Goal: Task Accomplishment & Management: Manage account settings

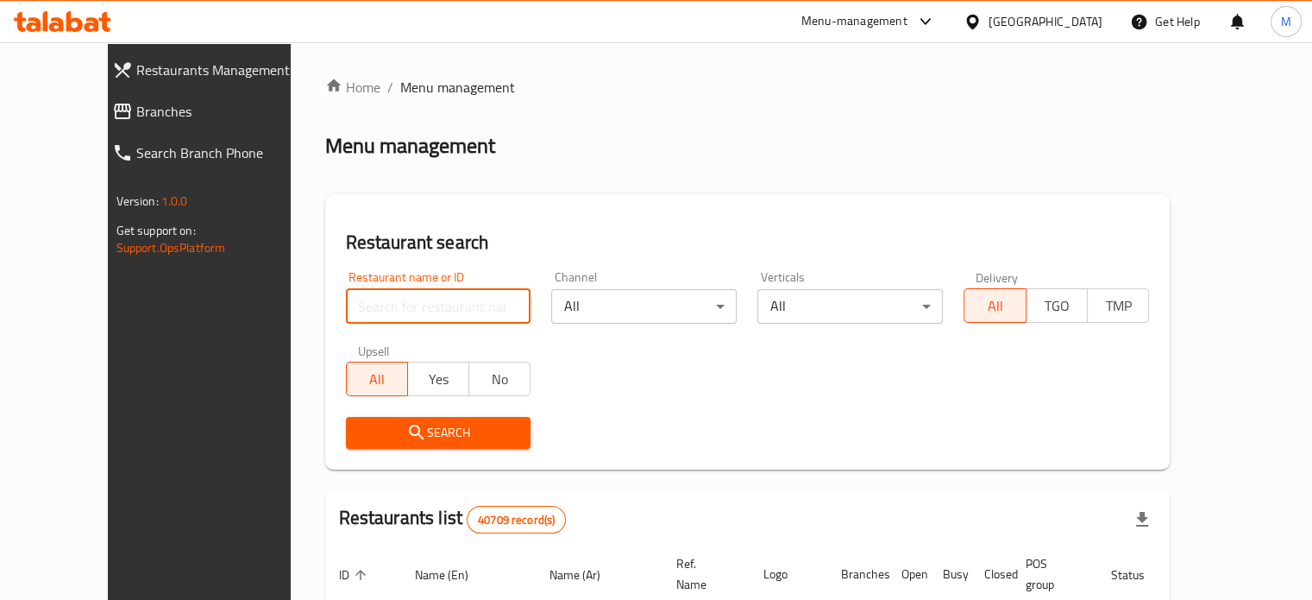
paste input "689703"
type input "689703"
click button "Search" at bounding box center [438, 433] width 185 height 32
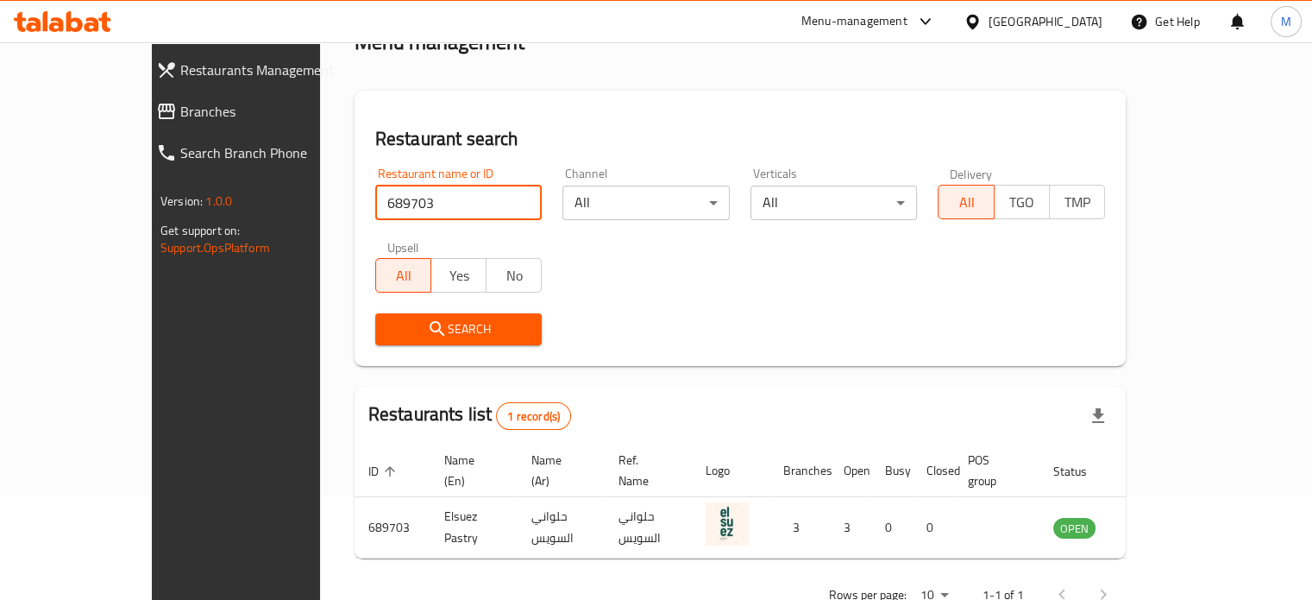
scroll to position [135, 0]
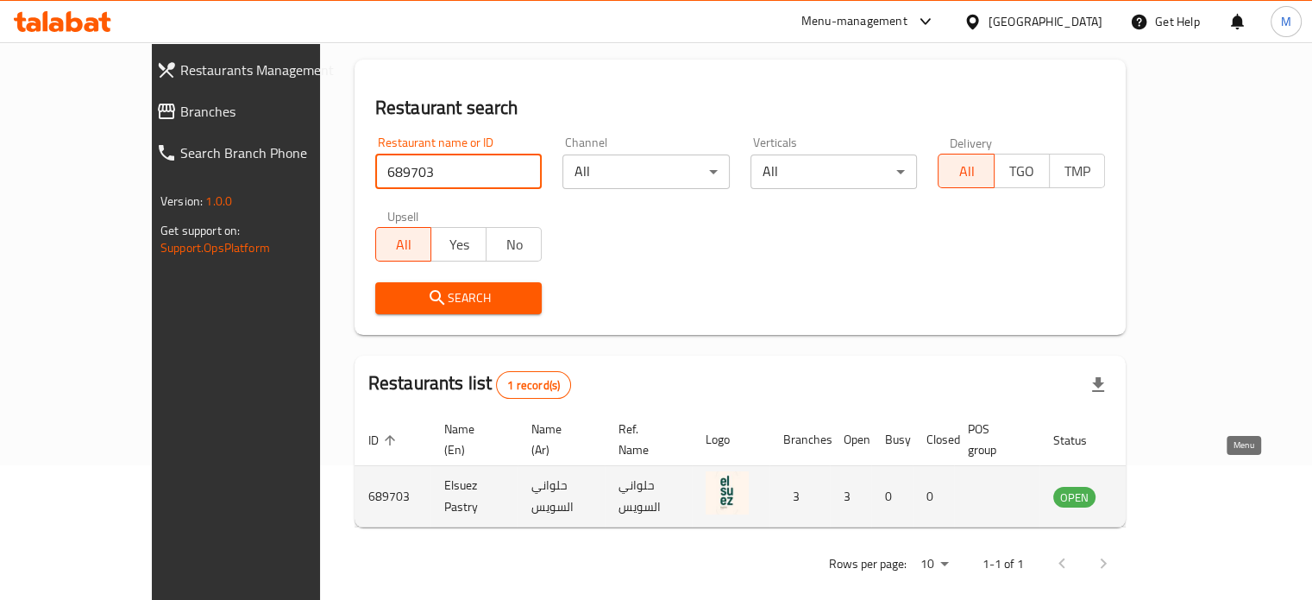
click at [1165, 486] on icon "enhanced table" at bounding box center [1154, 496] width 21 height 21
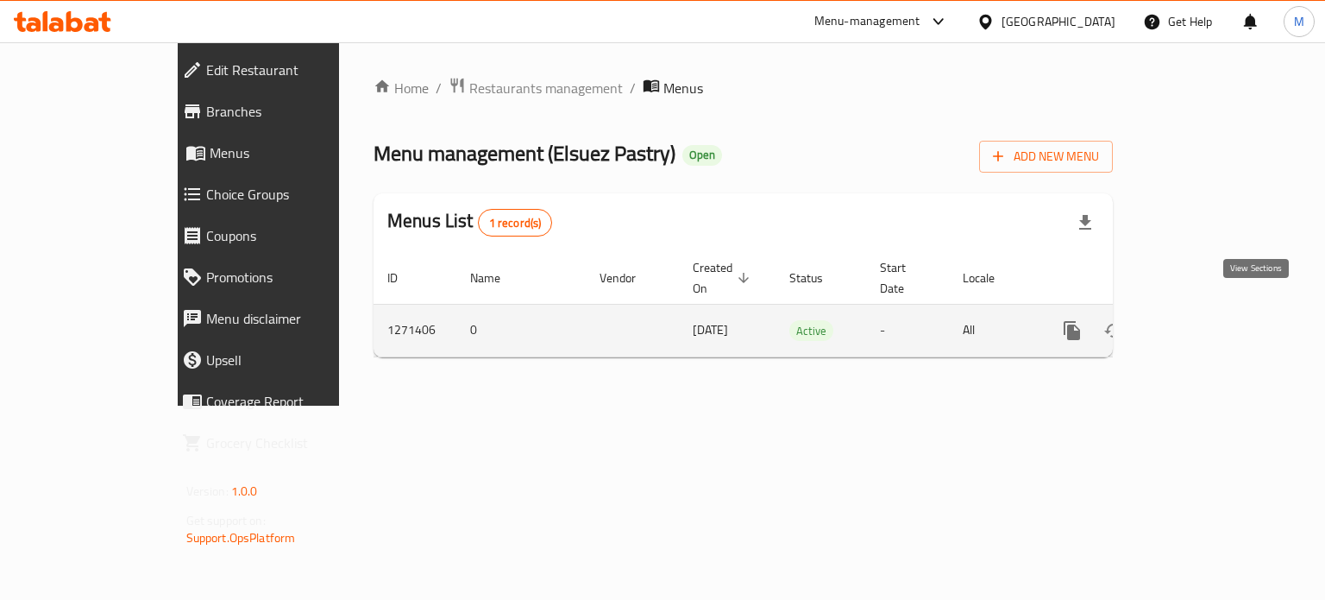
click at [1207, 320] on icon "enhanced table" at bounding box center [1196, 330] width 21 height 21
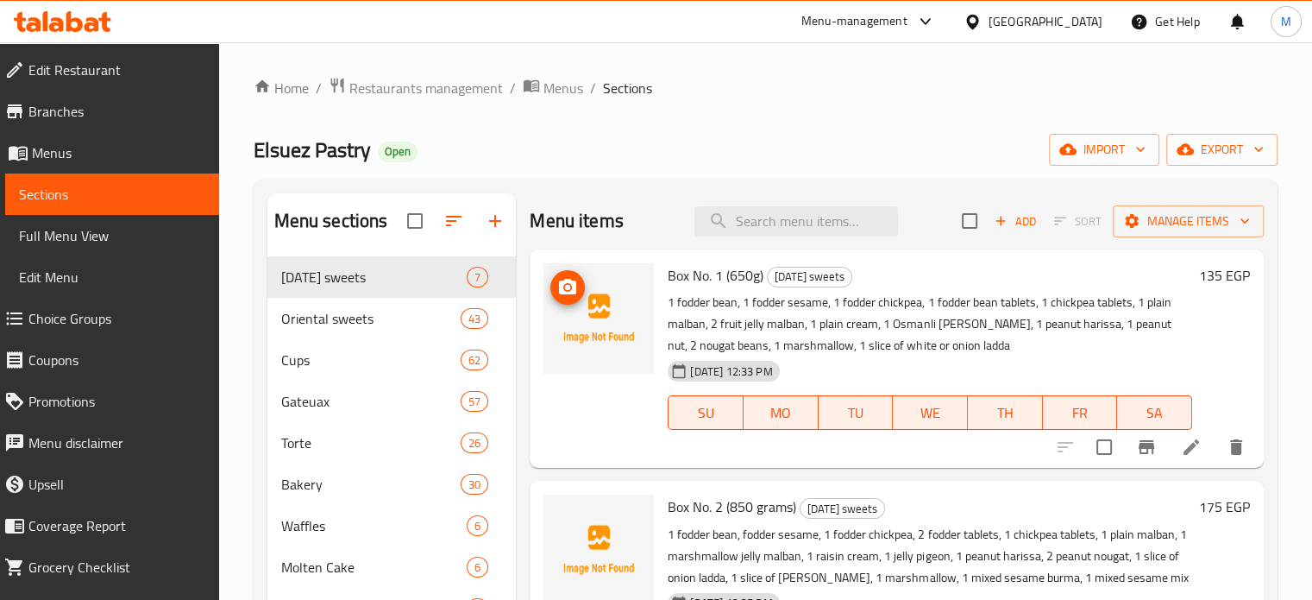
click at [568, 295] on icon "upload picture" at bounding box center [567, 287] width 21 height 21
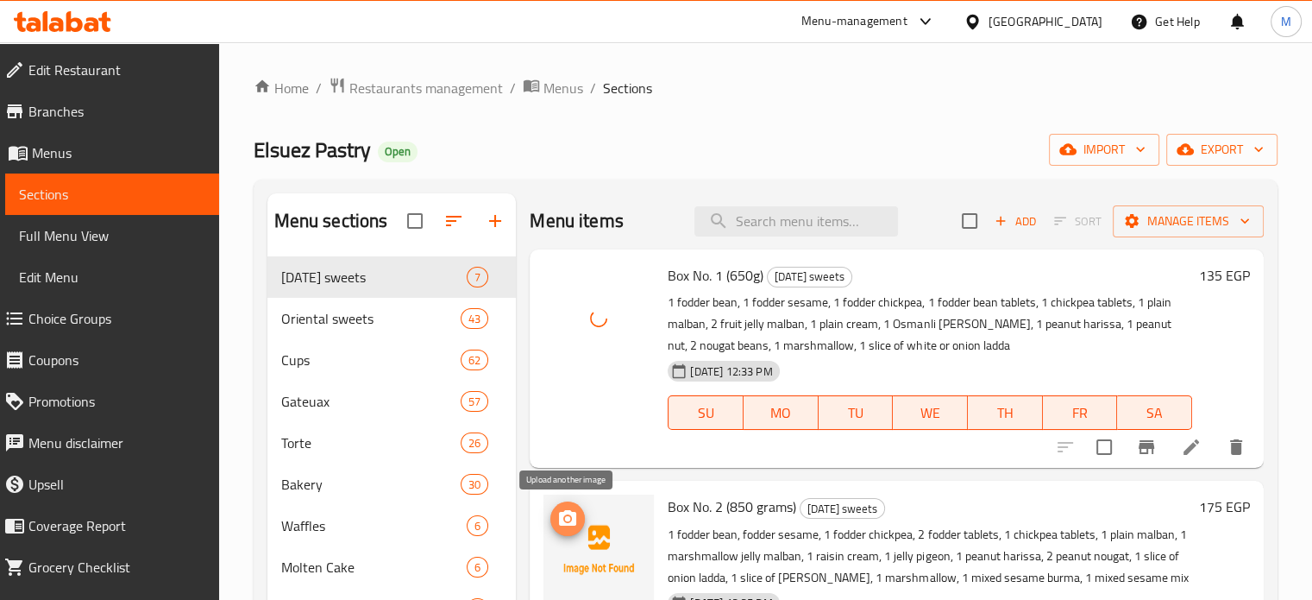
click at [572, 514] on icon "upload picture" at bounding box center [567, 518] width 17 height 16
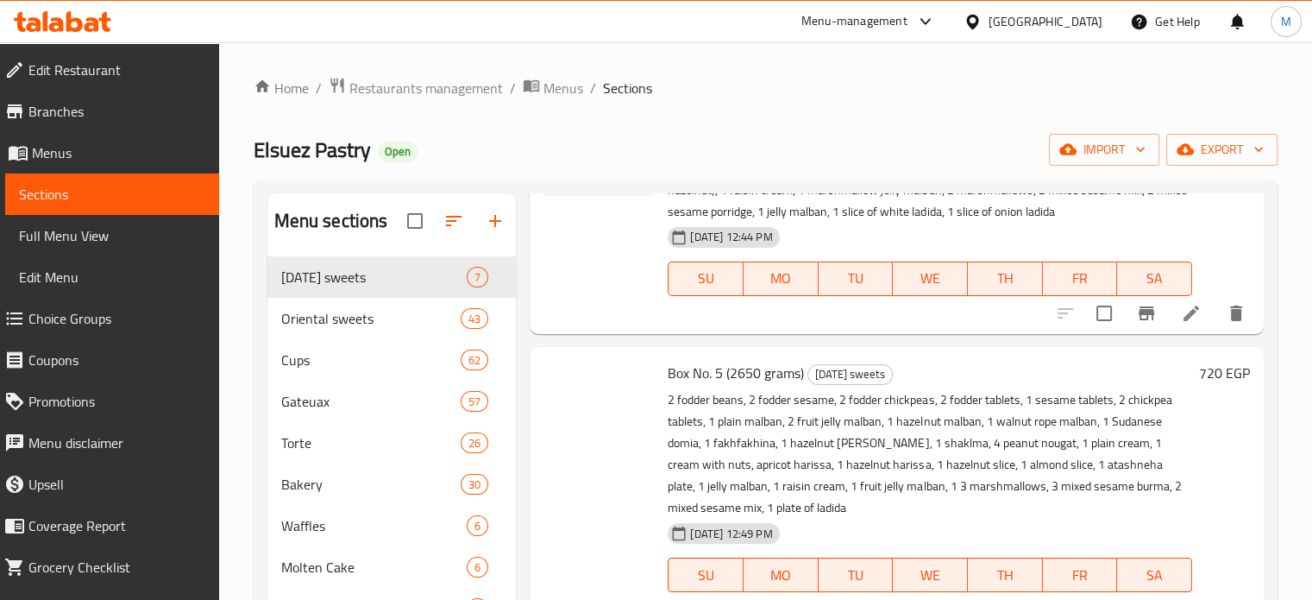
scroll to position [1049, 0]
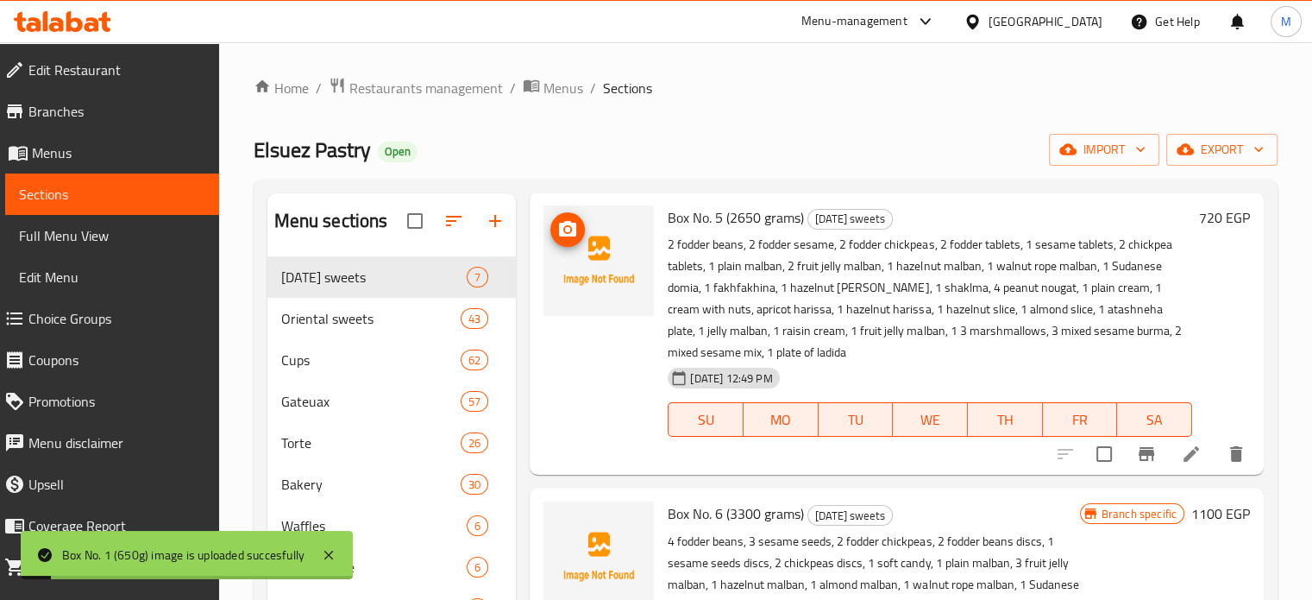
click at [568, 238] on icon "upload picture" at bounding box center [567, 229] width 21 height 21
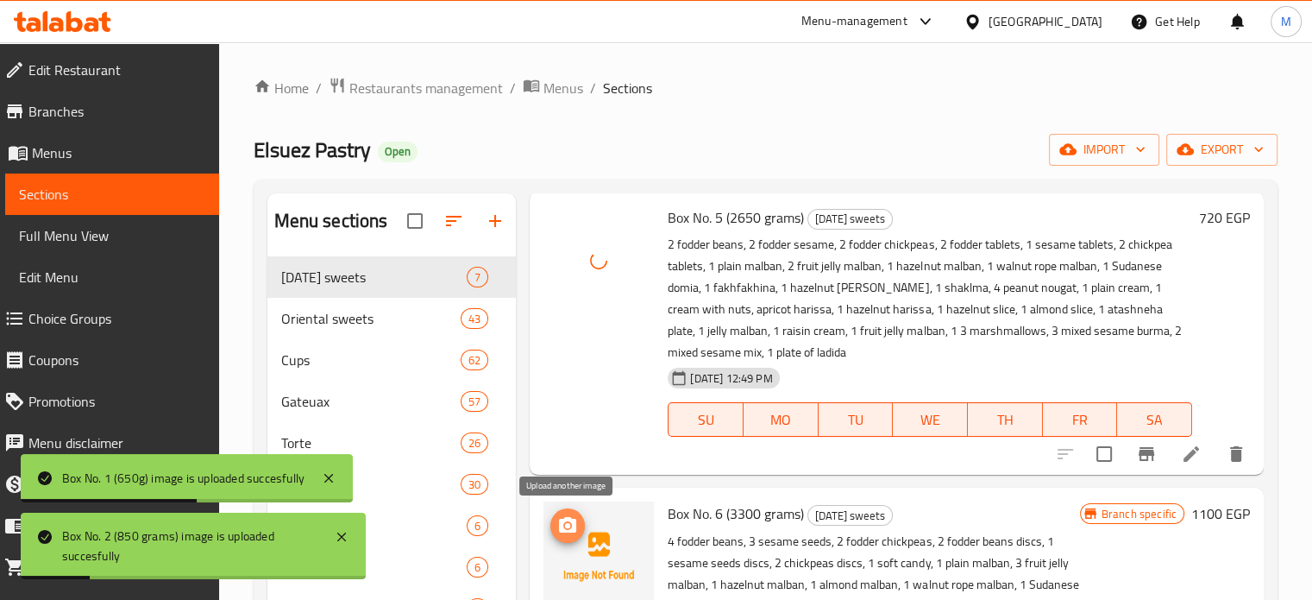
click at [562, 510] on button "upload picture" at bounding box center [567, 525] width 35 height 35
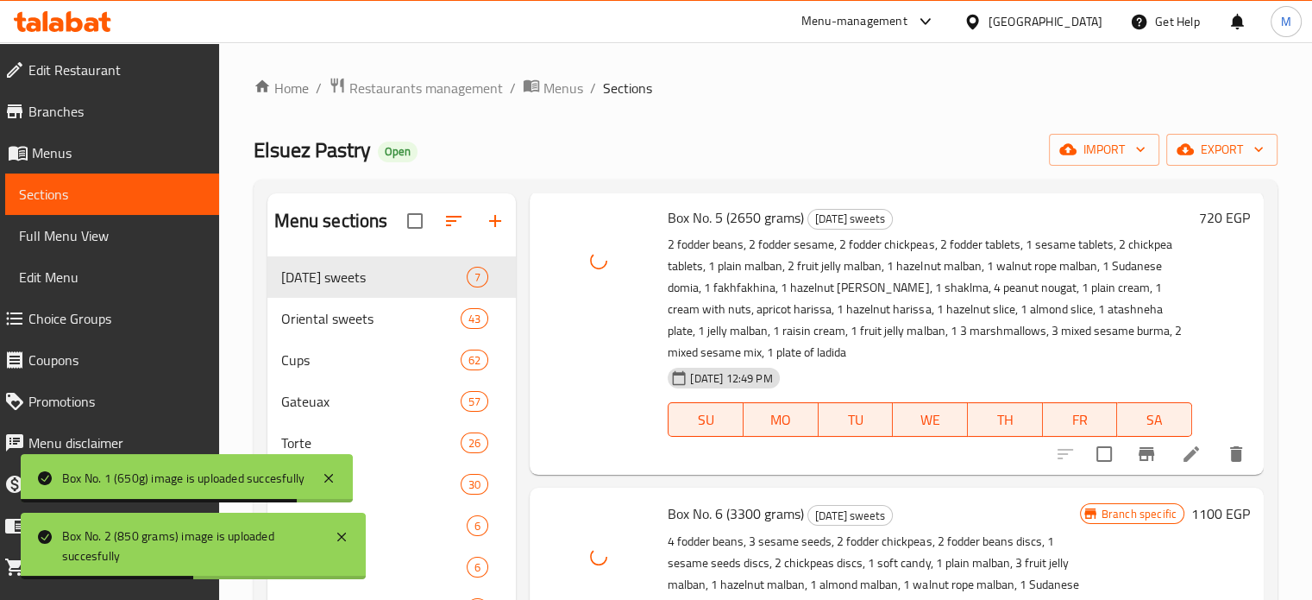
scroll to position [1430, 0]
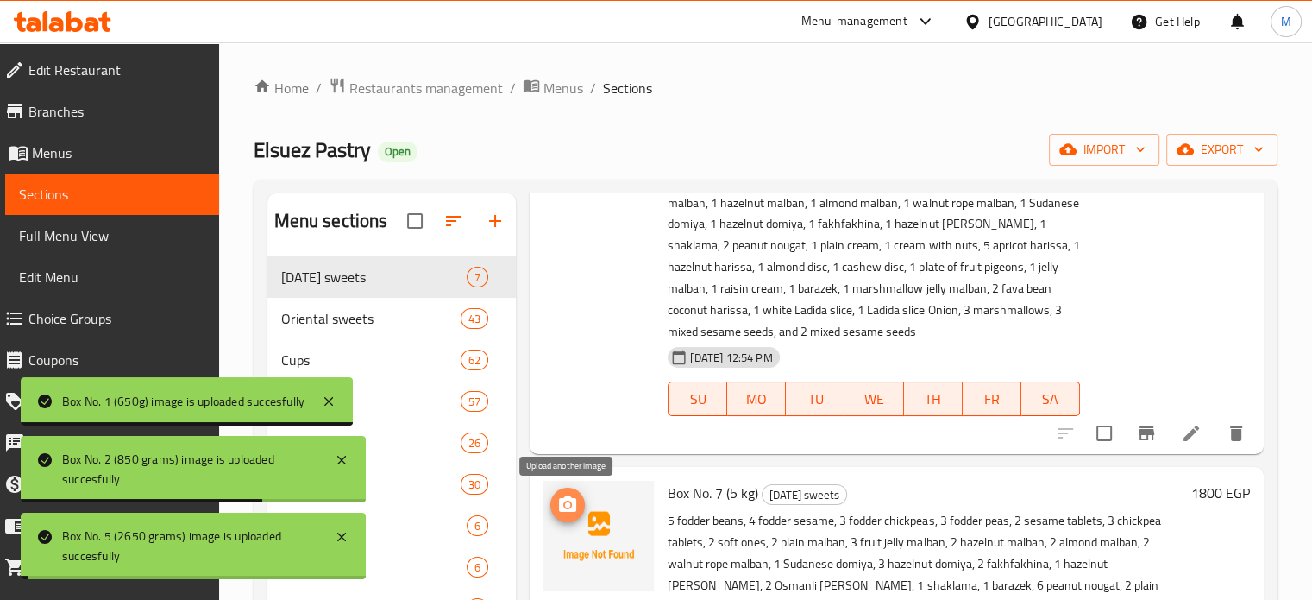
click at [573, 506] on icon "upload picture" at bounding box center [567, 504] width 17 height 16
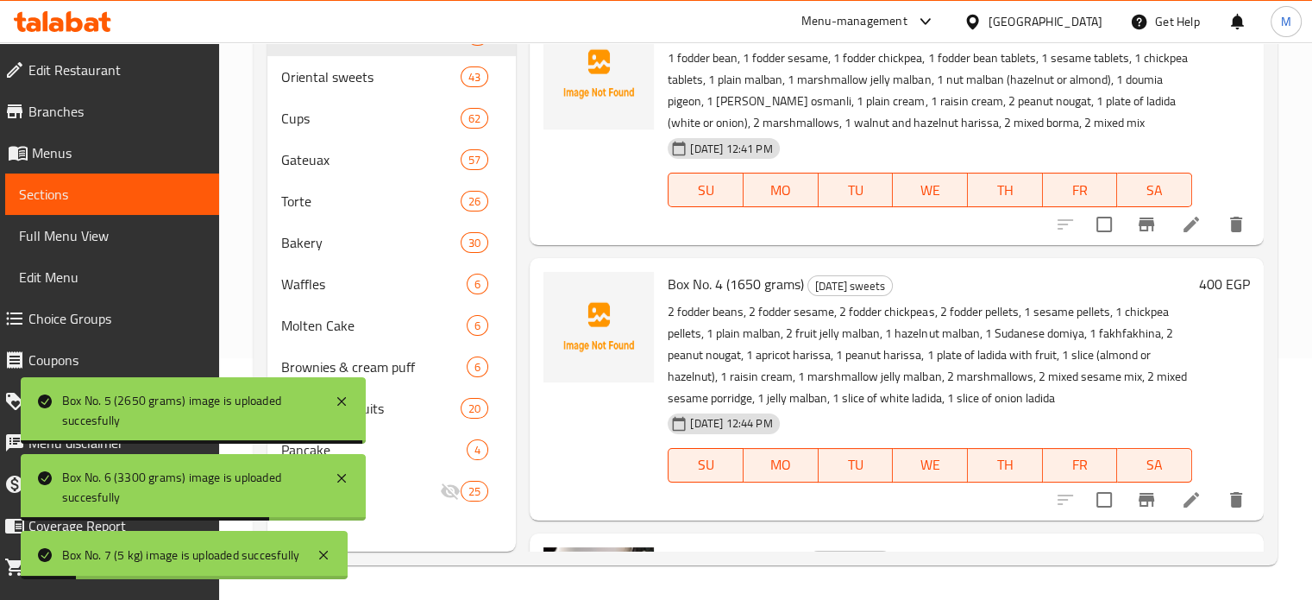
scroll to position [464, 0]
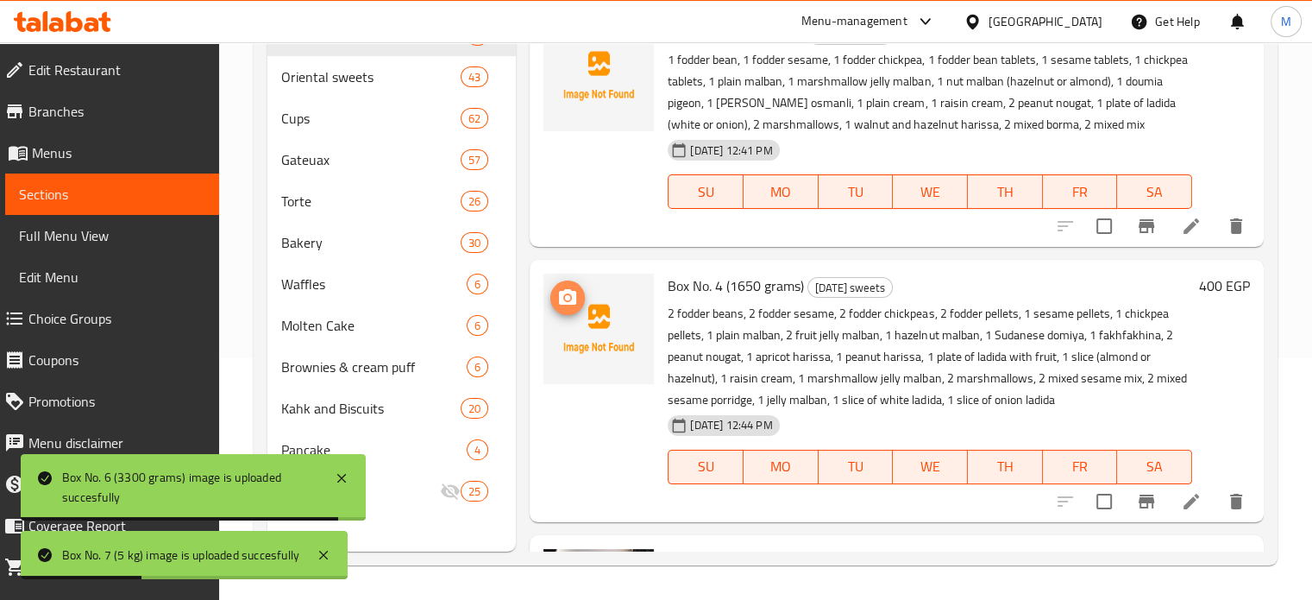
click at [562, 292] on icon "upload picture" at bounding box center [567, 297] width 17 height 16
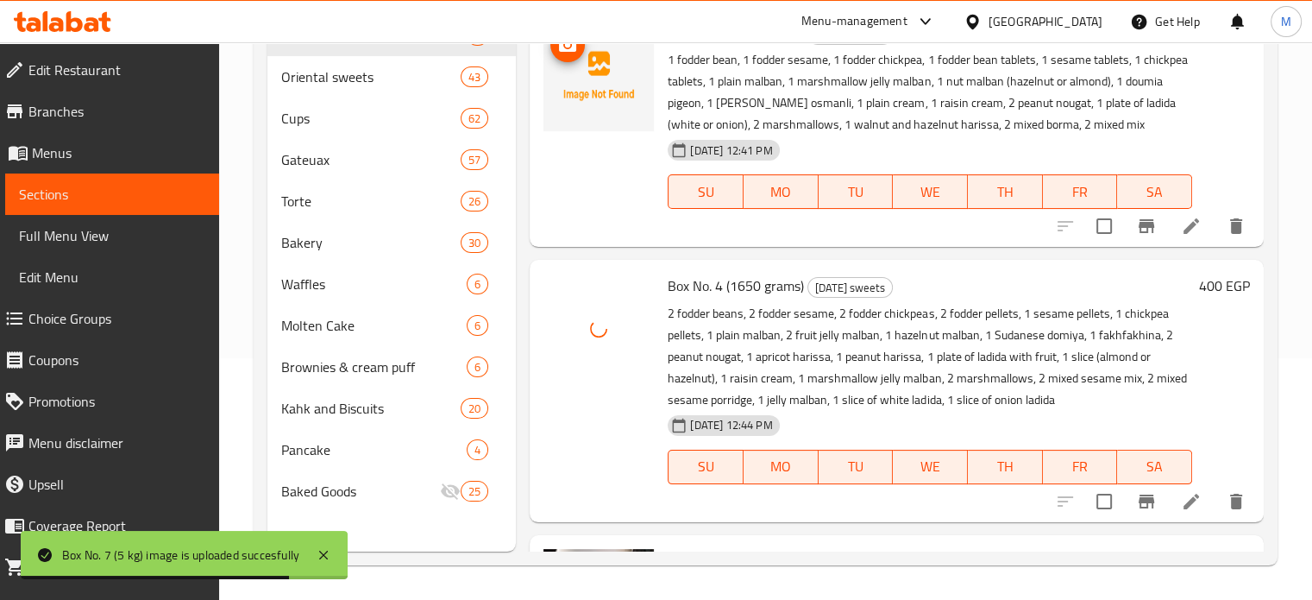
click at [576, 47] on icon "upload picture" at bounding box center [567, 44] width 17 height 16
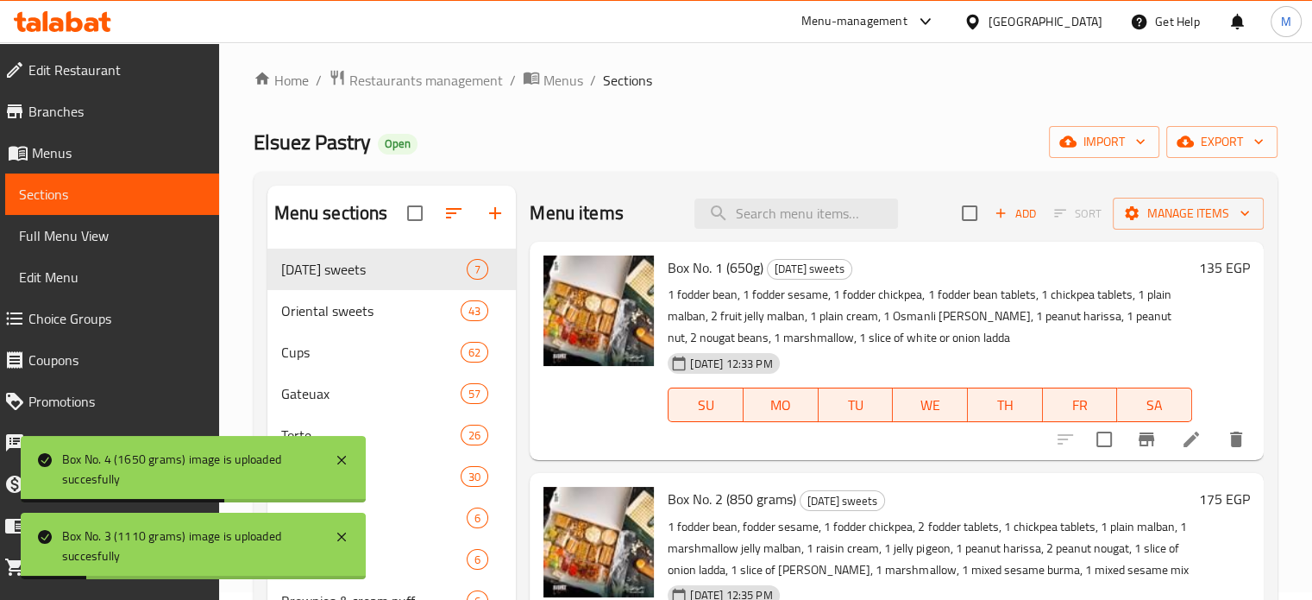
scroll to position [0, 0]
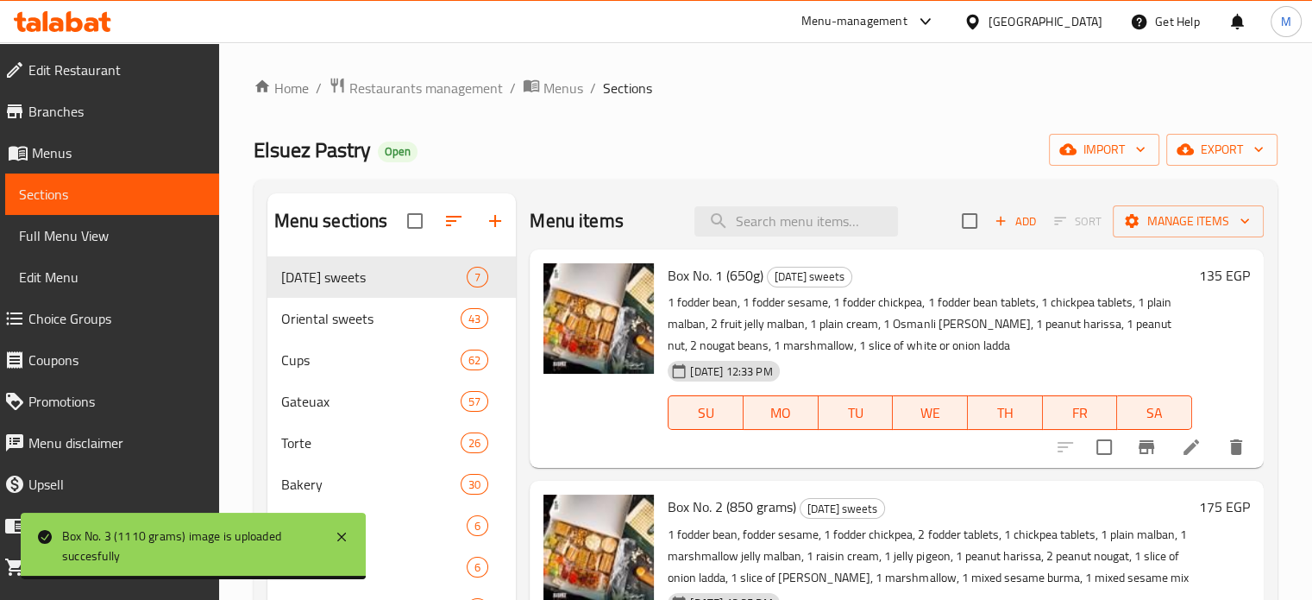
click at [908, 27] on div "Menu-management" at bounding box center [854, 21] width 106 height 21
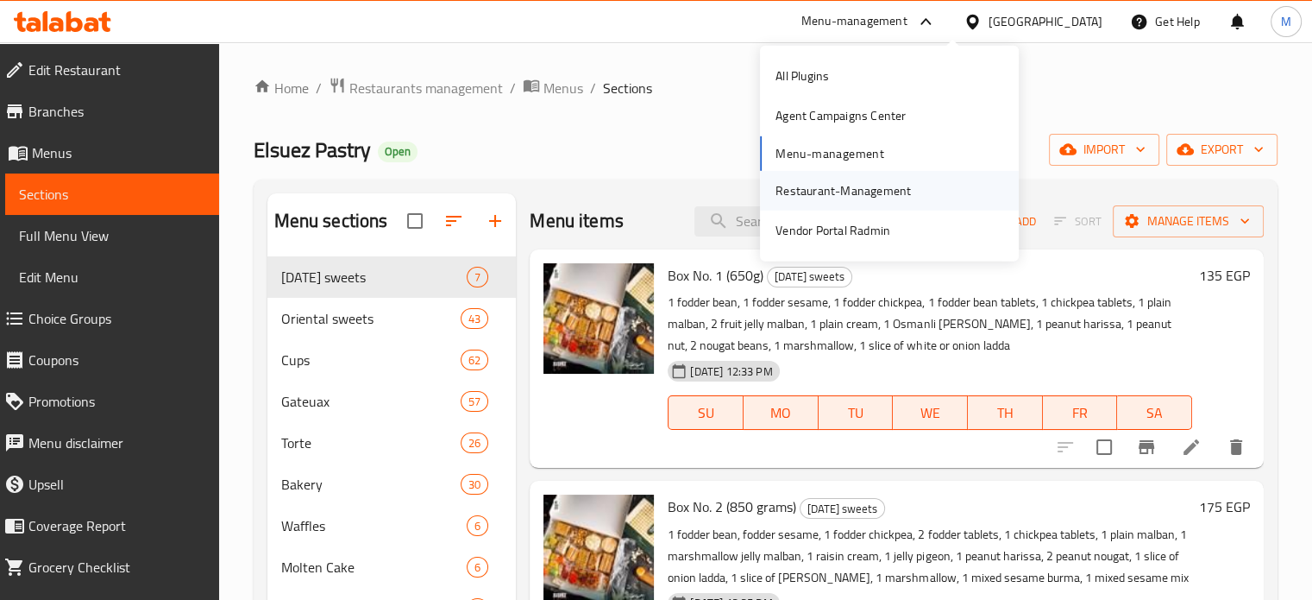
click at [811, 192] on div "Restaurant-Management" at bounding box center [843, 190] width 135 height 19
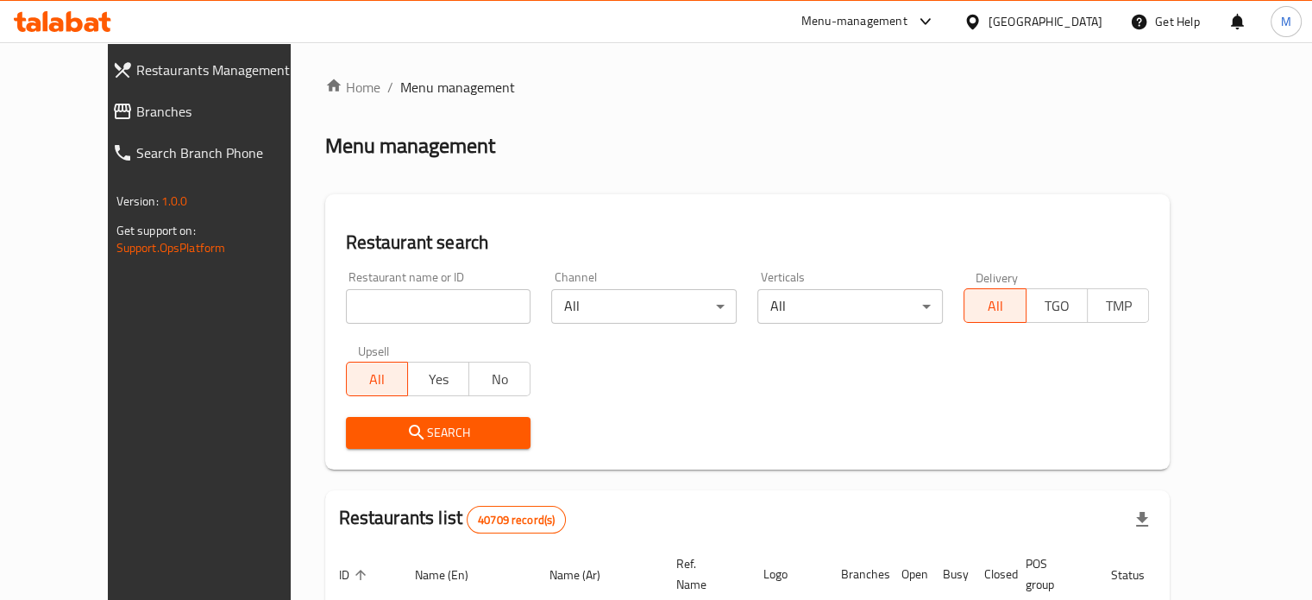
click at [380, 299] on input "search" at bounding box center [438, 306] width 185 height 35
paste input "613857"
type input "613857"
click button "Search" at bounding box center [438, 433] width 185 height 32
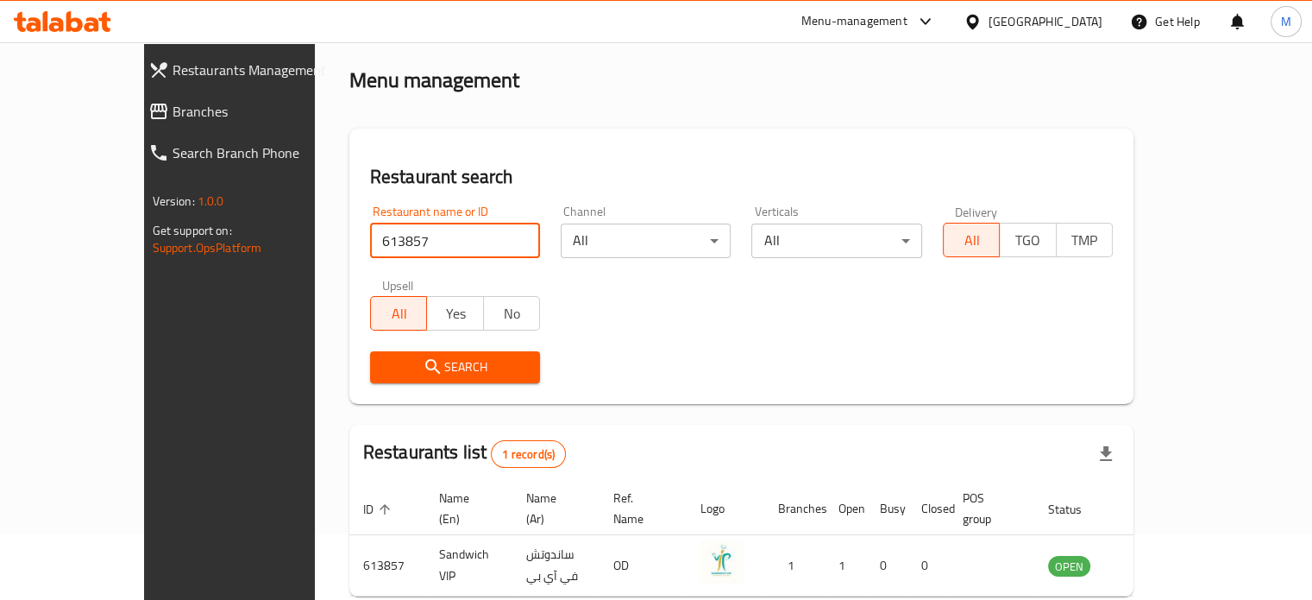
scroll to position [135, 0]
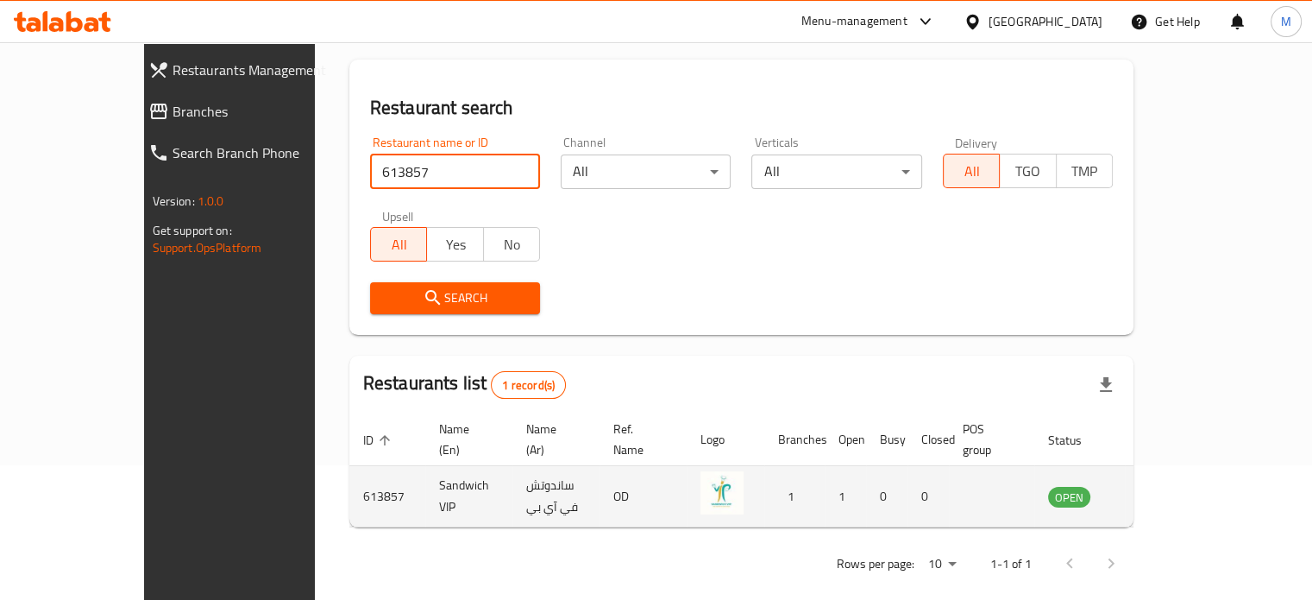
click at [1159, 490] on icon "enhanced table" at bounding box center [1149, 497] width 19 height 15
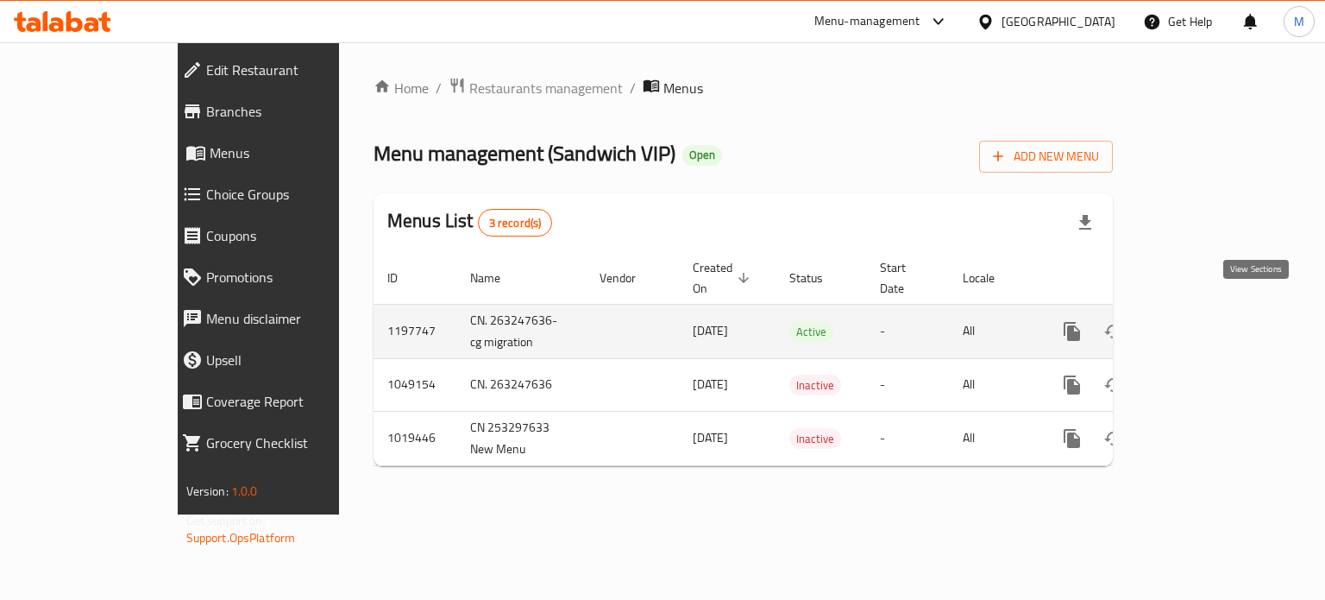
click at [1217, 312] on link "enhanced table" at bounding box center [1196, 331] width 41 height 41
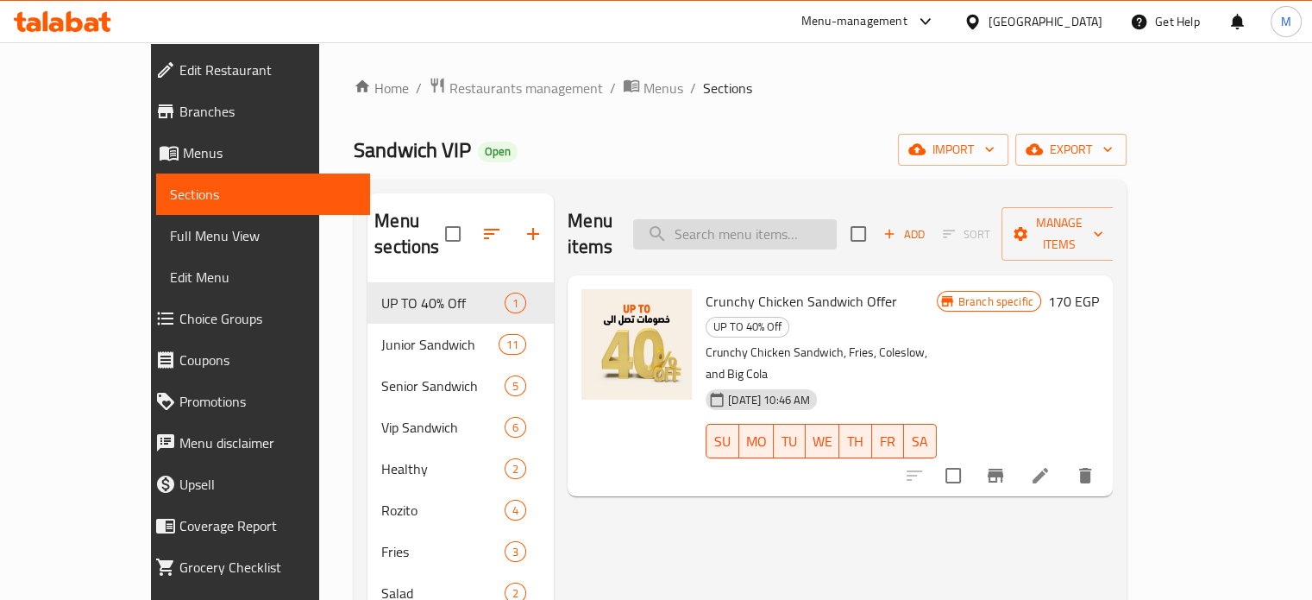
click at [793, 219] on input "search" at bounding box center [735, 234] width 204 height 30
type input "ي"
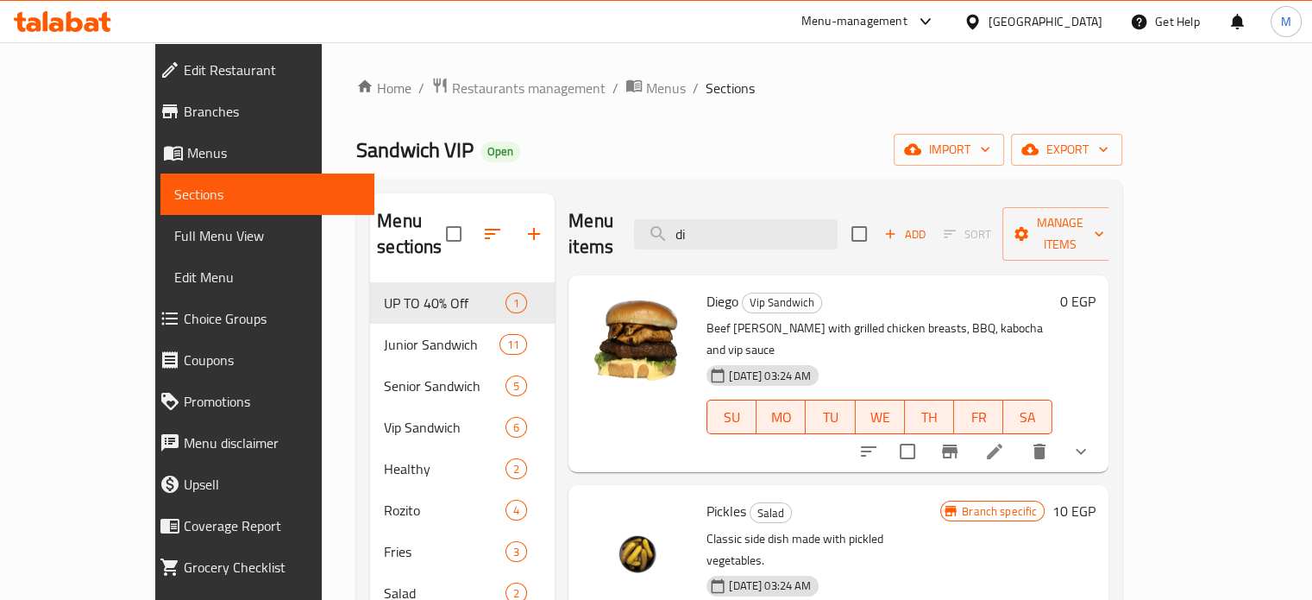
type input "di"
click at [1102, 430] on div at bounding box center [975, 450] width 254 height 41
click at [1019, 436] on li at bounding box center [994, 451] width 48 height 31
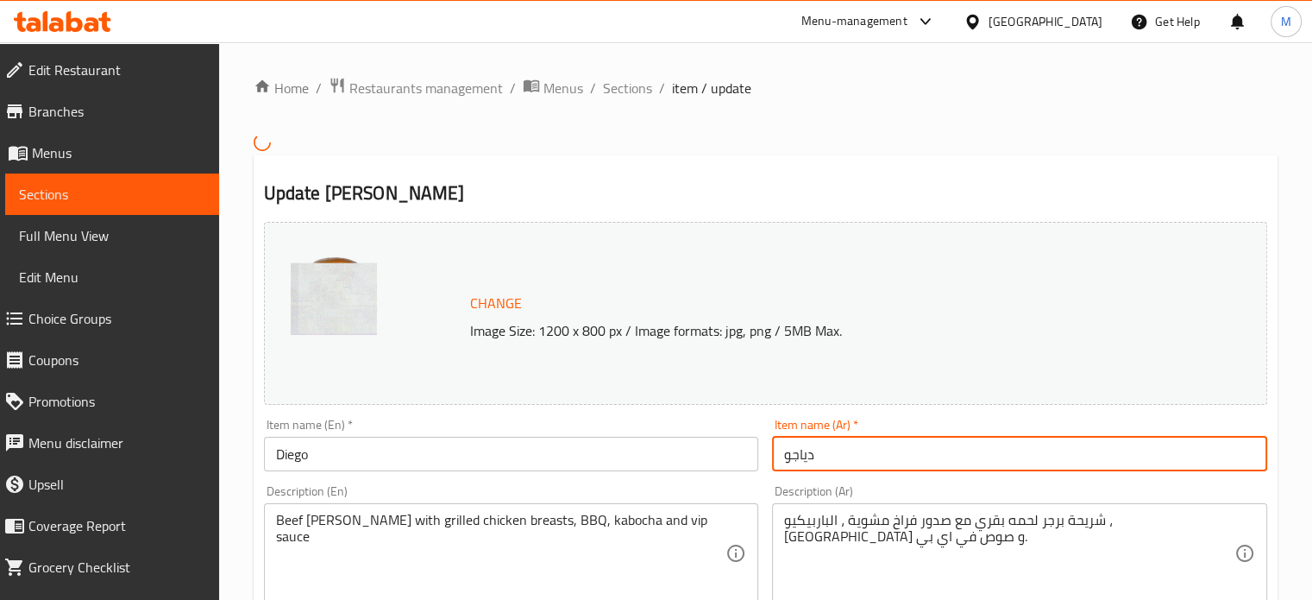
click at [805, 458] on input "دياجو" at bounding box center [1019, 454] width 495 height 35
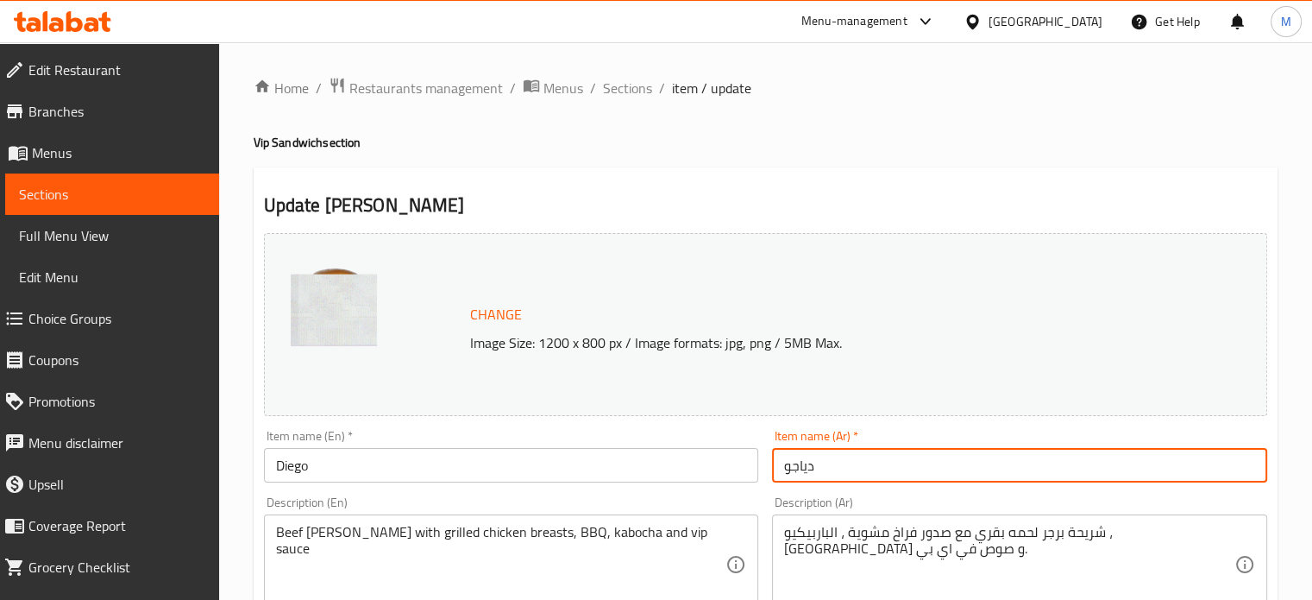
click at [306, 467] on input "Diego" at bounding box center [511, 465] width 495 height 35
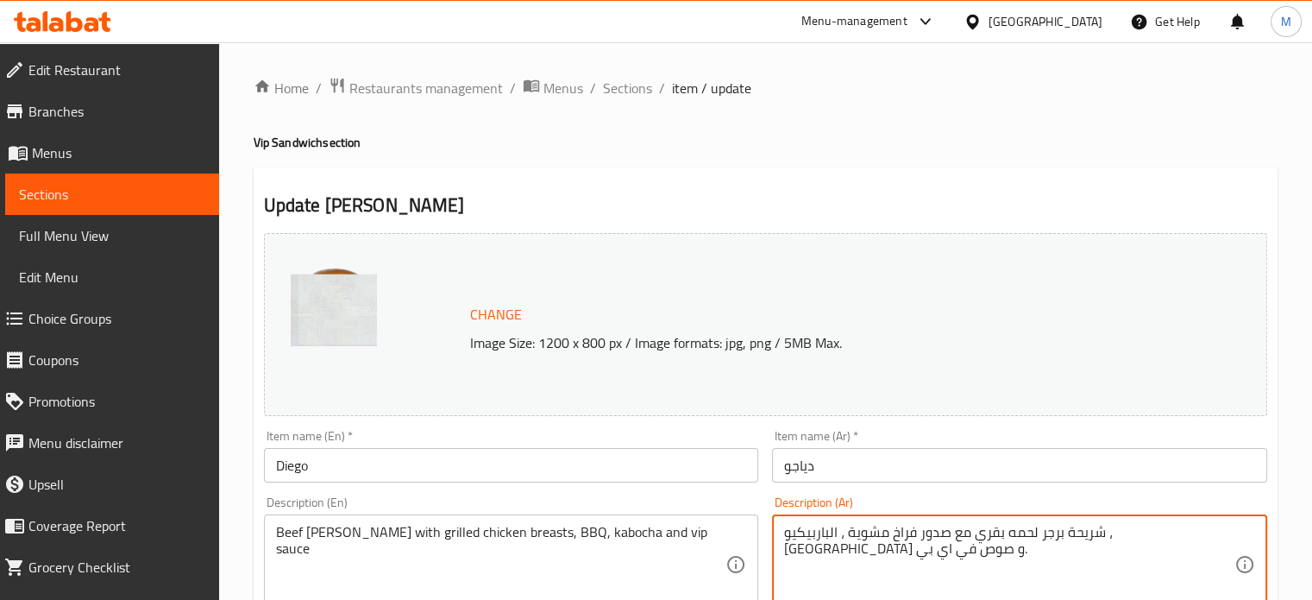
click at [994, 537] on textarea "شريحة برجر لحمه بقري مع صدور فراخ مشوية ، الباربيكيو ، [GEOGRAPHIC_DATA] و صوص …" at bounding box center [1009, 565] width 450 height 82
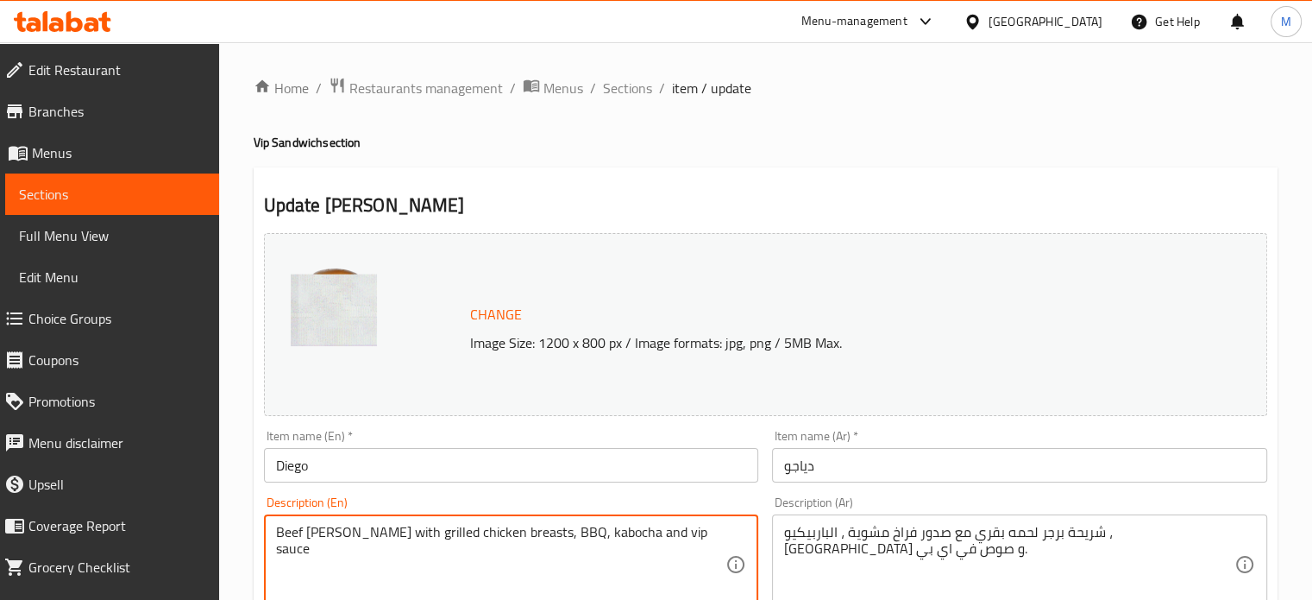
click at [543, 539] on textarea "Beef [PERSON_NAME] with grilled chicken breasts, BBQ, kabocha and vip sauce" at bounding box center [501, 565] width 450 height 82
click at [641, 93] on span "Sections" at bounding box center [627, 88] width 49 height 21
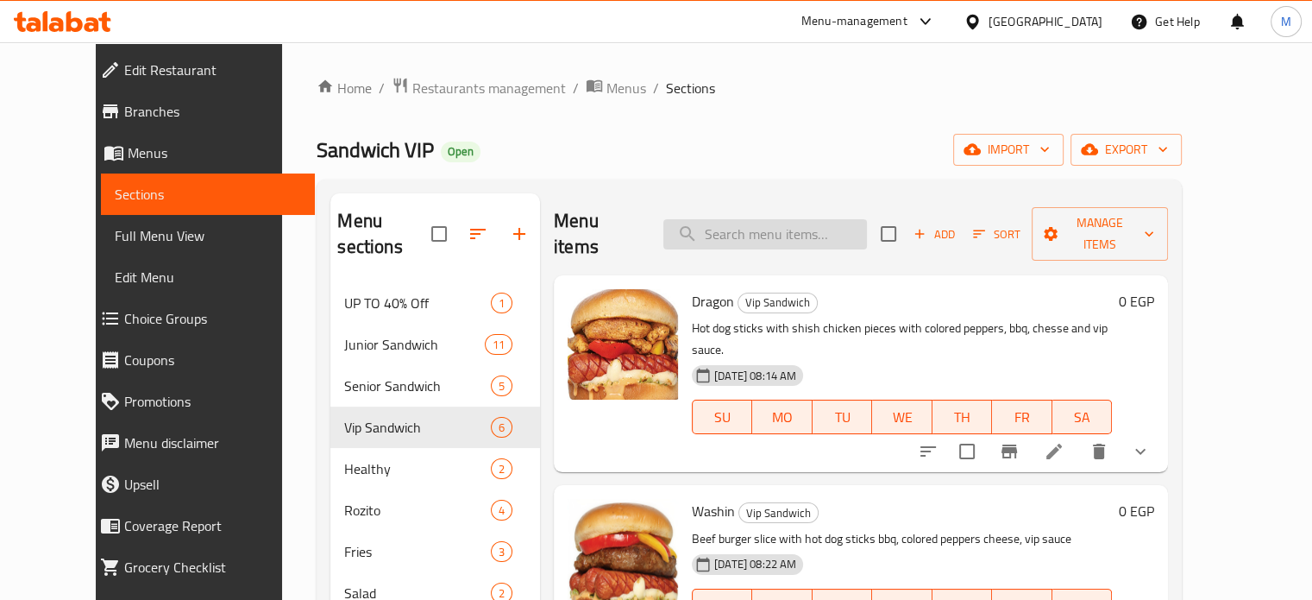
click at [762, 226] on input "search" at bounding box center [765, 234] width 204 height 30
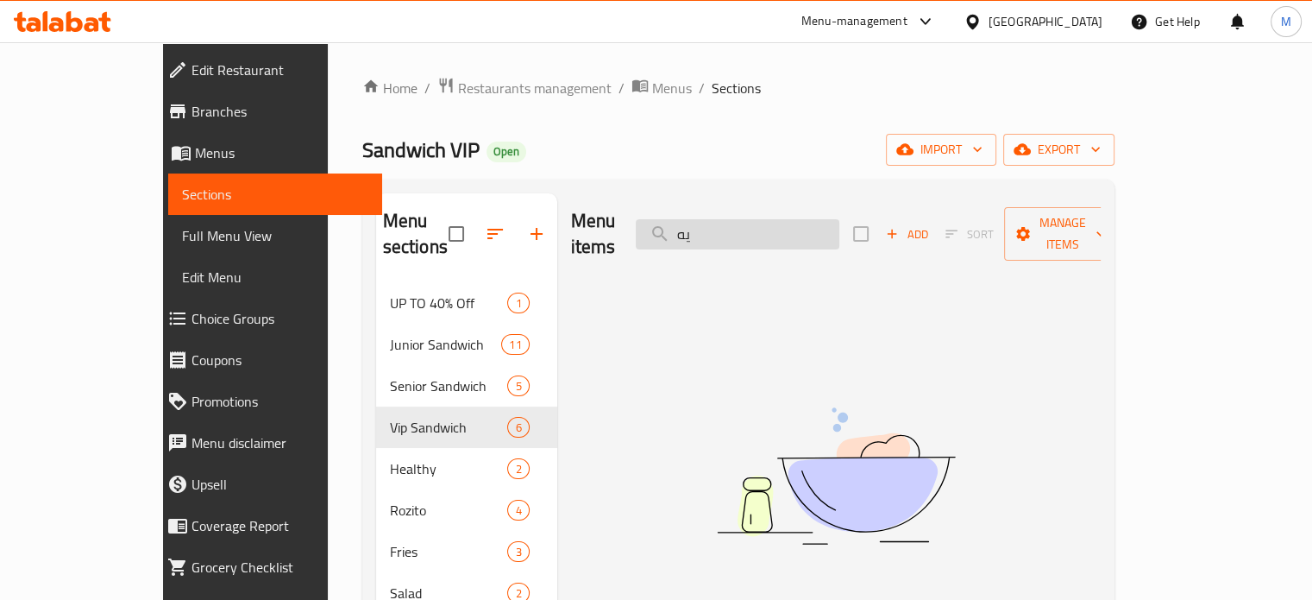
type input "ي"
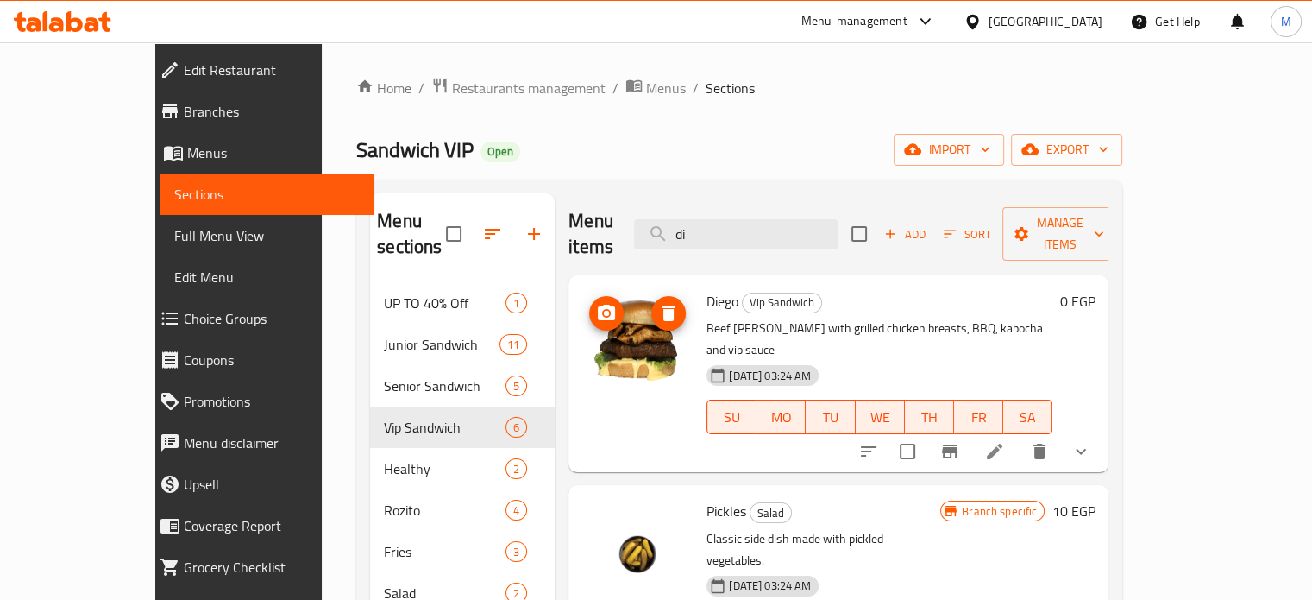
type input "di"
click at [908, 13] on div "Menu-management" at bounding box center [854, 21] width 106 height 21
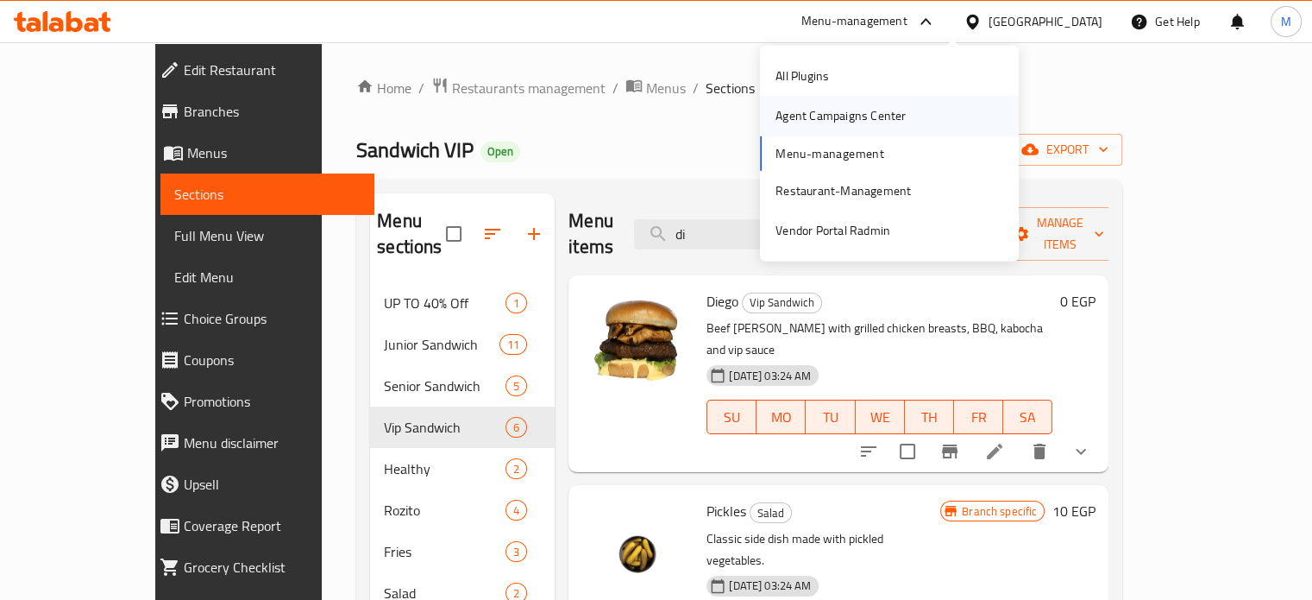
click at [831, 110] on div "Agent Campaigns Center" at bounding box center [841, 115] width 130 height 19
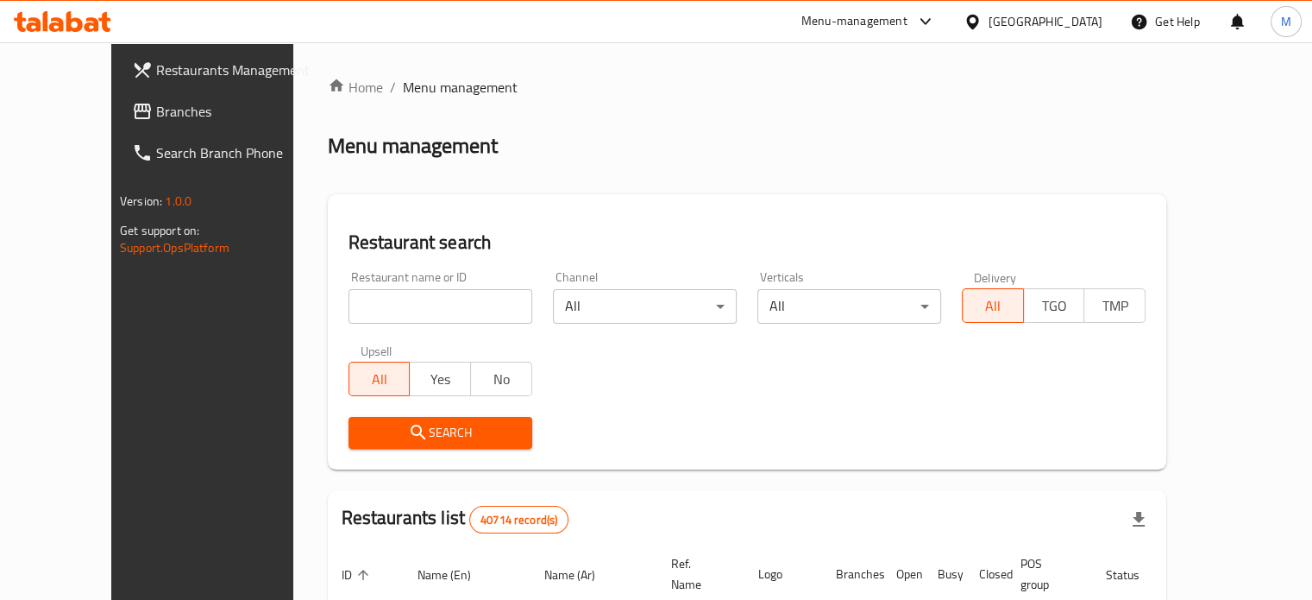
click at [403, 304] on input "search" at bounding box center [441, 306] width 184 height 35
paste input "عرض ديجو كمبو"
type input "عرض ديجو كمبو"
paste input "613857"
type input "613857"
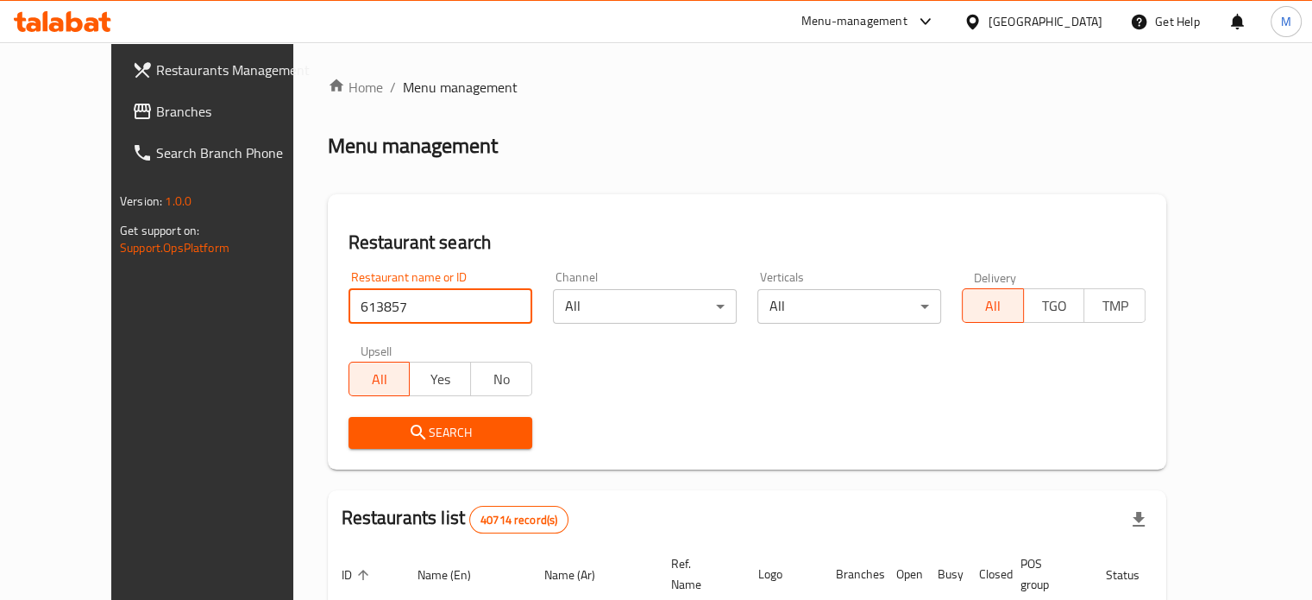
click button "Search" at bounding box center [441, 433] width 184 height 32
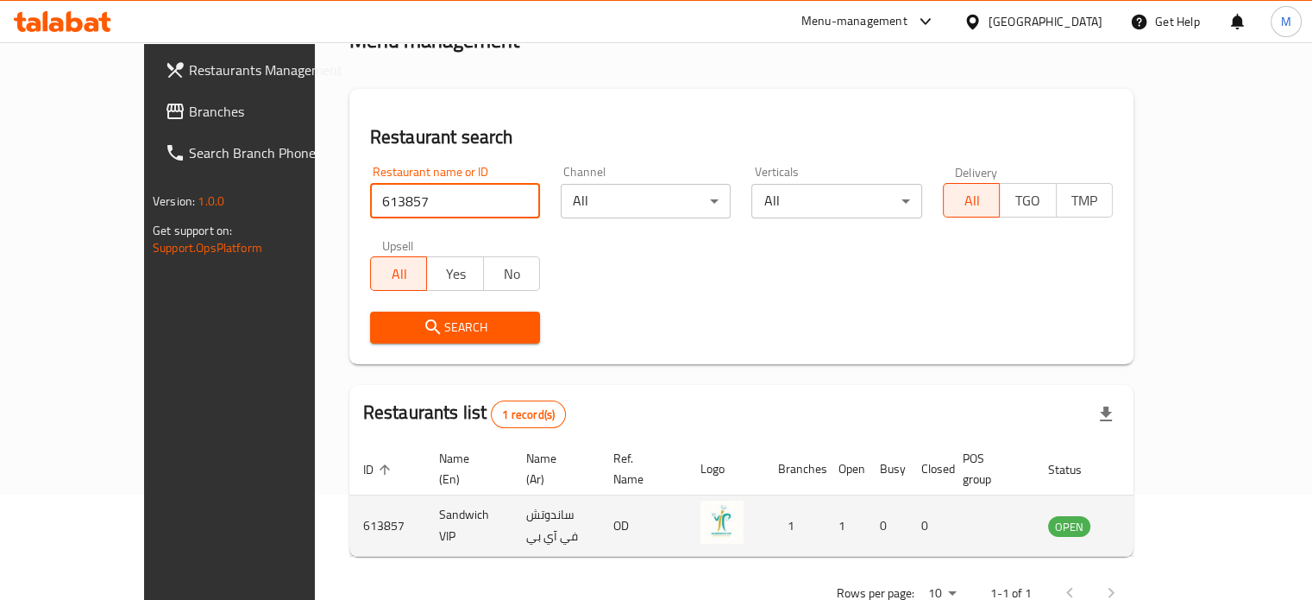
scroll to position [135, 0]
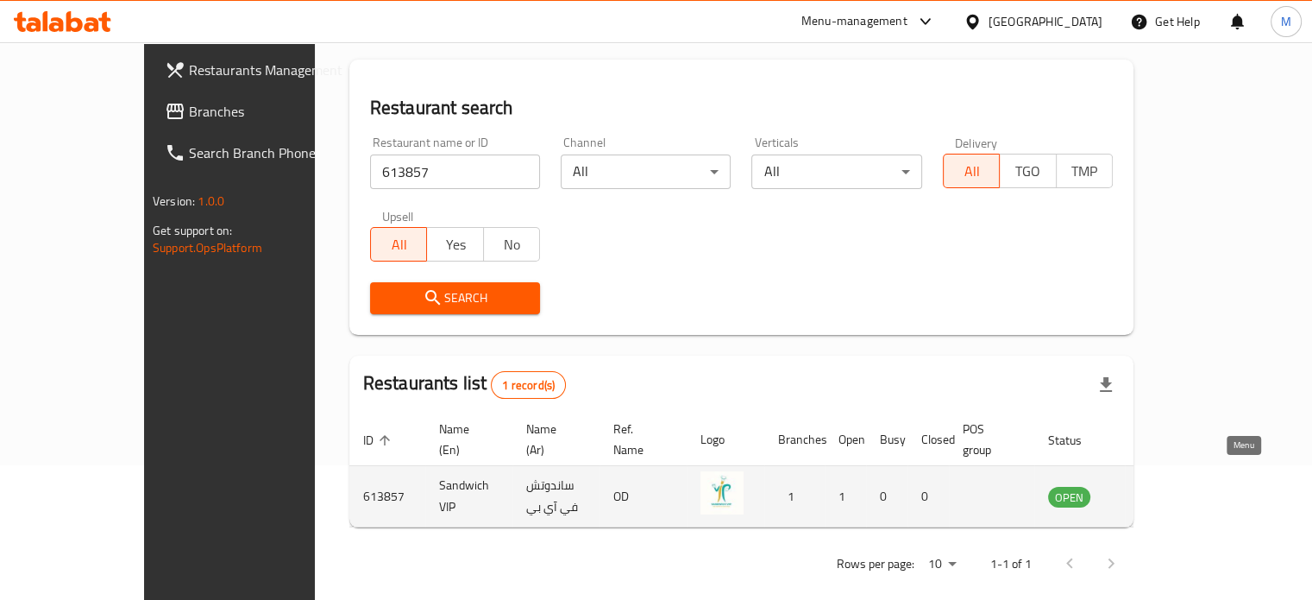
click at [1159, 490] on icon "enhanced table" at bounding box center [1149, 497] width 19 height 15
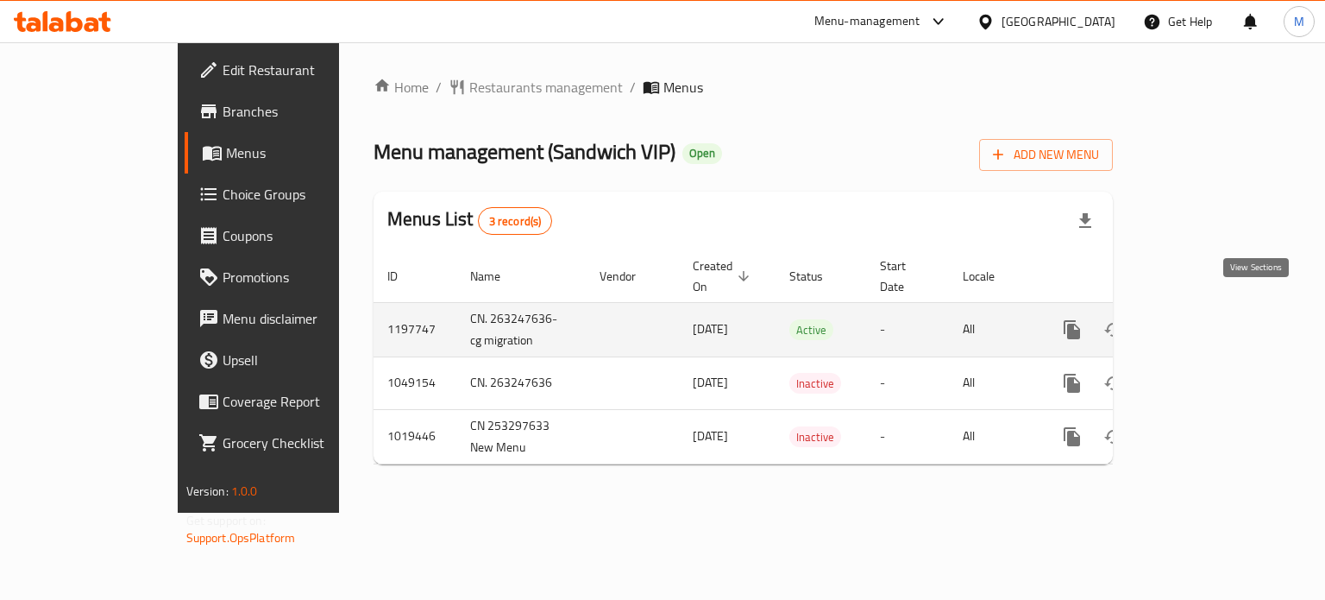
click at [1207, 319] on icon "enhanced table" at bounding box center [1196, 329] width 21 height 21
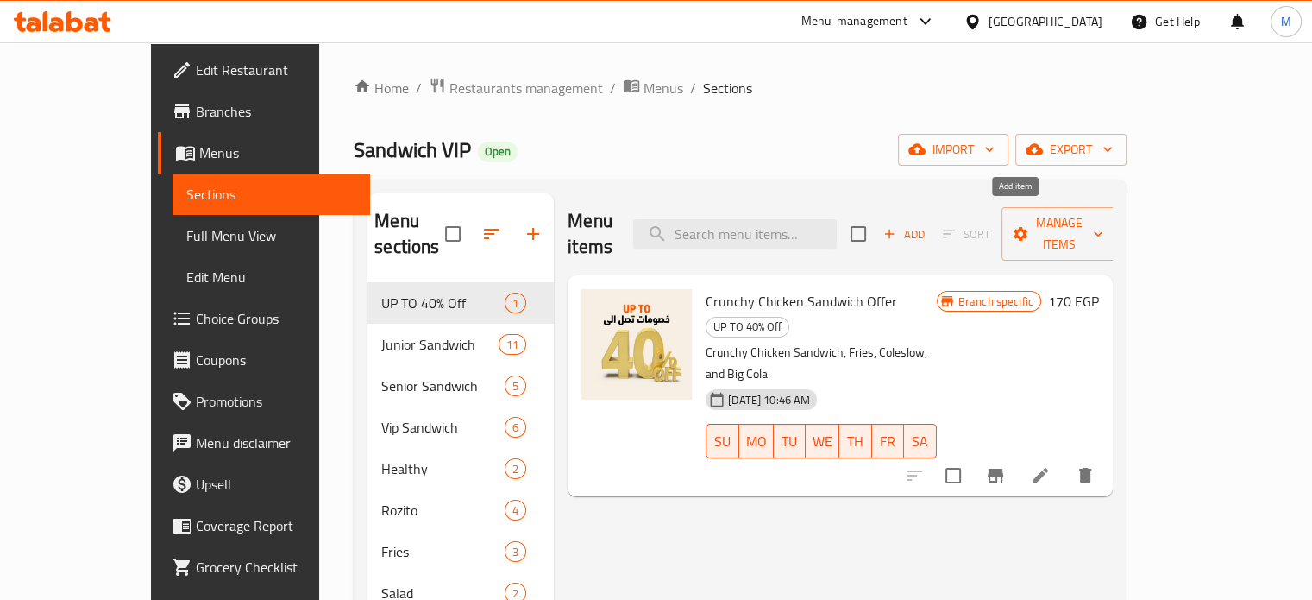
click at [927, 224] on span "Add" at bounding box center [904, 234] width 47 height 20
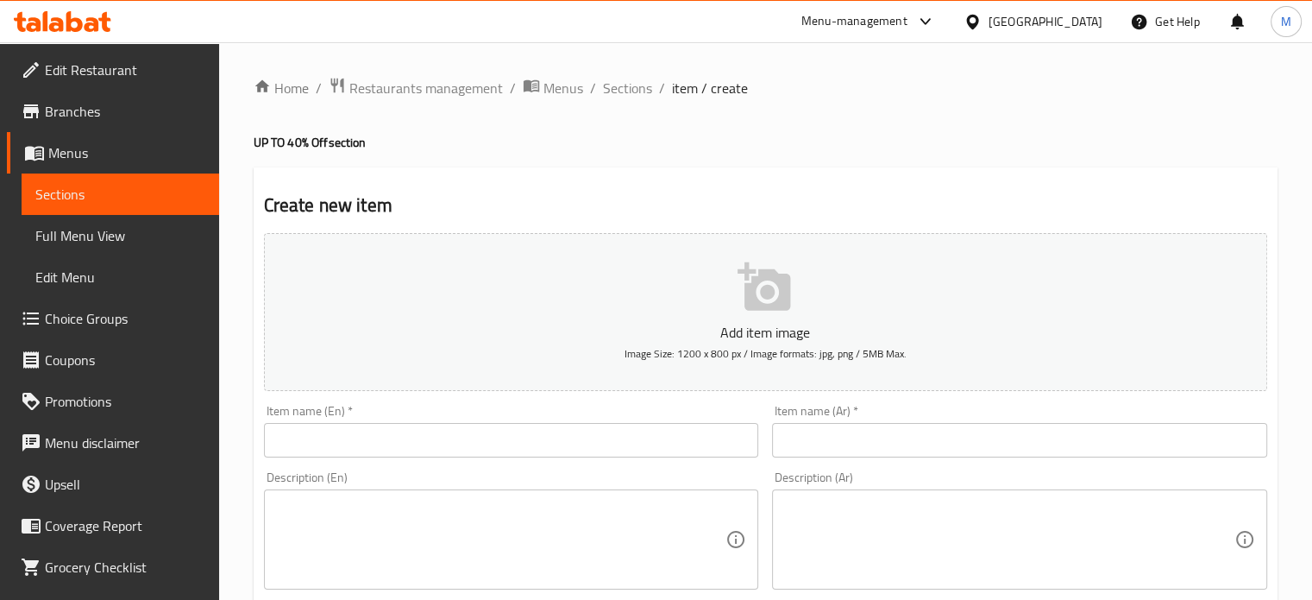
click at [877, 429] on input "text" at bounding box center [1019, 440] width 495 height 35
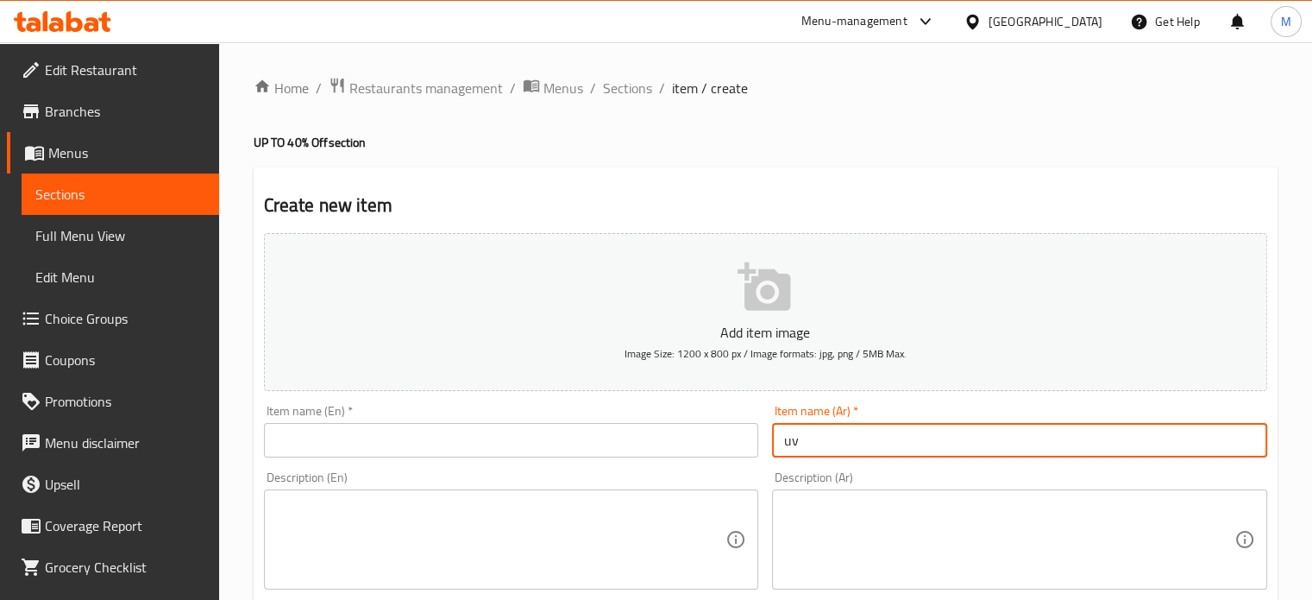
type input "u"
paste input "دياجو"
type input "عرض دياجو كومبو"
click at [371, 444] on input "text" at bounding box center [511, 440] width 495 height 35
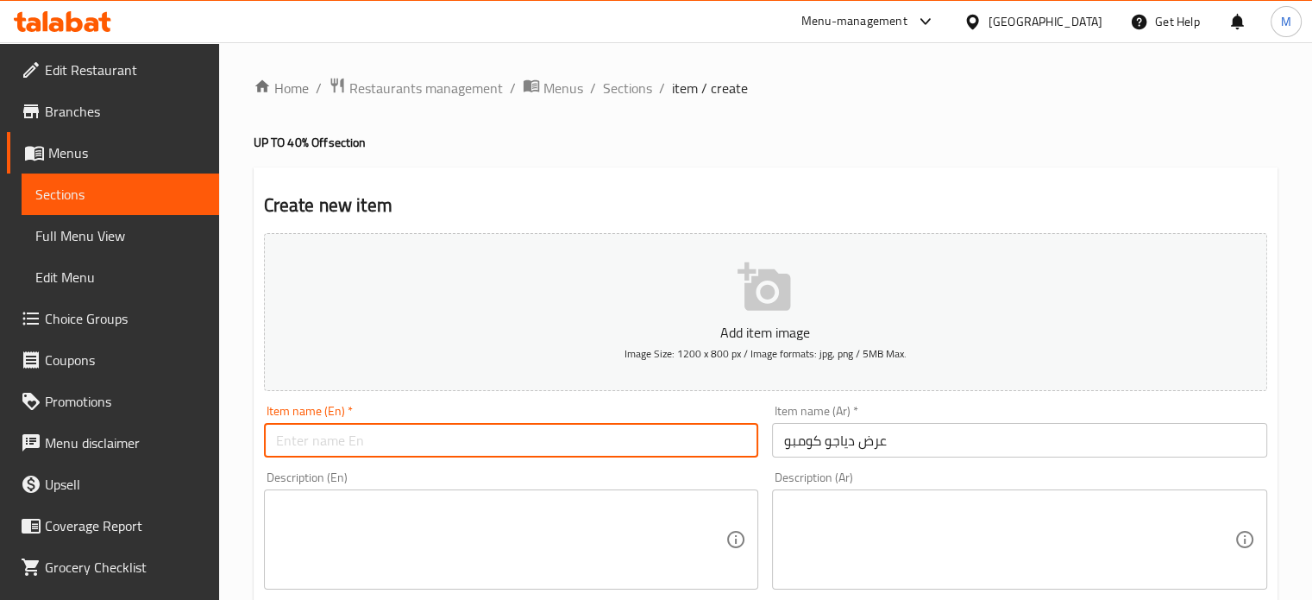
paste input "Diego"
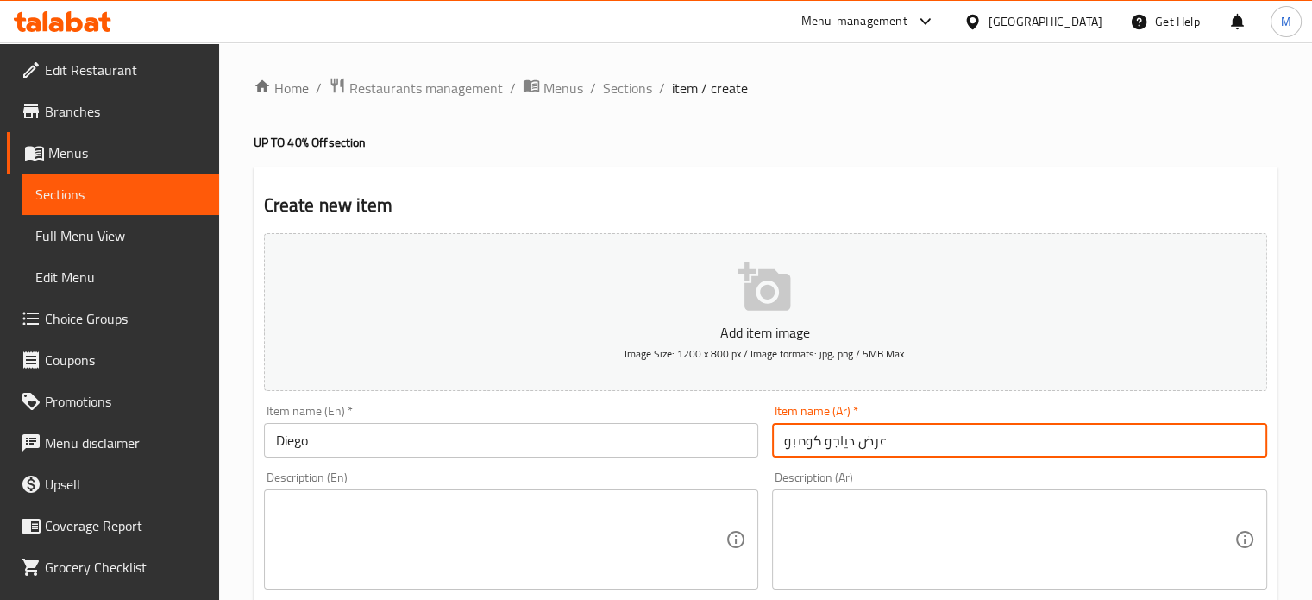
click at [813, 438] on input "عرض دياجو كومبو" at bounding box center [1019, 440] width 495 height 35
click at [373, 451] on input "Diego" at bounding box center [511, 440] width 495 height 35
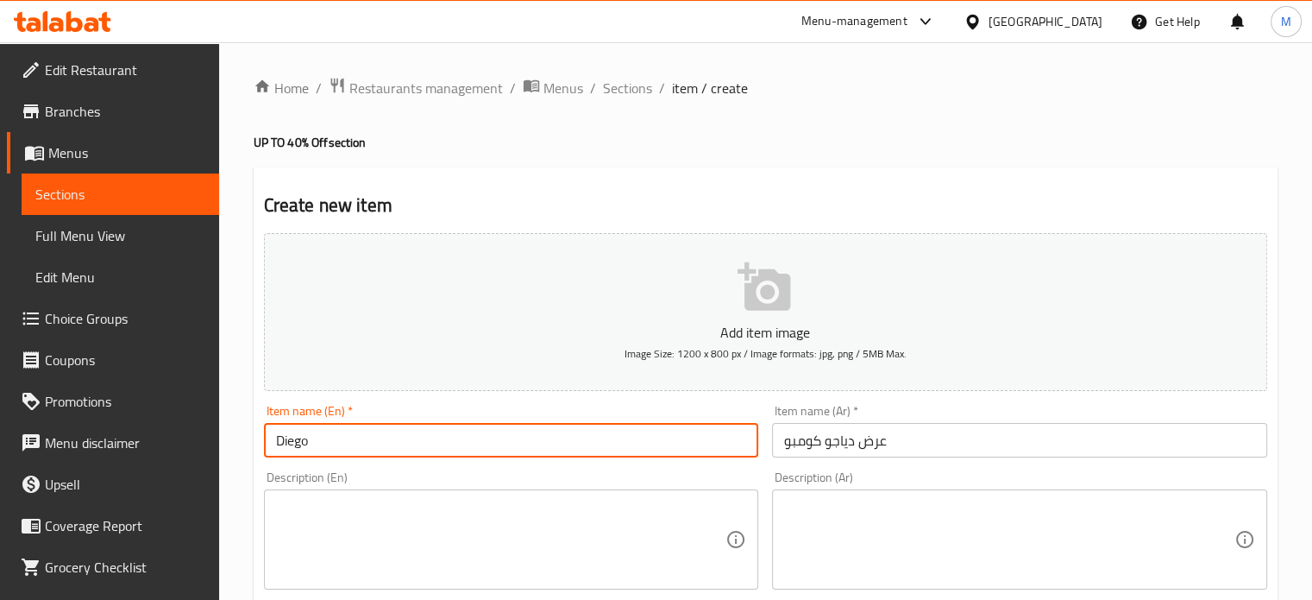
click at [373, 451] on input "Diego" at bounding box center [511, 440] width 495 height 35
paste input "Diego Combo Offer"
click at [372, 453] on input "DiegoDiego Combo Offer" at bounding box center [511, 440] width 495 height 35
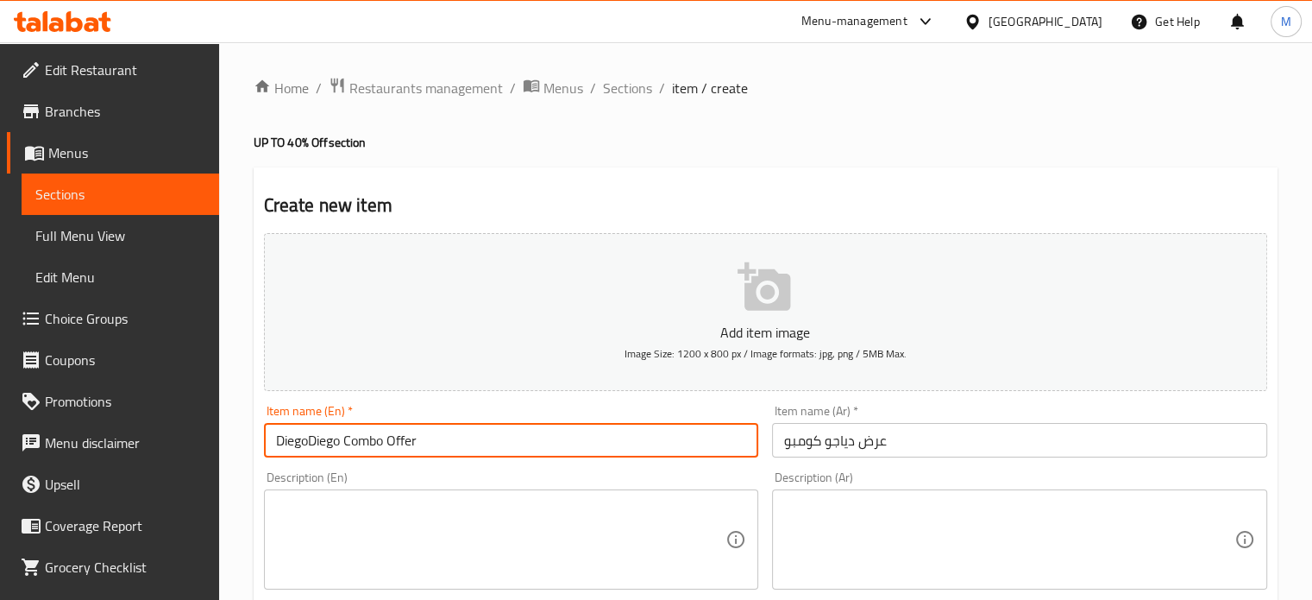
paste input "text"
type input "Diego Combo Offer"
paste textarea "شريحة برجر لحمه بقري مع صدور فراخ مشوية ، الباربيكيو ، [GEOGRAPHIC_DATA] و صوص …"
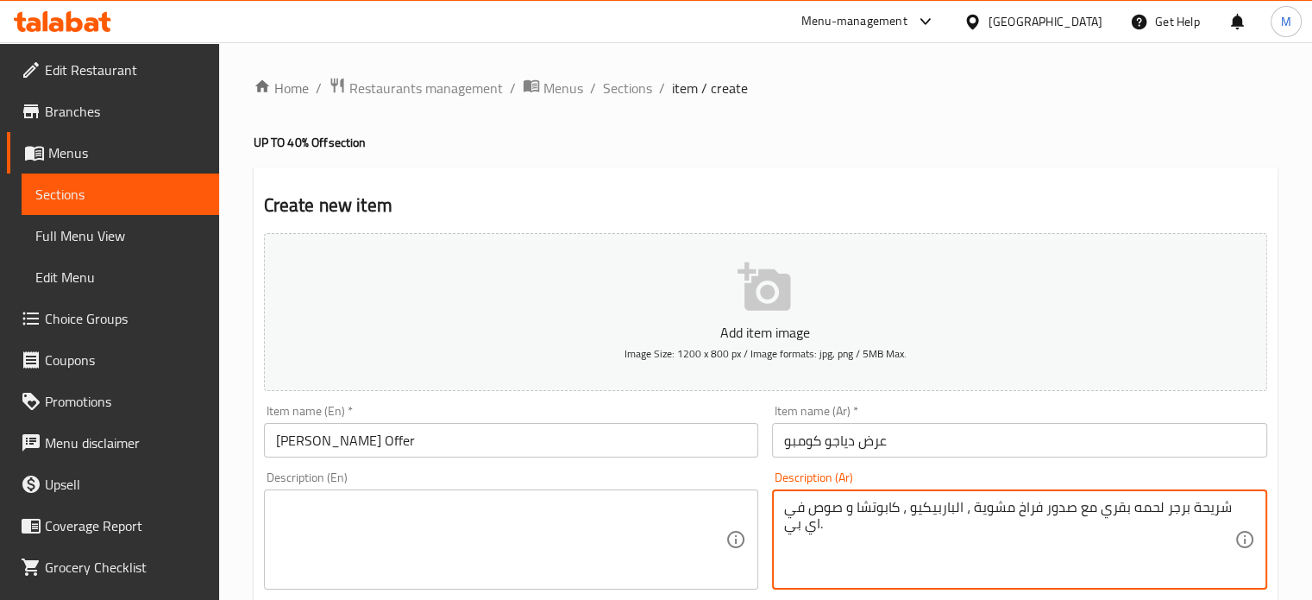
type textarea "شريحة برجر لحمه بقري مع صدور فراخ مشوية ، الباربيكيو ، [GEOGRAPHIC_DATA] و صوص …"
click at [553, 516] on textarea at bounding box center [501, 540] width 450 height 82
paste textarea "Beef [PERSON_NAME] with grilled chicken breasts, BBQ, kabocha and vip sauce"
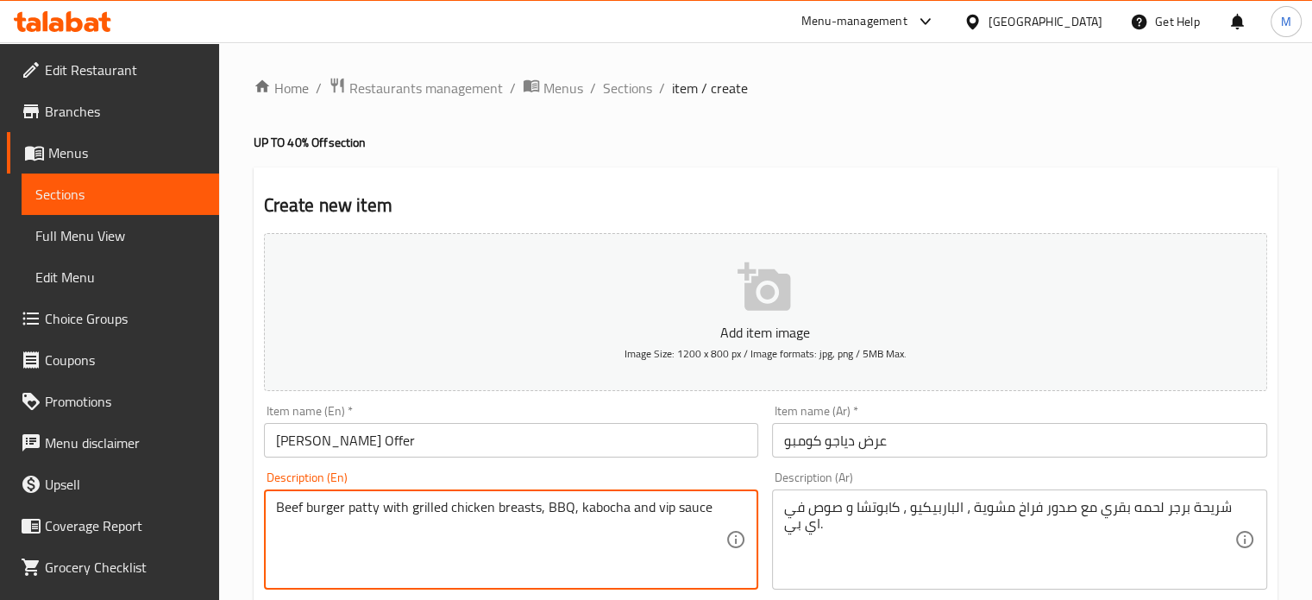
type textarea "Beef [PERSON_NAME] with grilled chicken breasts, BBQ, kabocha and vip sauce"
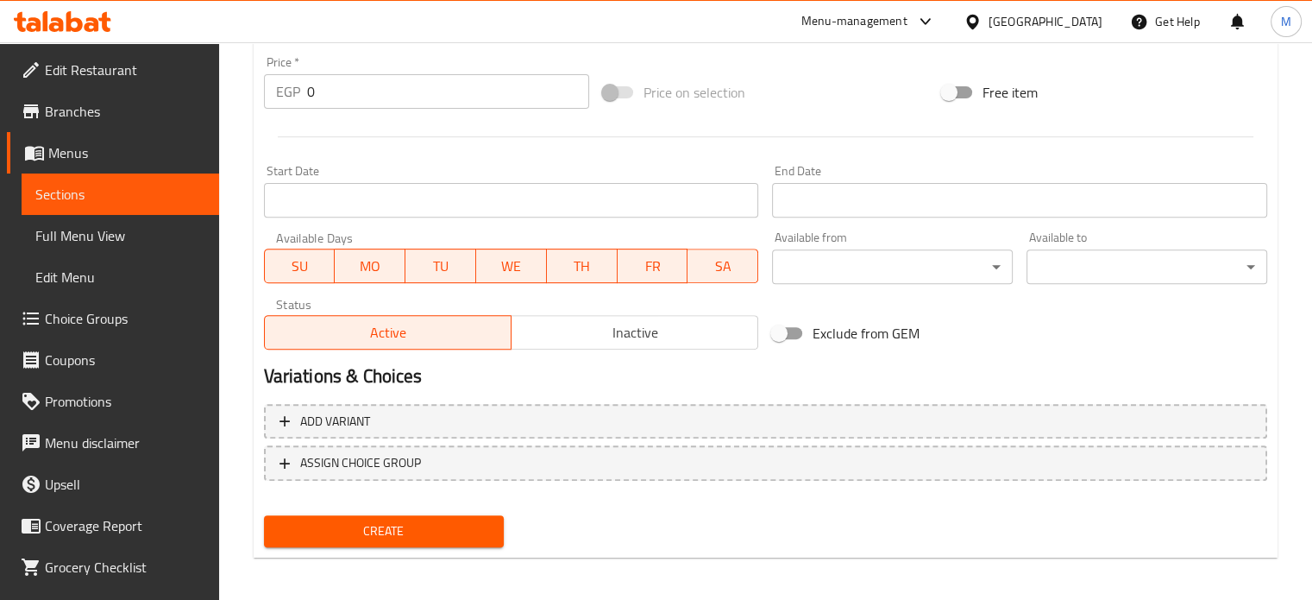
scroll to position [619, 0]
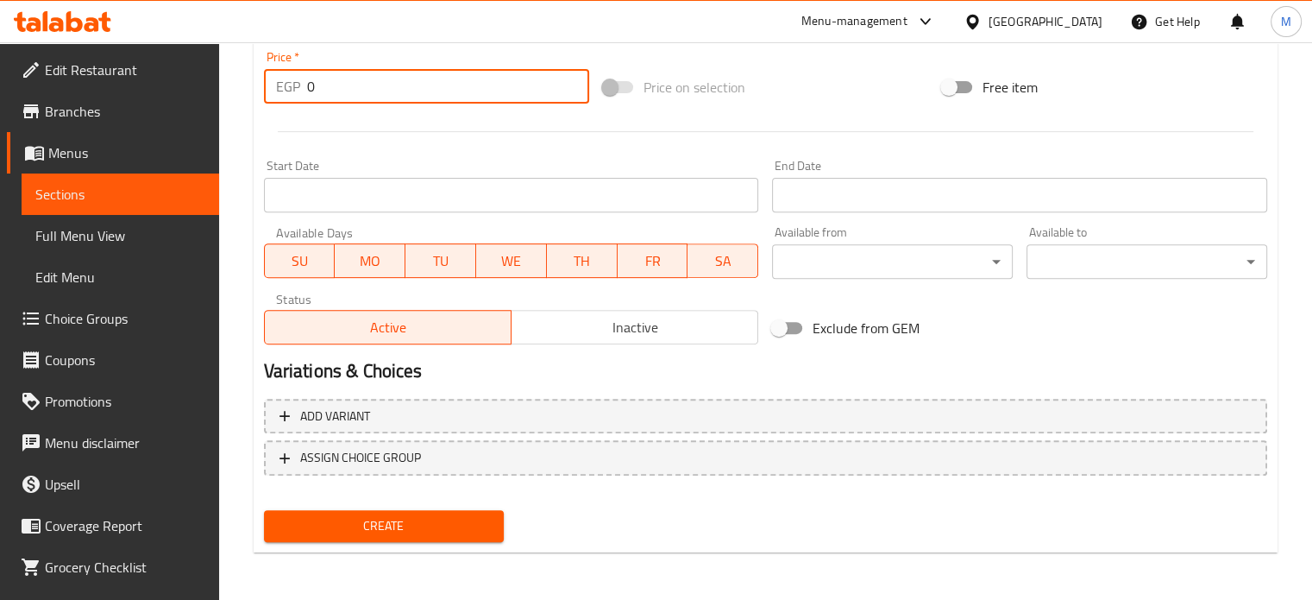
drag, startPoint x: 318, startPoint y: 84, endPoint x: 253, endPoint y: 65, distance: 68.3
click at [261, 69] on div "Price   * EGP 0 Price *" at bounding box center [426, 77] width 339 height 66
type input "245"
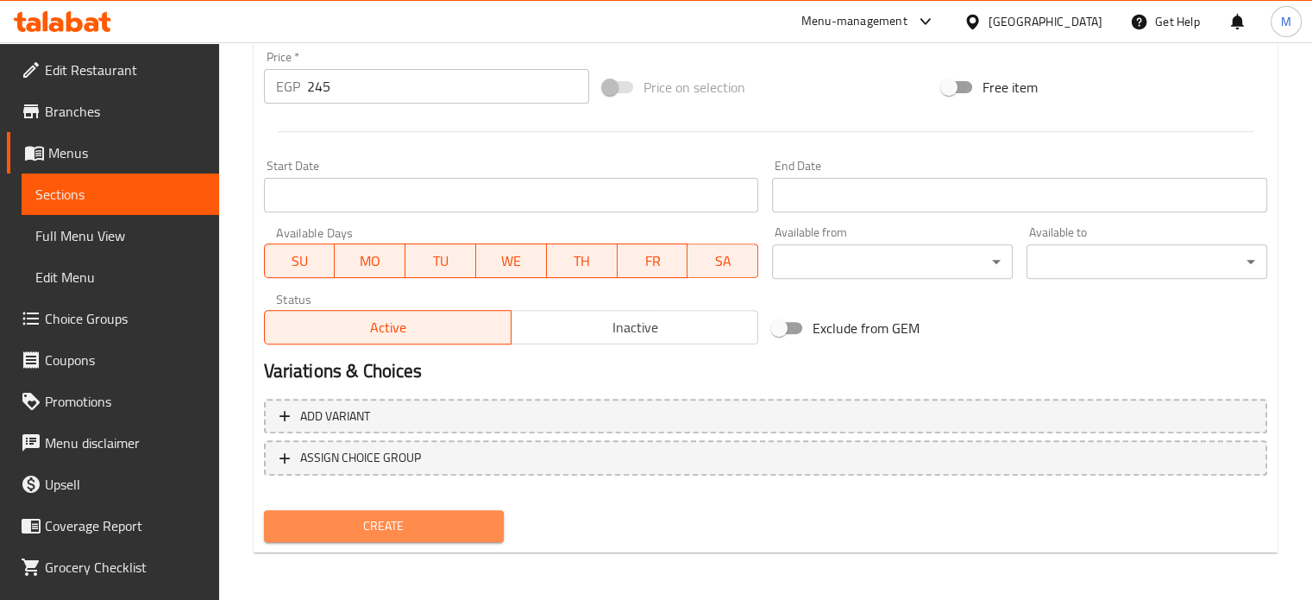
click at [424, 529] on span "Create" at bounding box center [384, 526] width 213 height 22
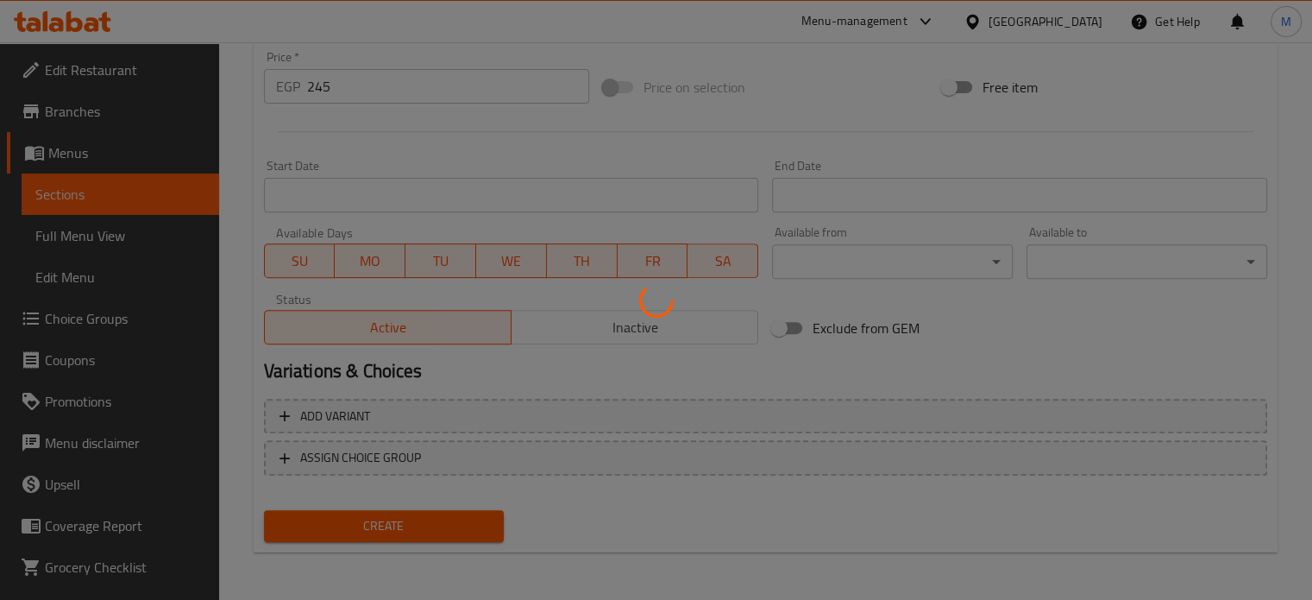
type input "0"
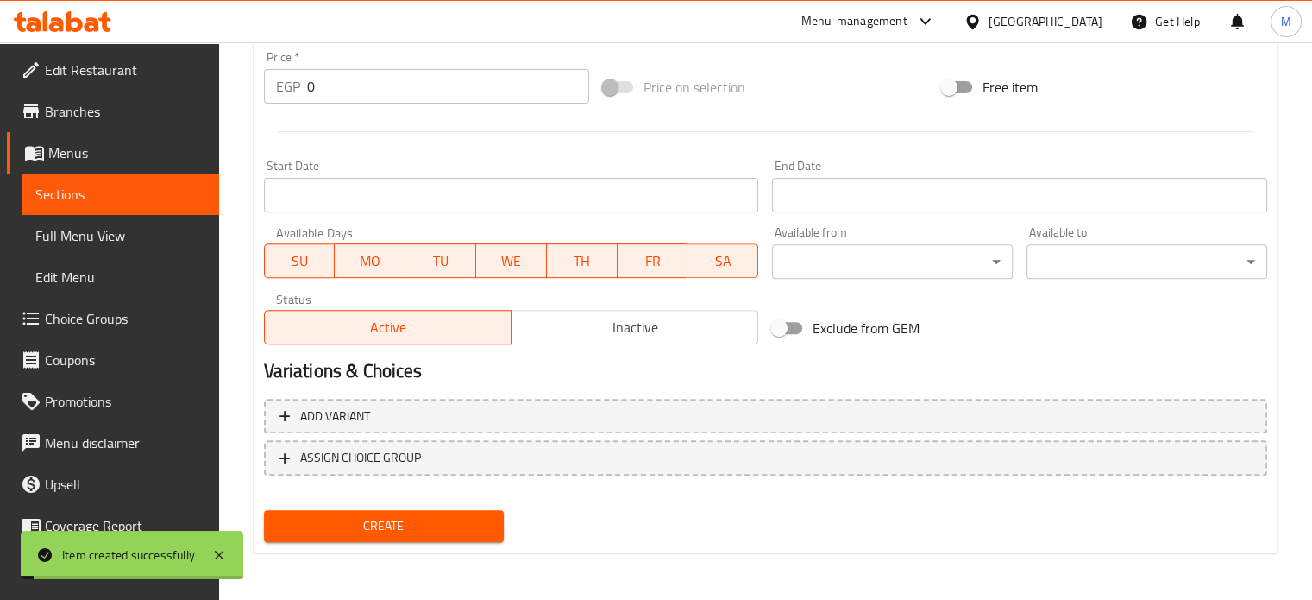
scroll to position [0, 0]
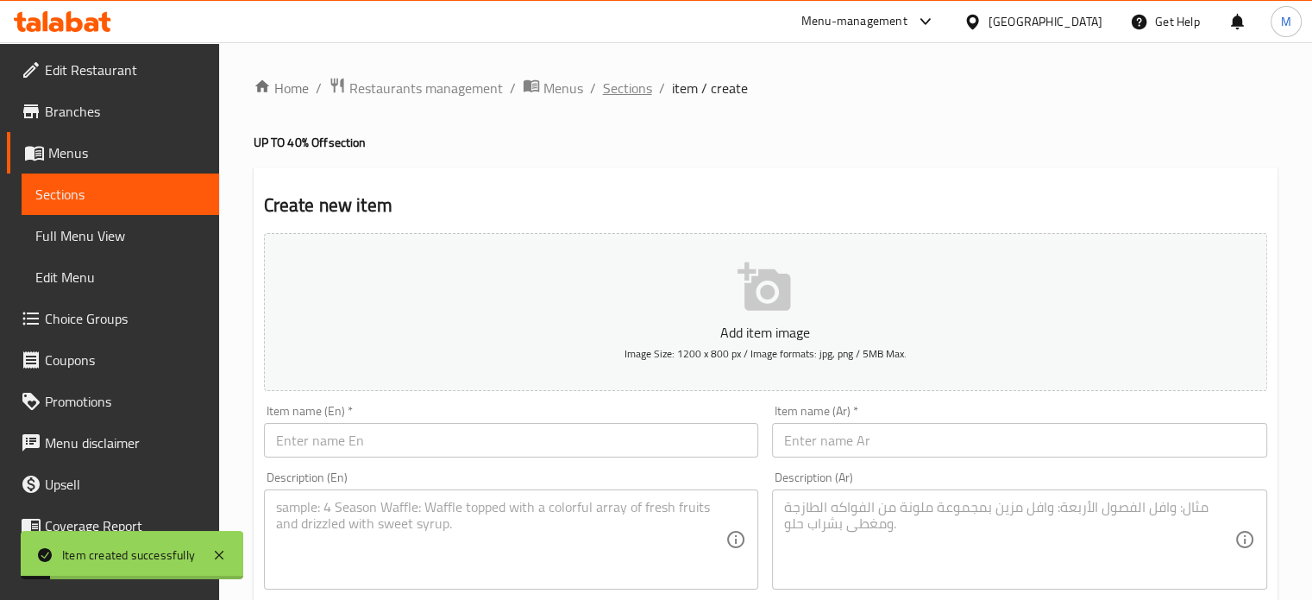
click at [635, 97] on span "Sections" at bounding box center [627, 88] width 49 height 21
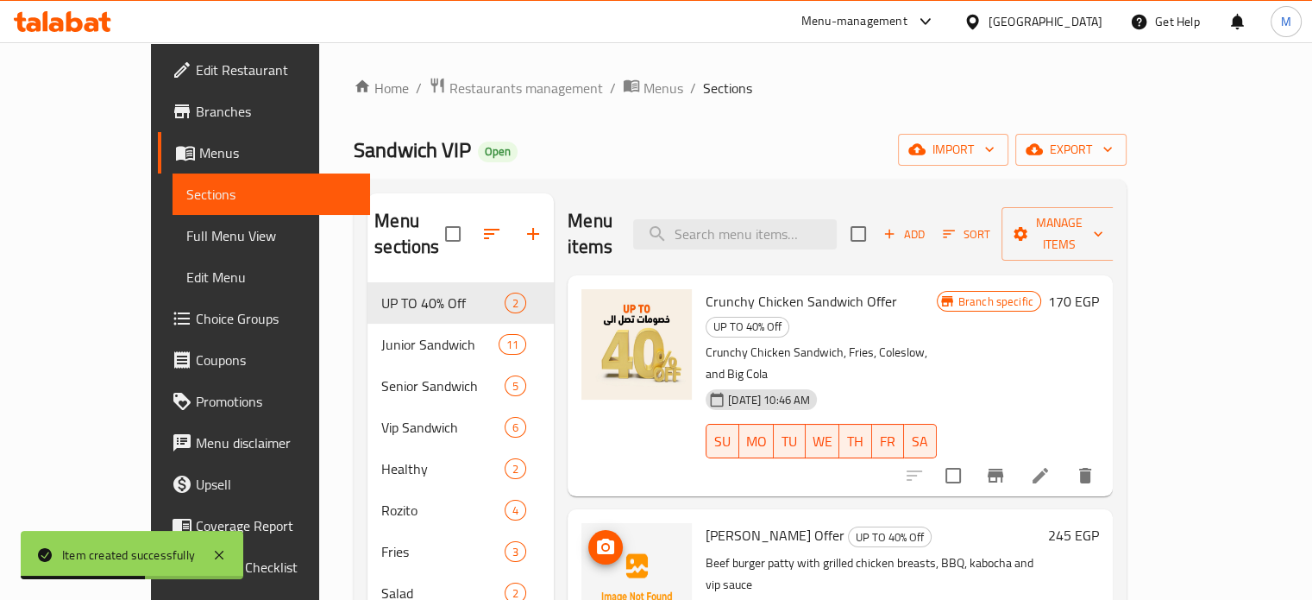
click at [581, 523] on img at bounding box center [636, 578] width 110 height 110
click at [595, 537] on icon "upload picture" at bounding box center [605, 547] width 21 height 21
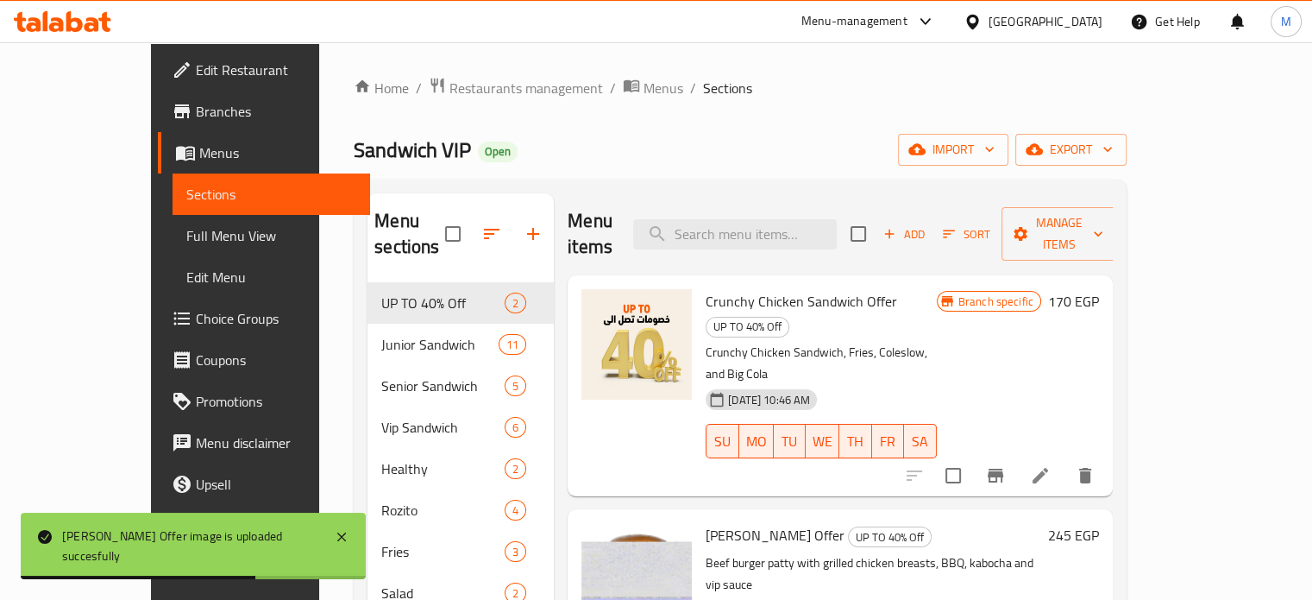
click at [927, 224] on span "Add" at bounding box center [904, 234] width 47 height 20
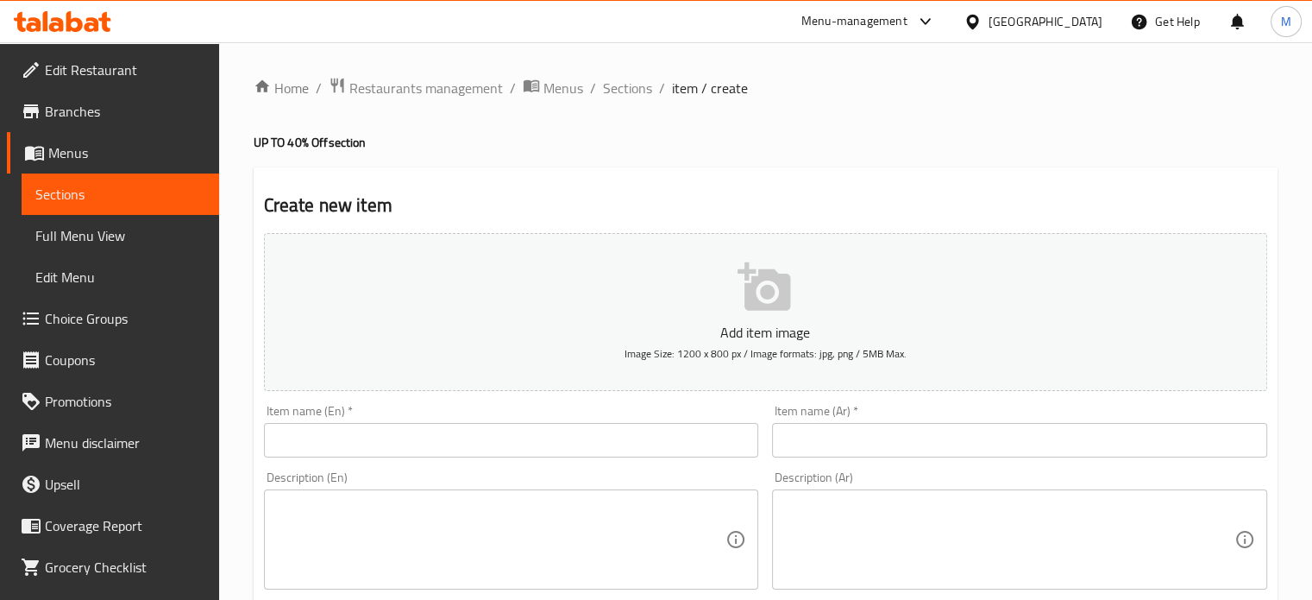
click at [839, 448] on input "text" at bounding box center [1019, 440] width 495 height 35
paste input "عرض التونز"
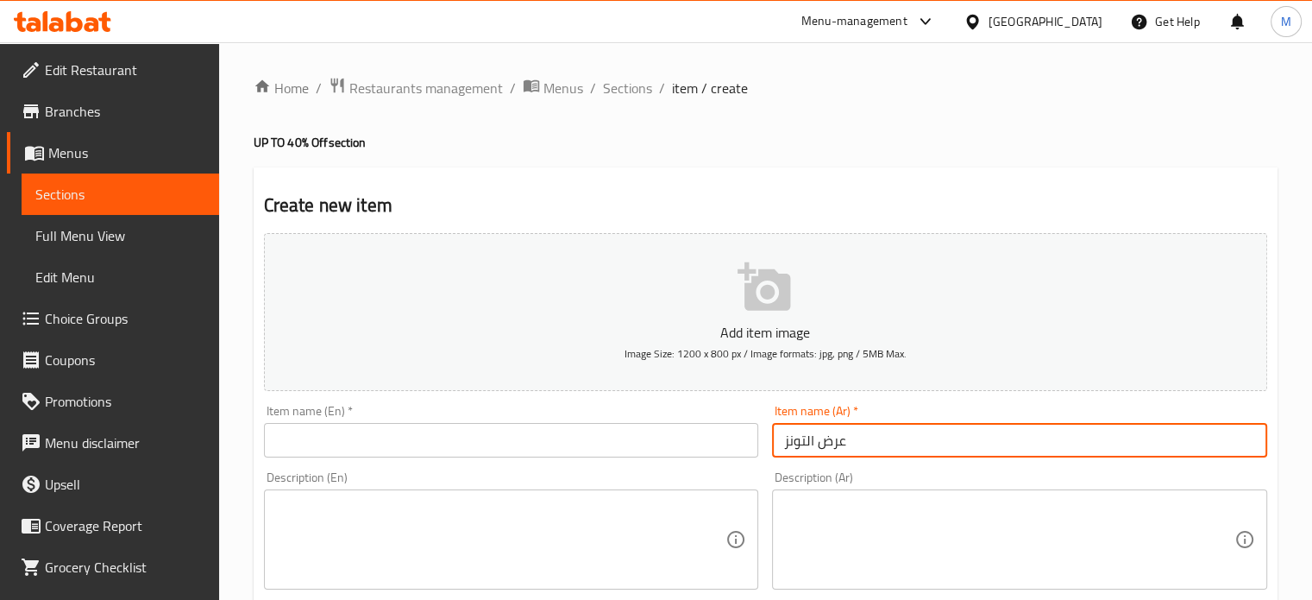
click at [794, 441] on input "عرض التونز" at bounding box center [1019, 440] width 495 height 35
click at [814, 442] on input "عرض التوينز" at bounding box center [1019, 440] width 495 height 35
click at [815, 442] on input "عرض التوينز" at bounding box center [1019, 440] width 495 height 35
type input "عرض التوينز"
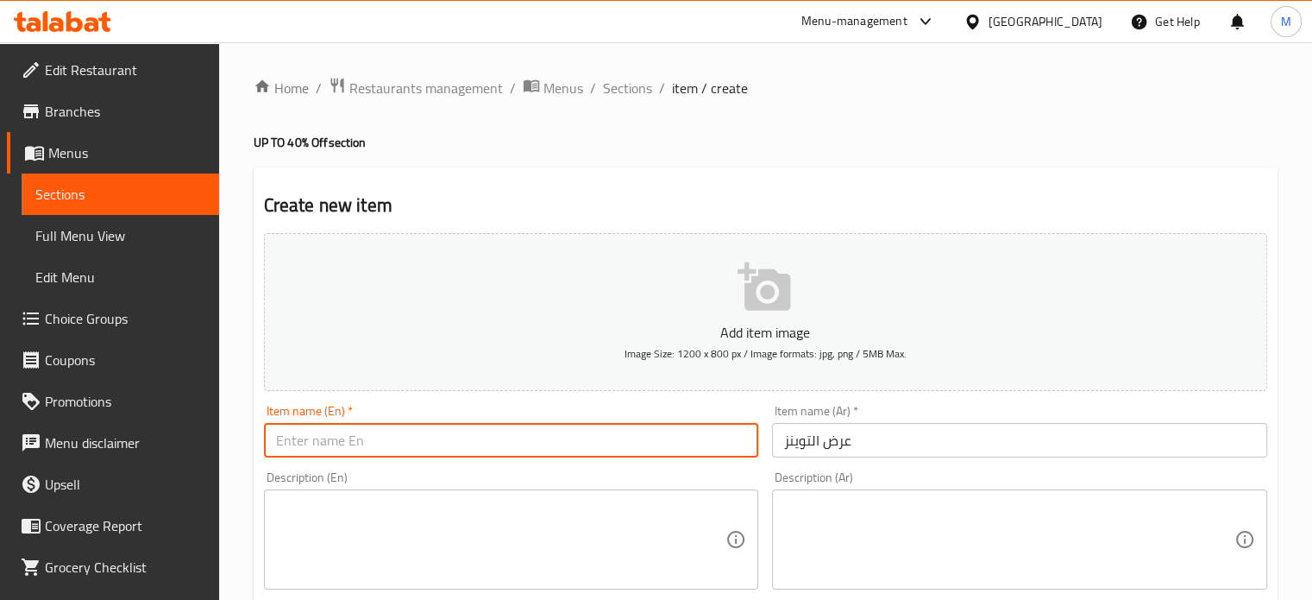
click at [397, 434] on input "text" at bounding box center [511, 440] width 495 height 35
paste input "Twins Show"
click at [328, 437] on input "Twins Show" at bounding box center [511, 440] width 495 height 35
type input "Twins Offer"
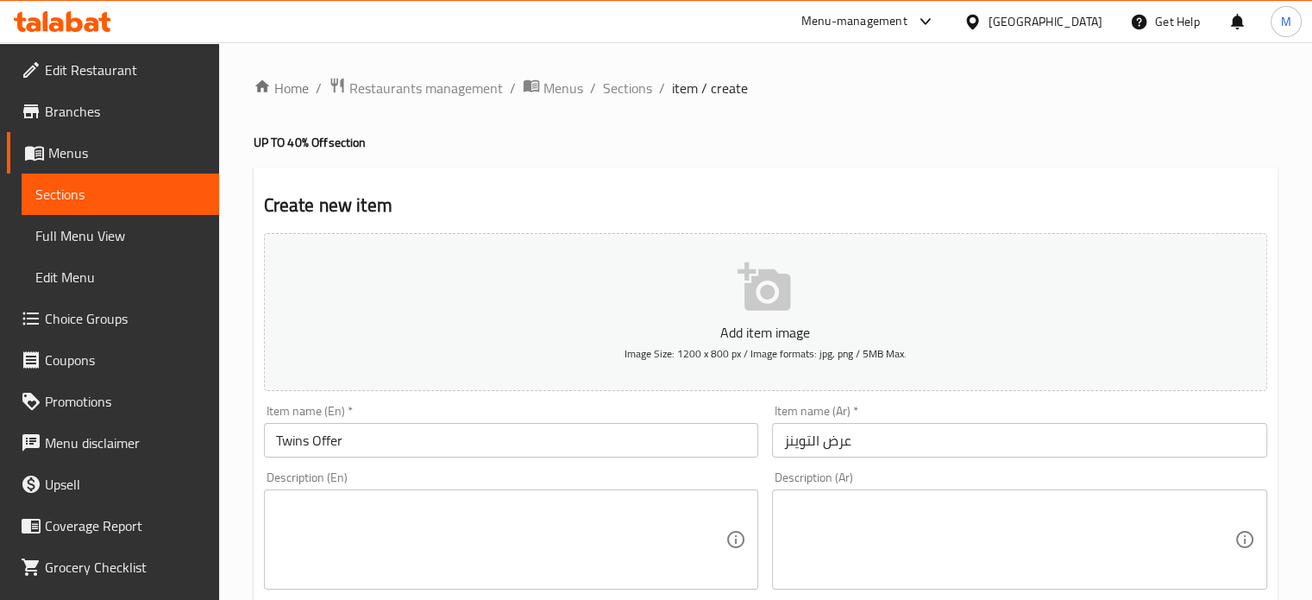
click at [882, 500] on textarea at bounding box center [1009, 540] width 450 height 82
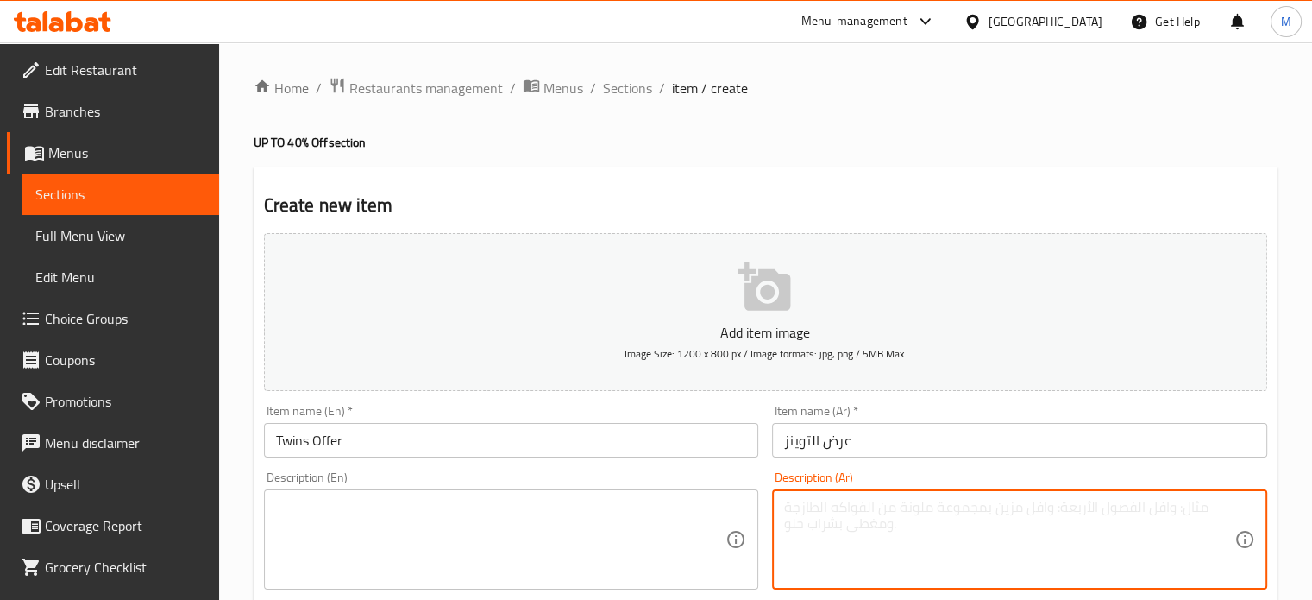
paste textarea "كلاسك برجر + تشكن كباب ساندوتش + 2 بطاطس + 2 بيج كولا"
click at [948, 510] on textarea "كلاسك برجر + تشكن كباب ساندوتش + 2 بطاطس + 2 بيج كولا" at bounding box center [1009, 540] width 450 height 82
paste textarea
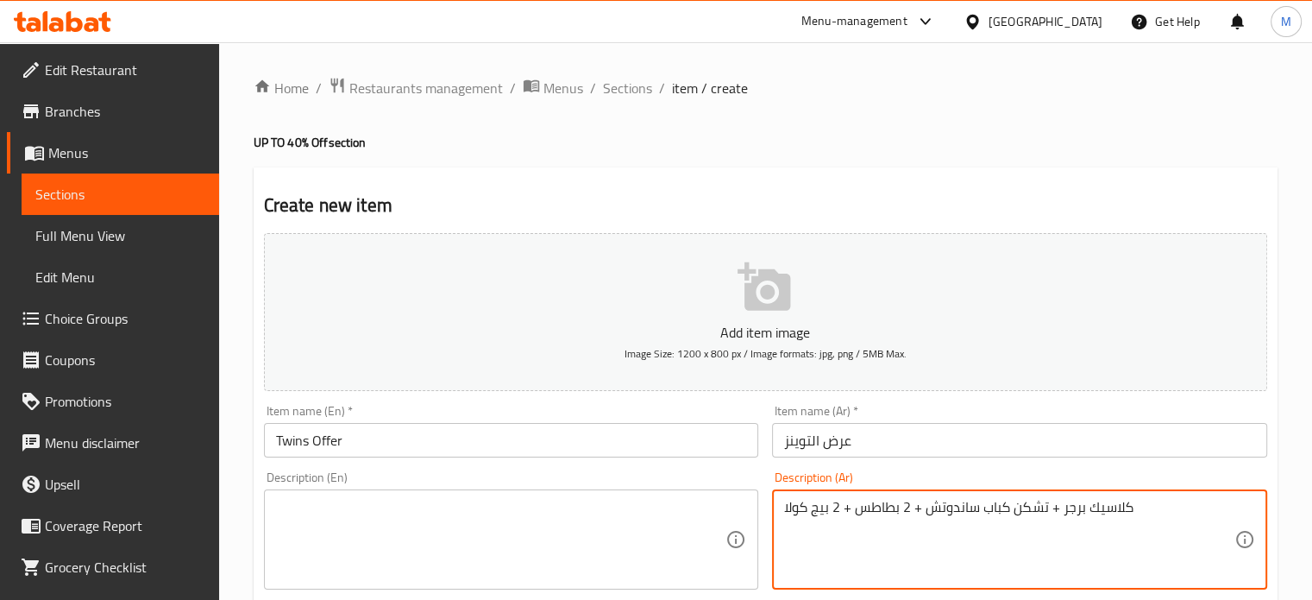
type textarea "كلاسيك برجر + تشكن كباب ساندوتش + 2 بطاطس + 2 بيج كولا"
click at [462, 575] on textarea at bounding box center [501, 540] width 450 height 82
paste textarea "Classic Burger + Chicken Kebab Sandwich + 2 Fries + 2 Big Cola"
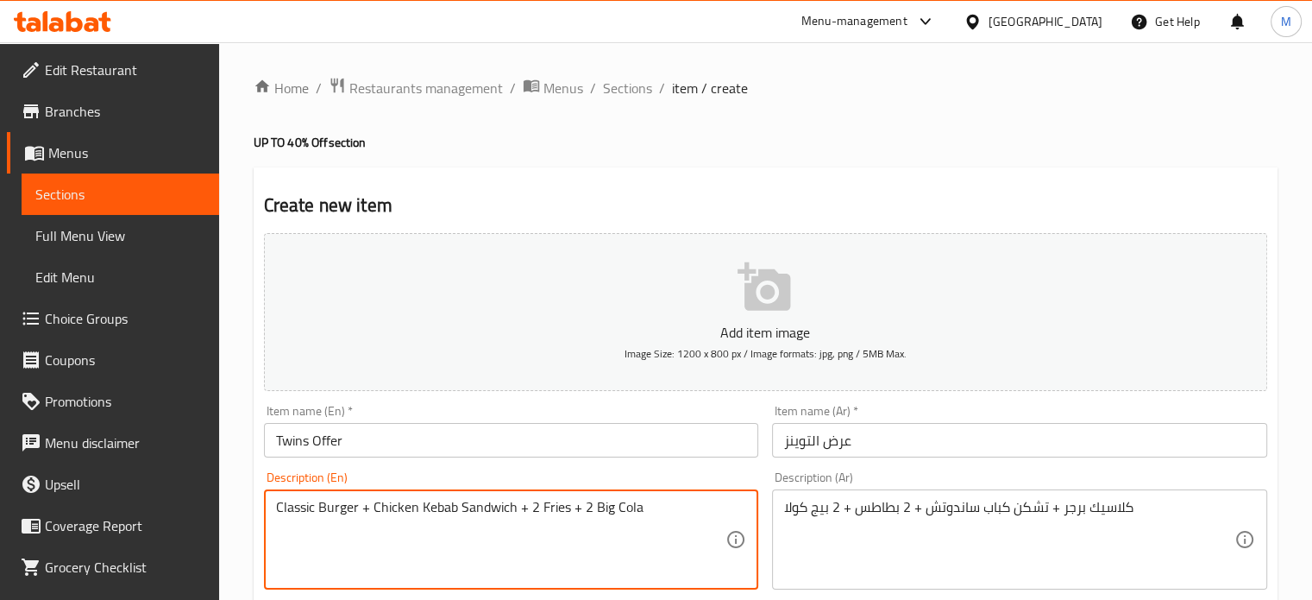
type textarea "Classic Burger + Chicken Kebab Sandwich + 2 Fries + 2 Big Cola"
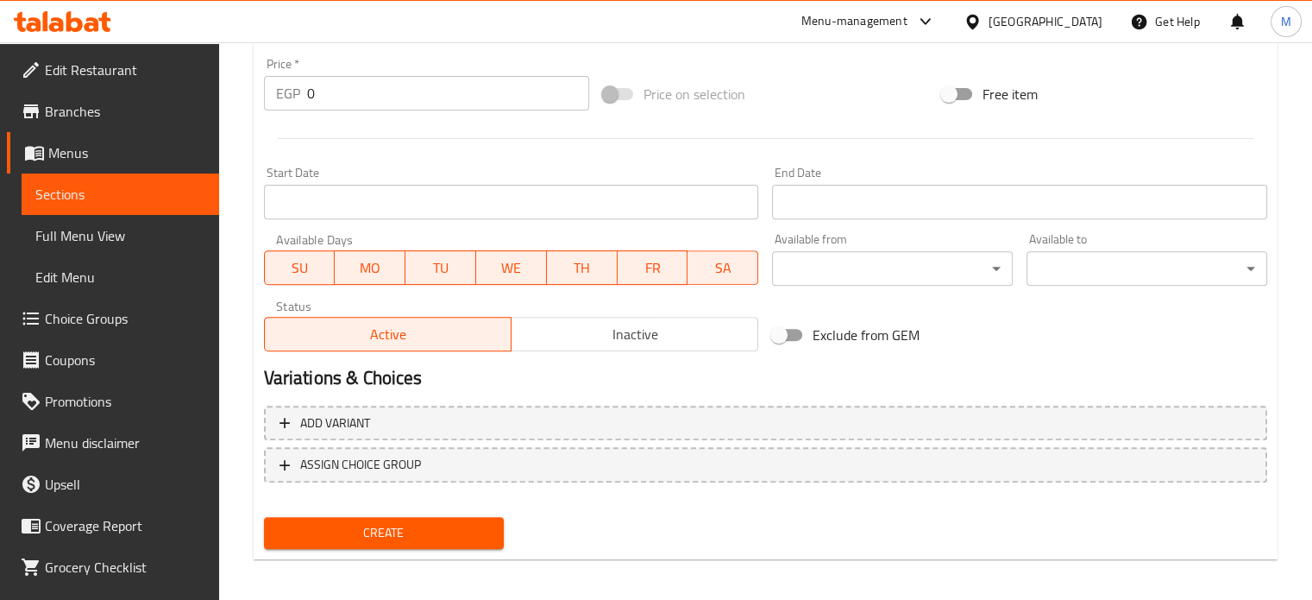
scroll to position [619, 0]
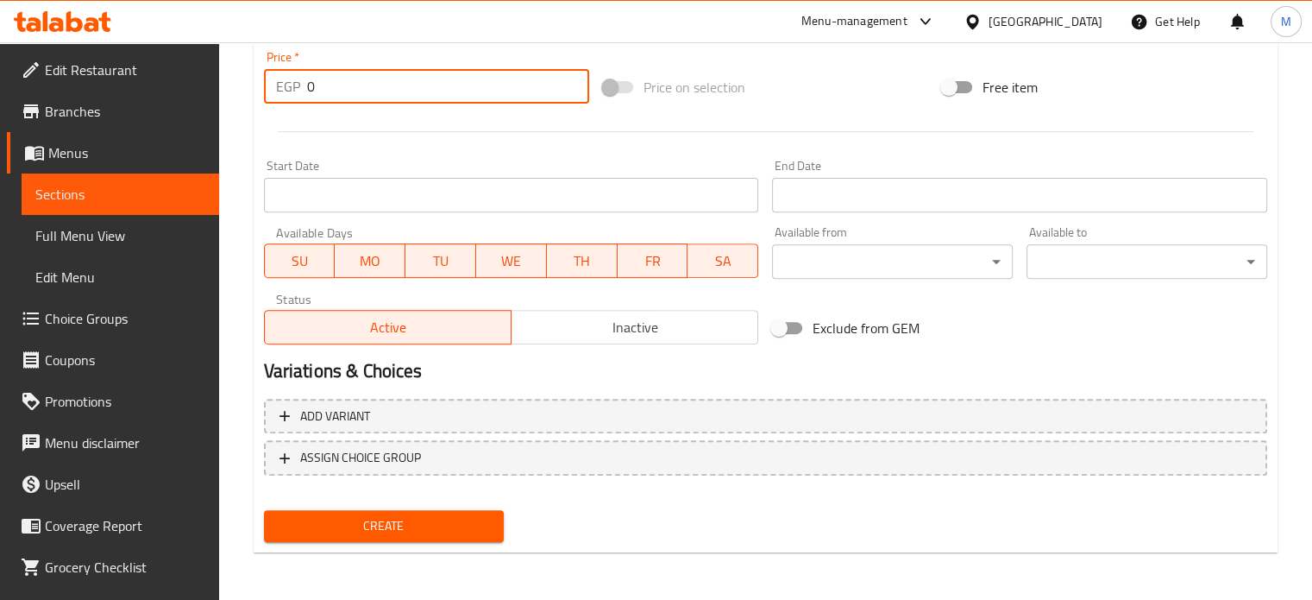
drag, startPoint x: 319, startPoint y: 79, endPoint x: 270, endPoint y: 91, distance: 50.6
click at [273, 91] on div "EGP 0 Price *" at bounding box center [426, 86] width 325 height 35
paste input "34"
type input "340"
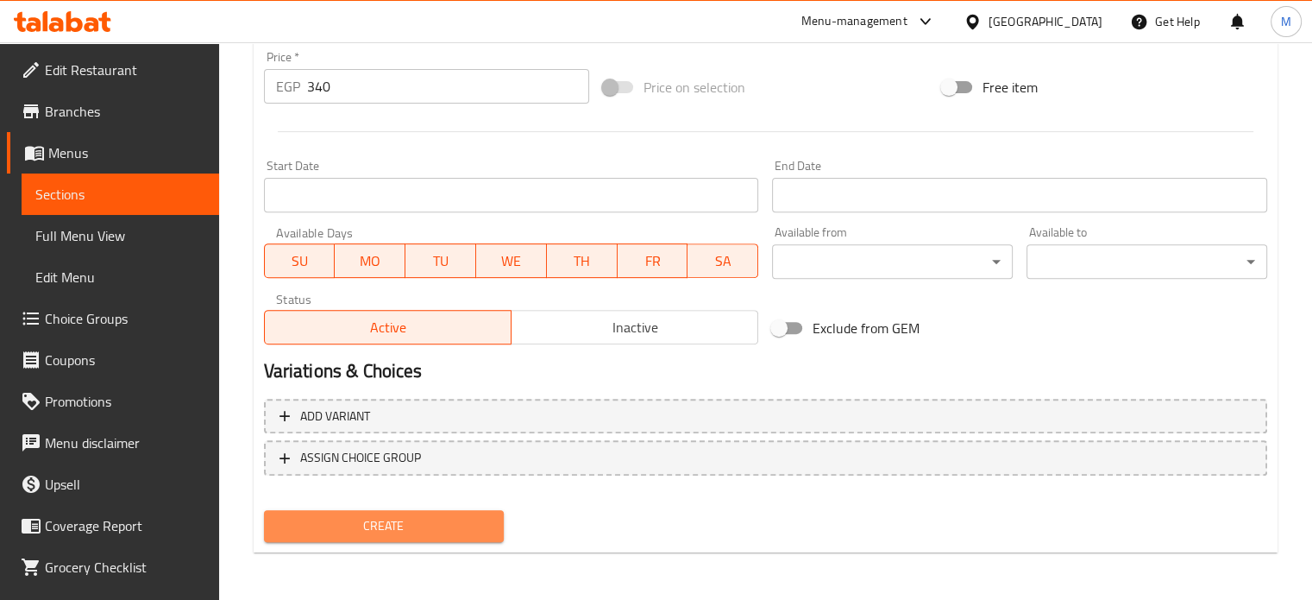
click at [451, 524] on span "Create" at bounding box center [384, 526] width 213 height 22
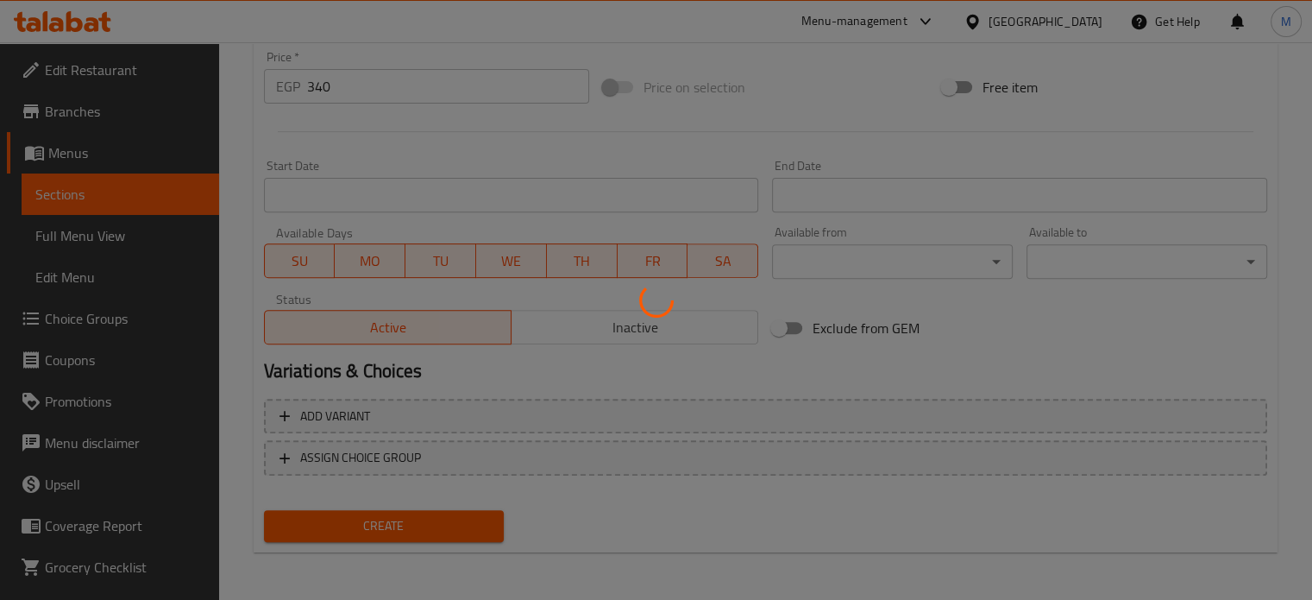
type input "0"
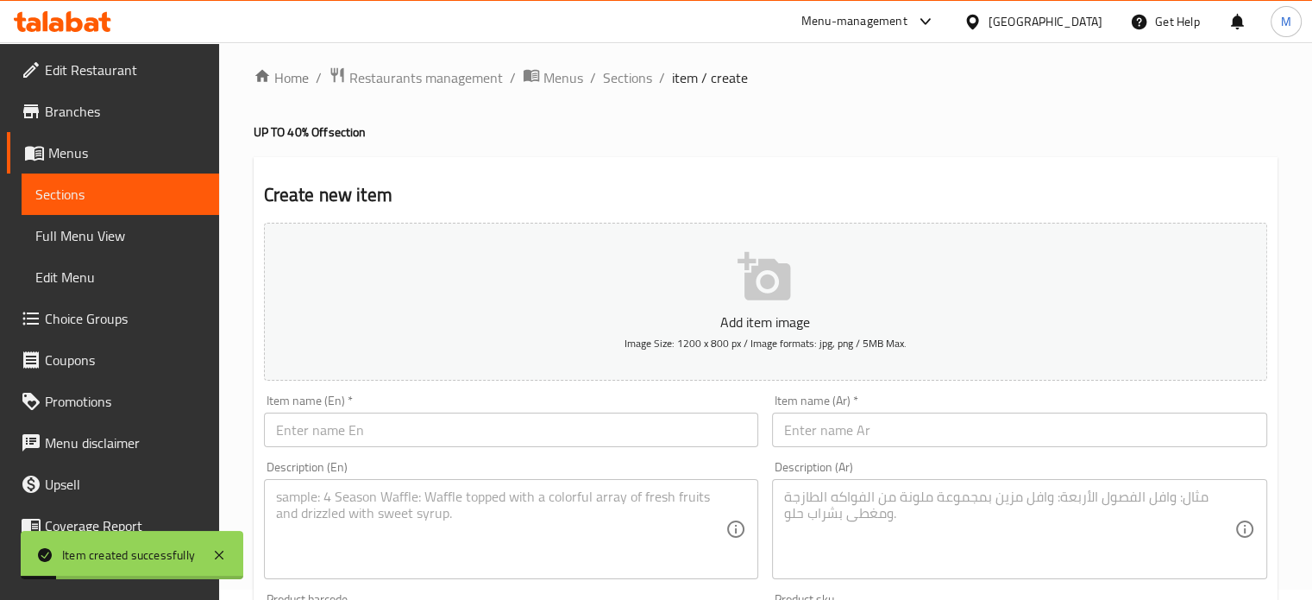
scroll to position [0, 0]
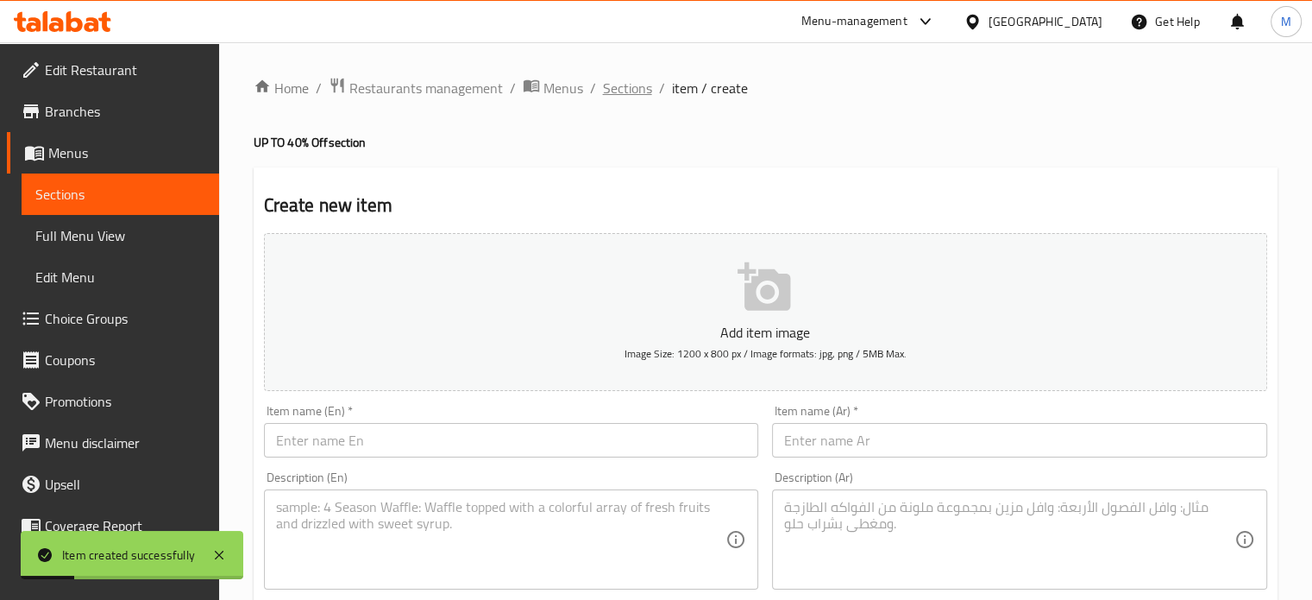
click at [630, 92] on span "Sections" at bounding box center [627, 88] width 49 height 21
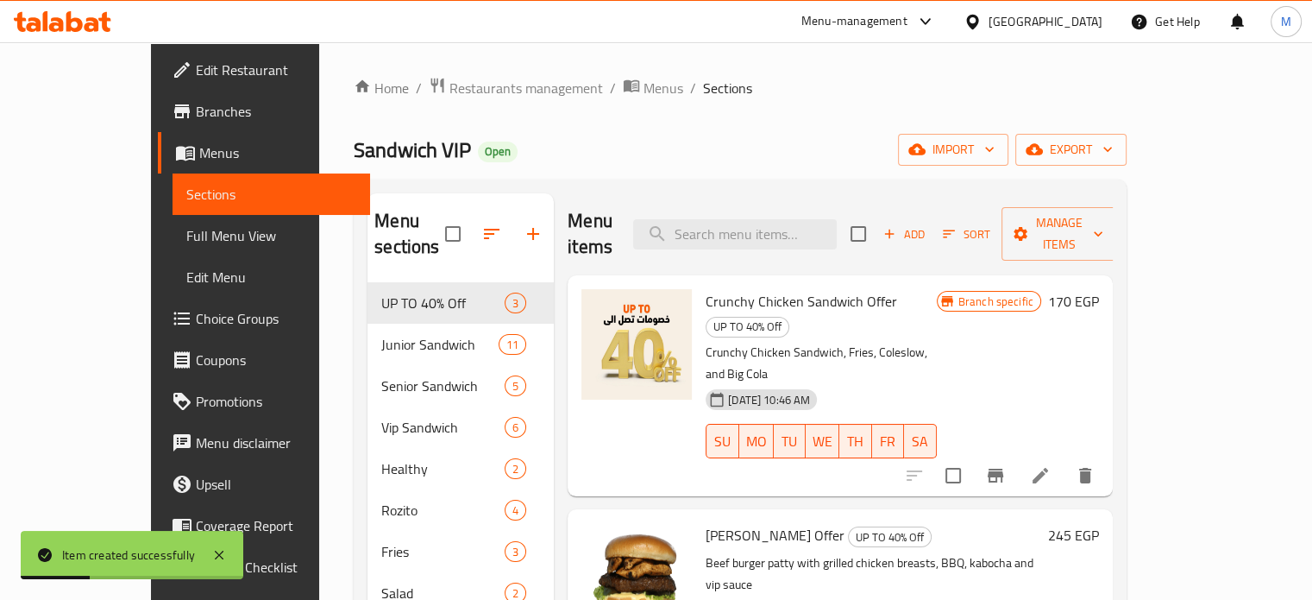
scroll to position [242, 0]
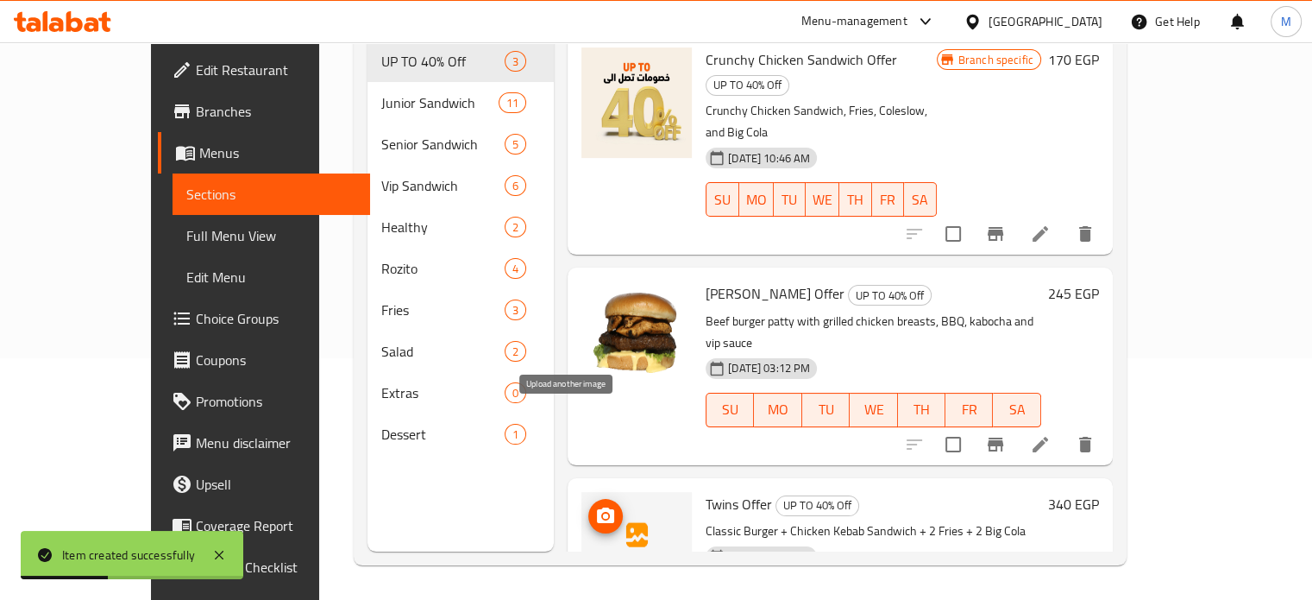
click at [595, 506] on icon "upload picture" at bounding box center [605, 516] width 21 height 21
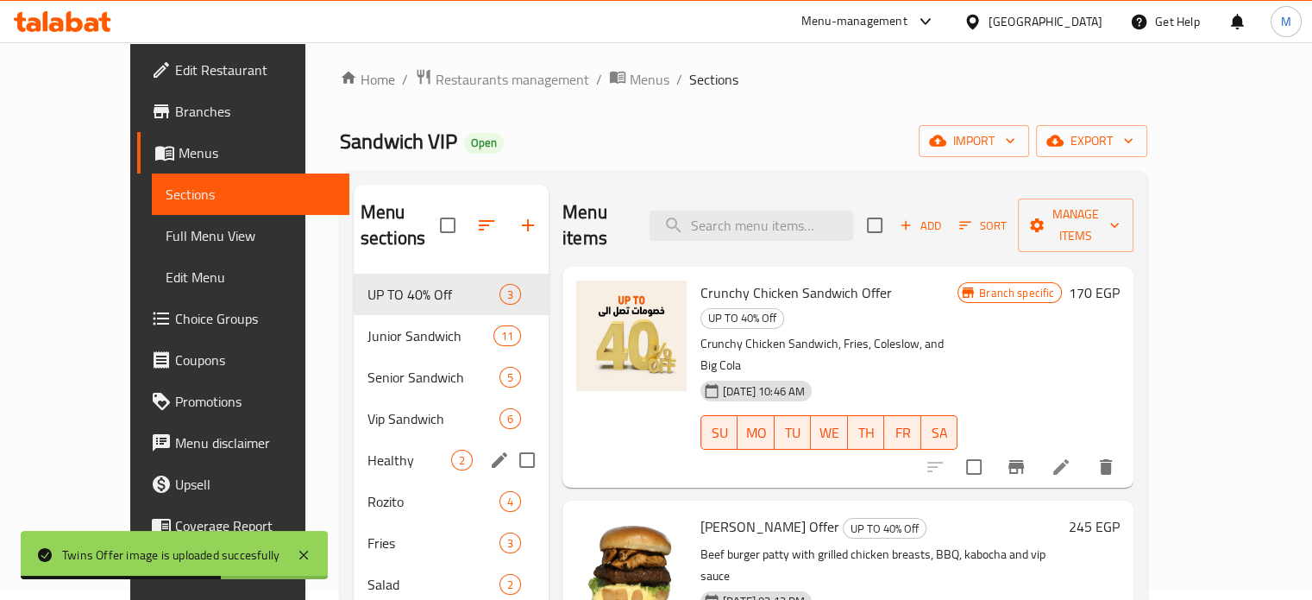
scroll to position [0, 0]
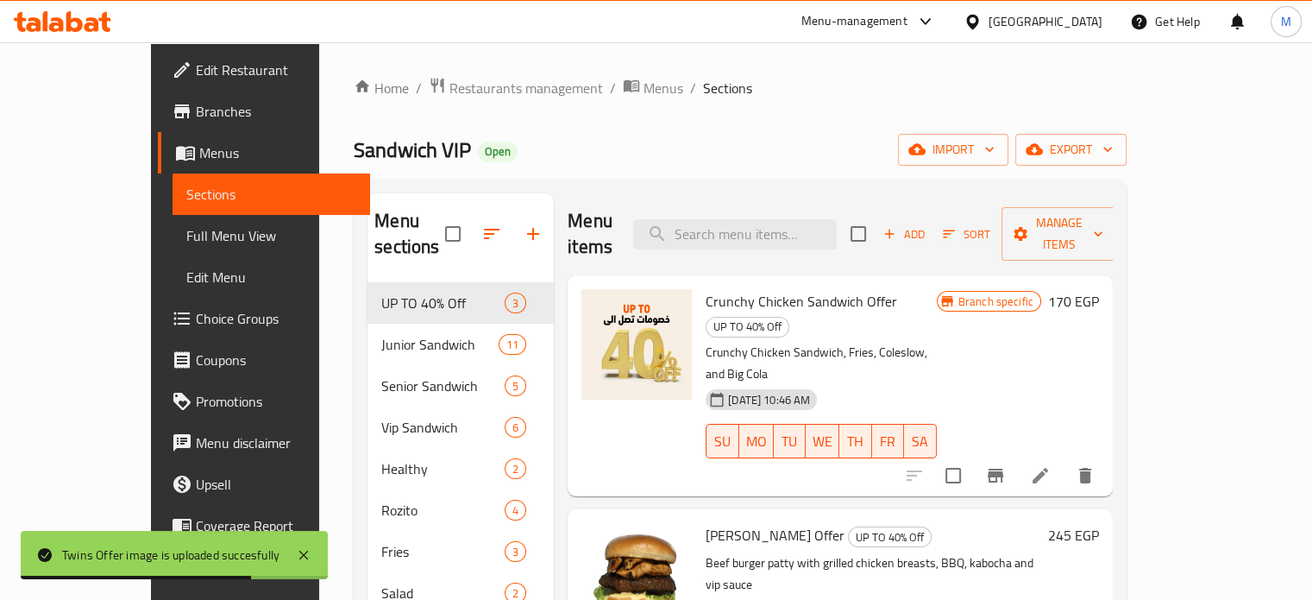
click at [354, 157] on span "Sandwich VIP" at bounding box center [412, 149] width 117 height 39
copy span "Sandwich VIP"
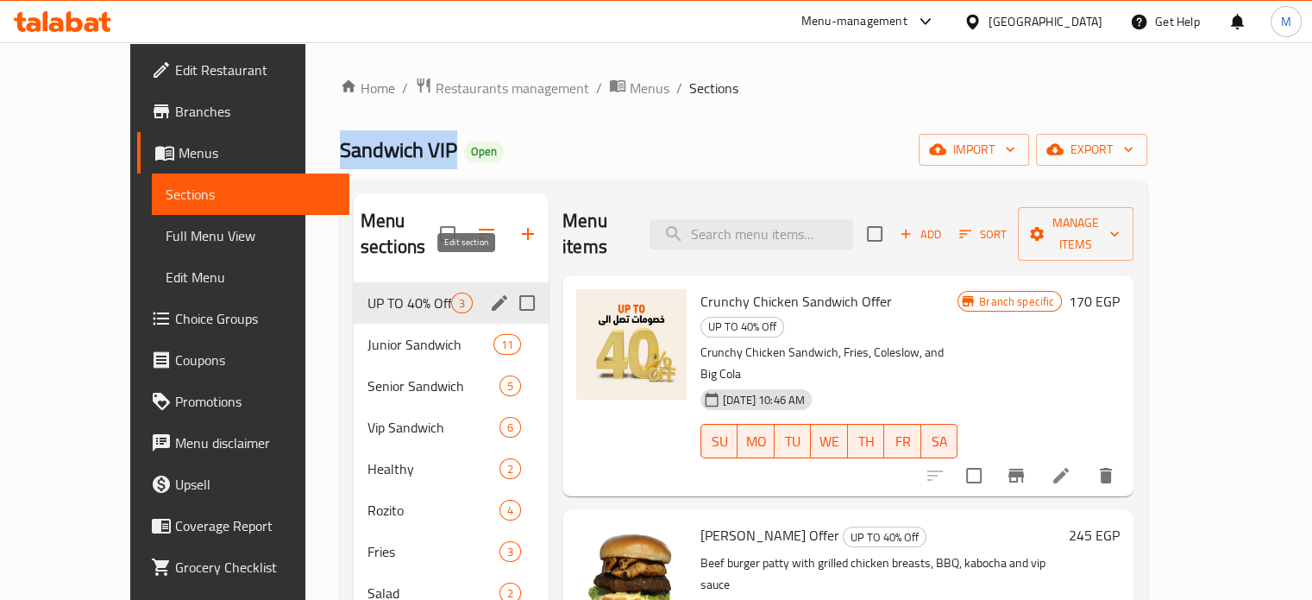
click at [492, 295] on icon "edit" at bounding box center [500, 303] width 16 height 16
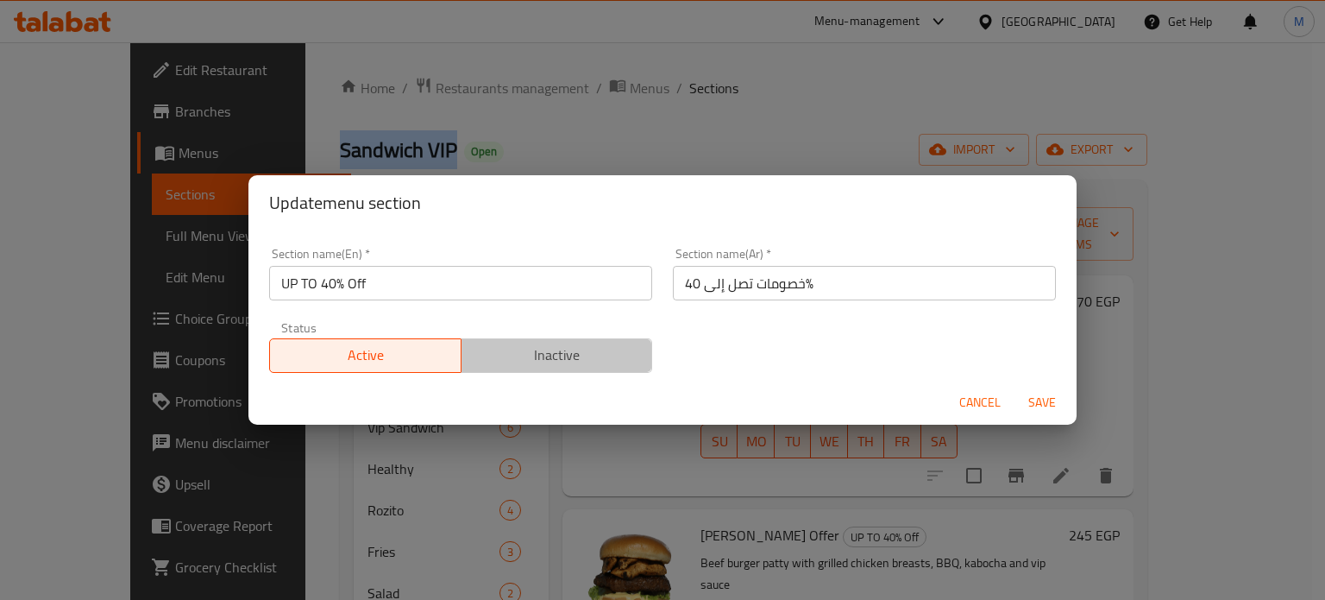
click at [555, 352] on span "Inactive" at bounding box center [557, 354] width 178 height 25
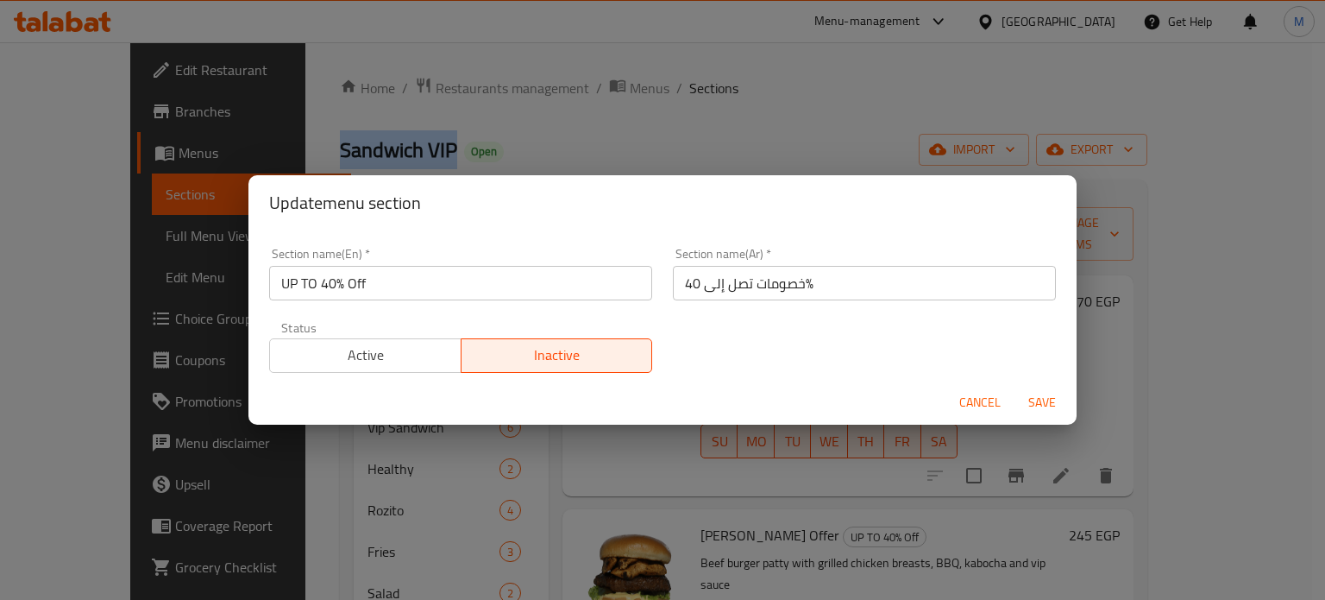
click at [1044, 399] on span "Save" at bounding box center [1041, 403] width 41 height 22
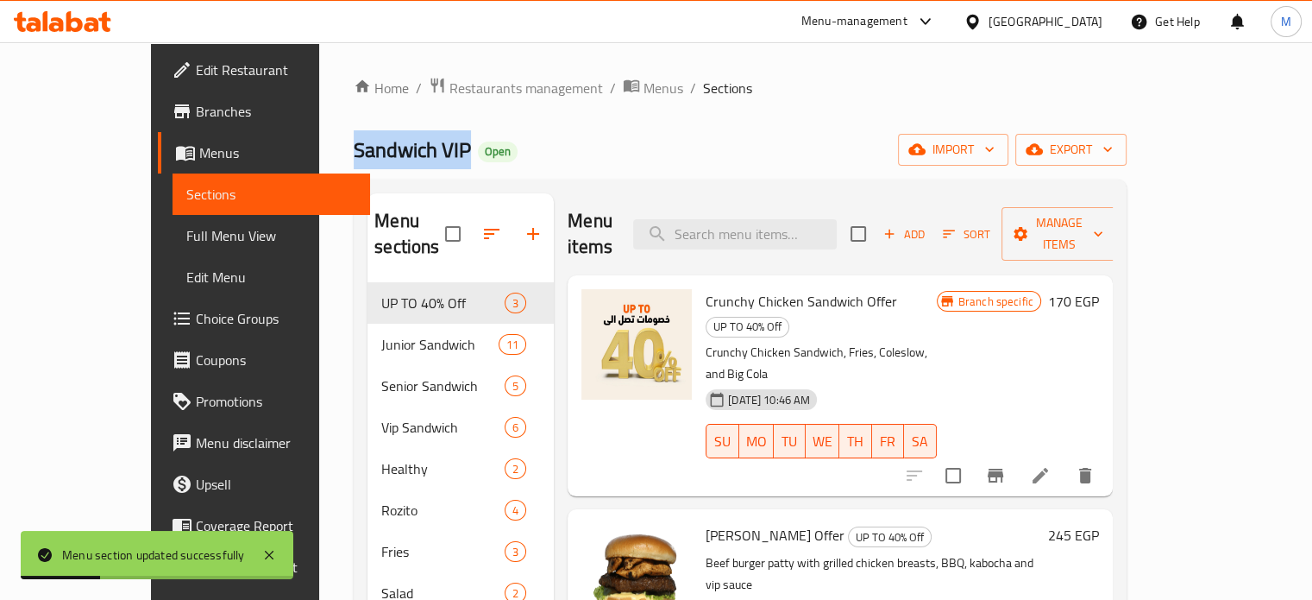
click at [196, 116] on span "Branches" at bounding box center [276, 111] width 160 height 21
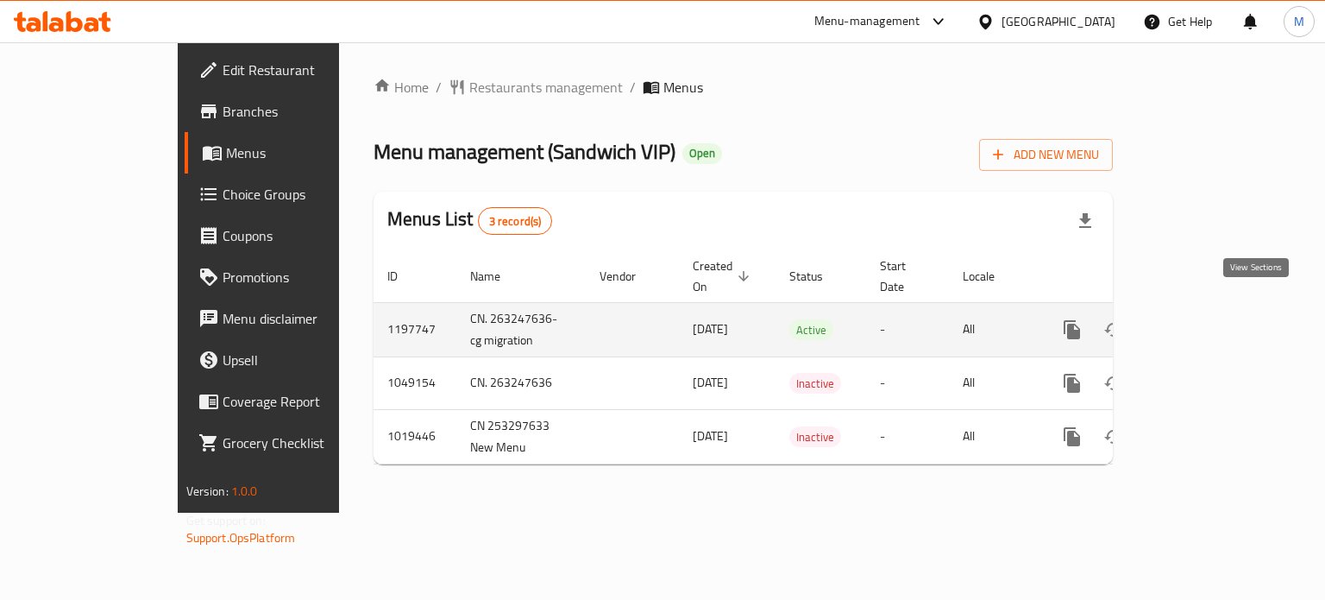
click at [1217, 320] on link "enhanced table" at bounding box center [1196, 329] width 41 height 41
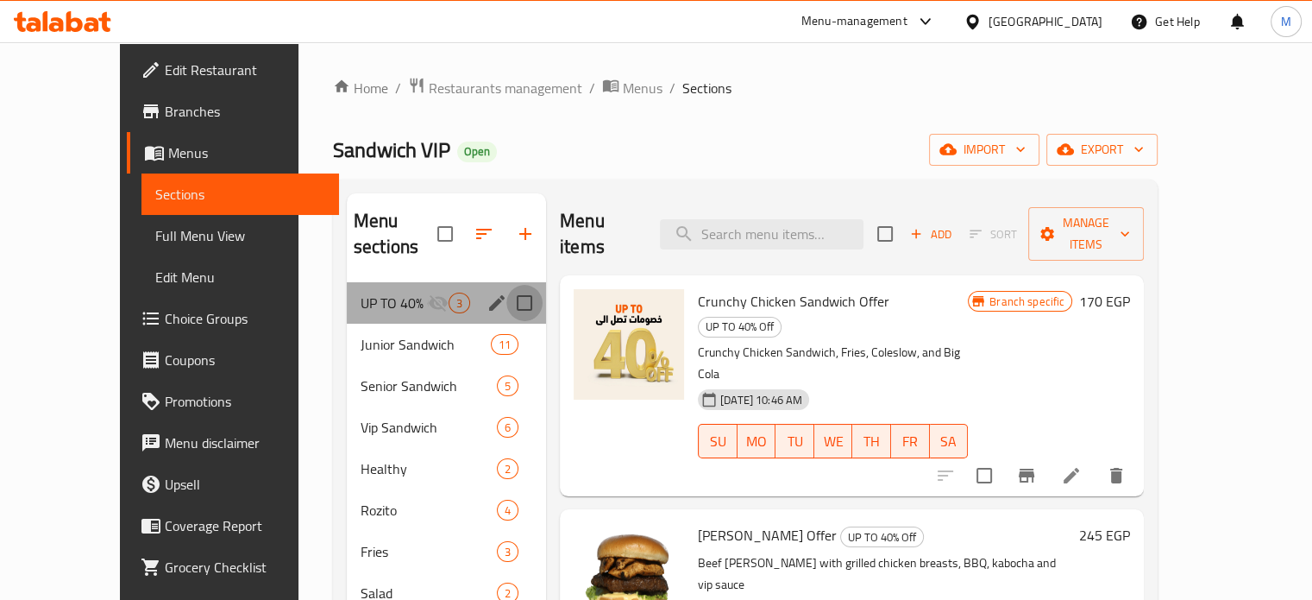
click at [506, 285] on input "Menu sections" at bounding box center [524, 303] width 36 height 36
checkbox input "true"
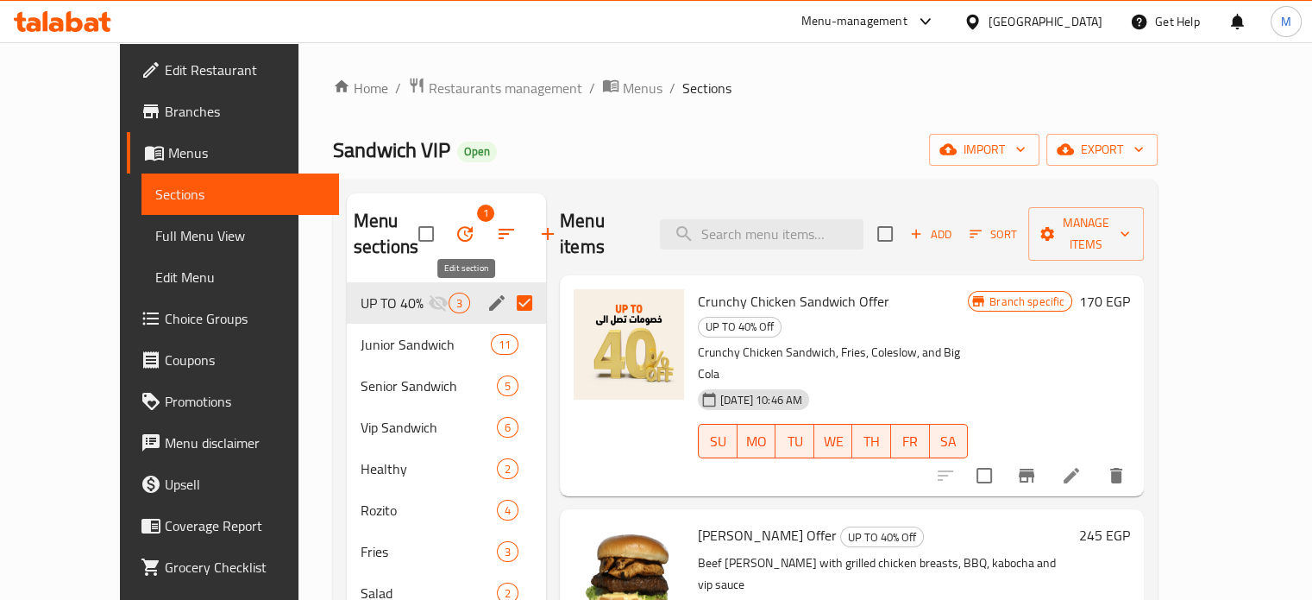
click at [489, 300] on icon "edit" at bounding box center [497, 303] width 16 height 16
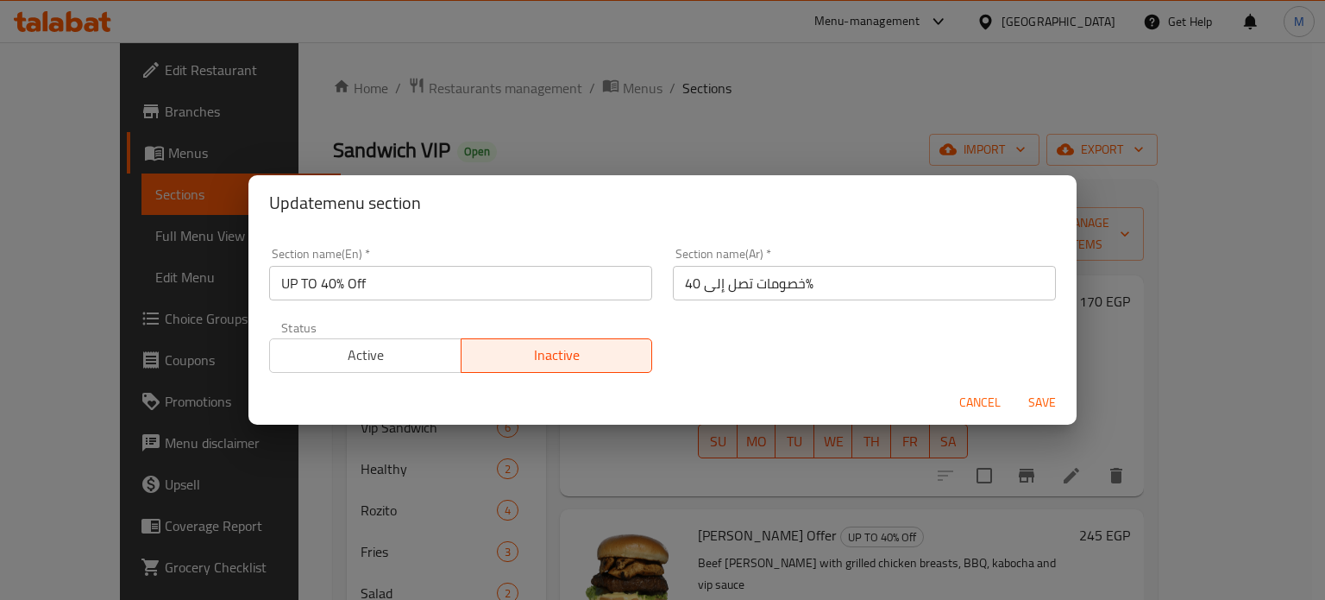
click at [423, 354] on span "Active" at bounding box center [366, 354] width 178 height 25
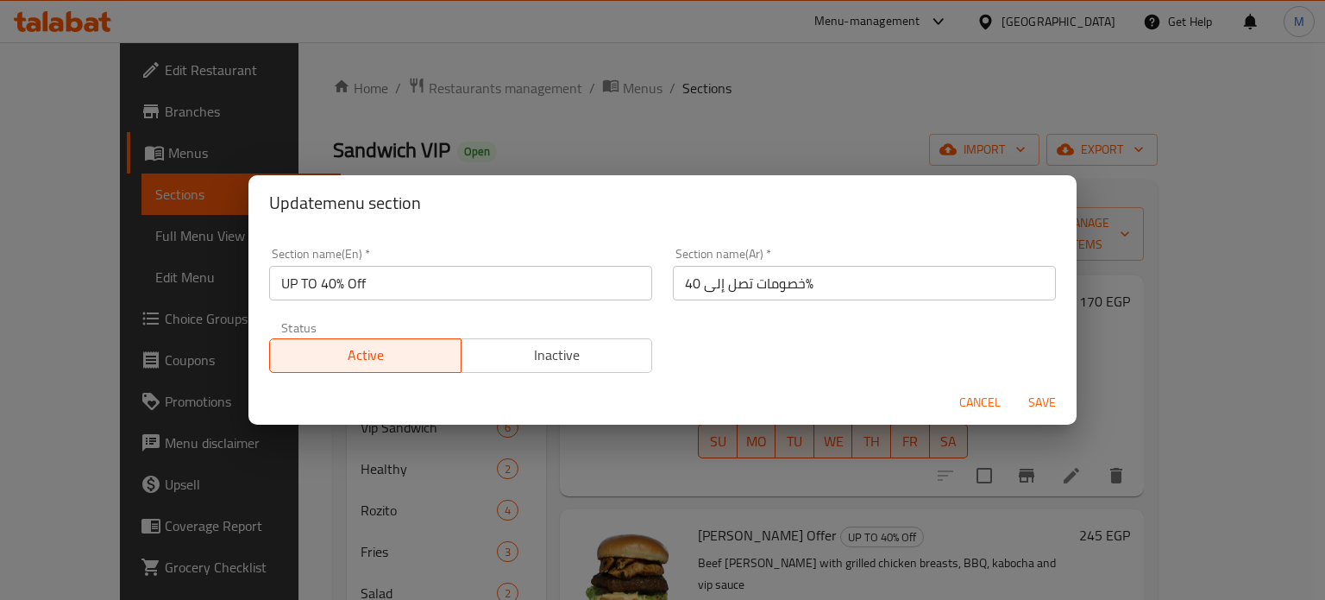
click at [1047, 397] on span "Save" at bounding box center [1041, 403] width 41 height 22
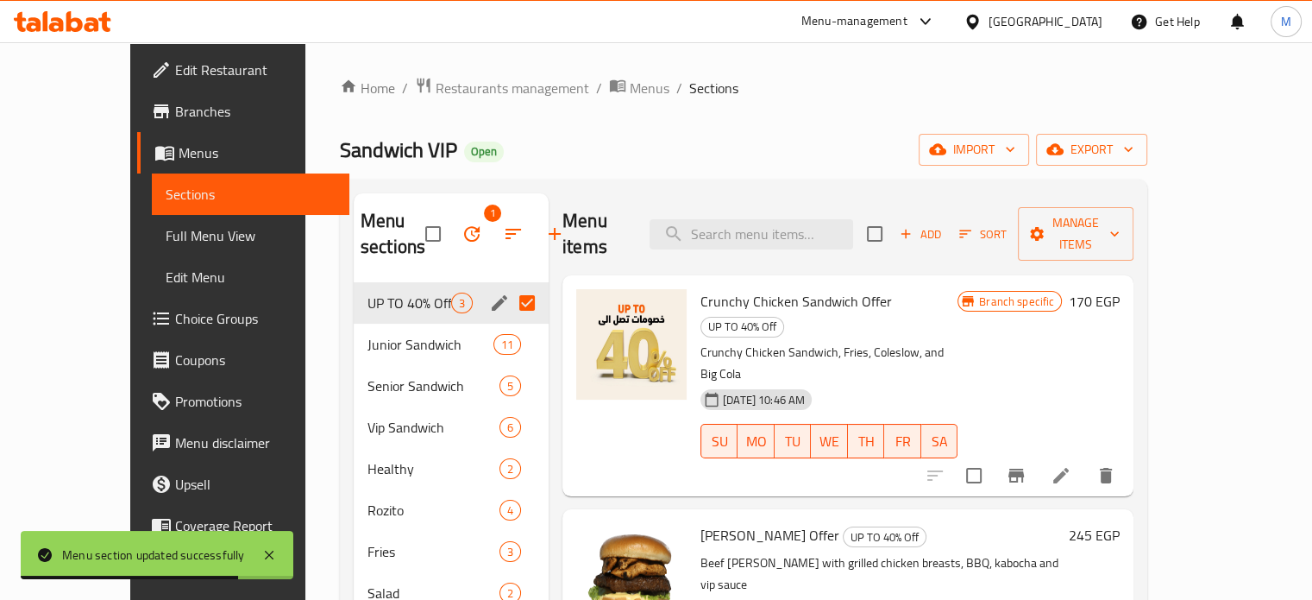
click at [509, 307] on input "Menu sections" at bounding box center [527, 303] width 36 height 36
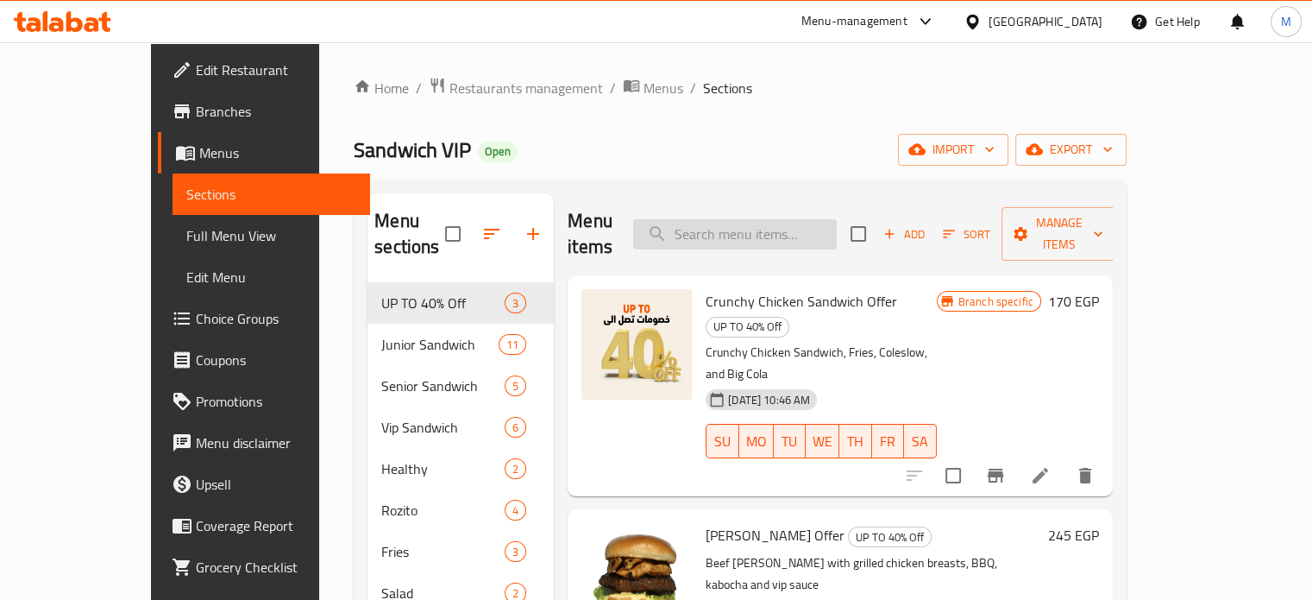
click at [797, 229] on input "search" at bounding box center [735, 234] width 204 height 30
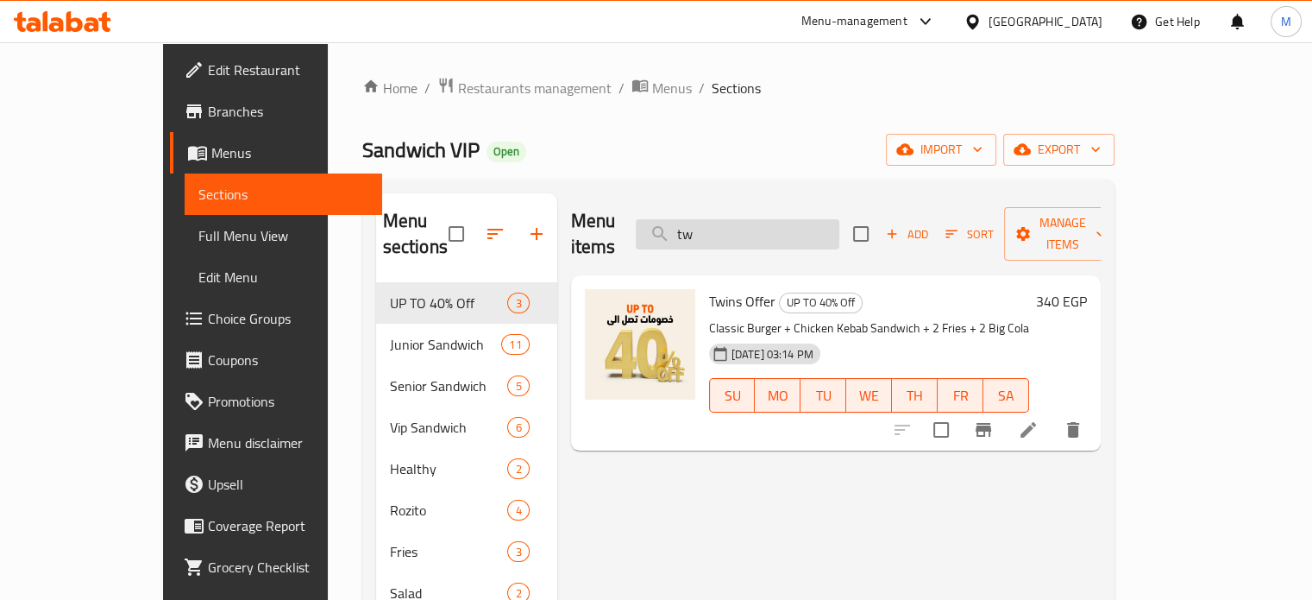
type input "t"
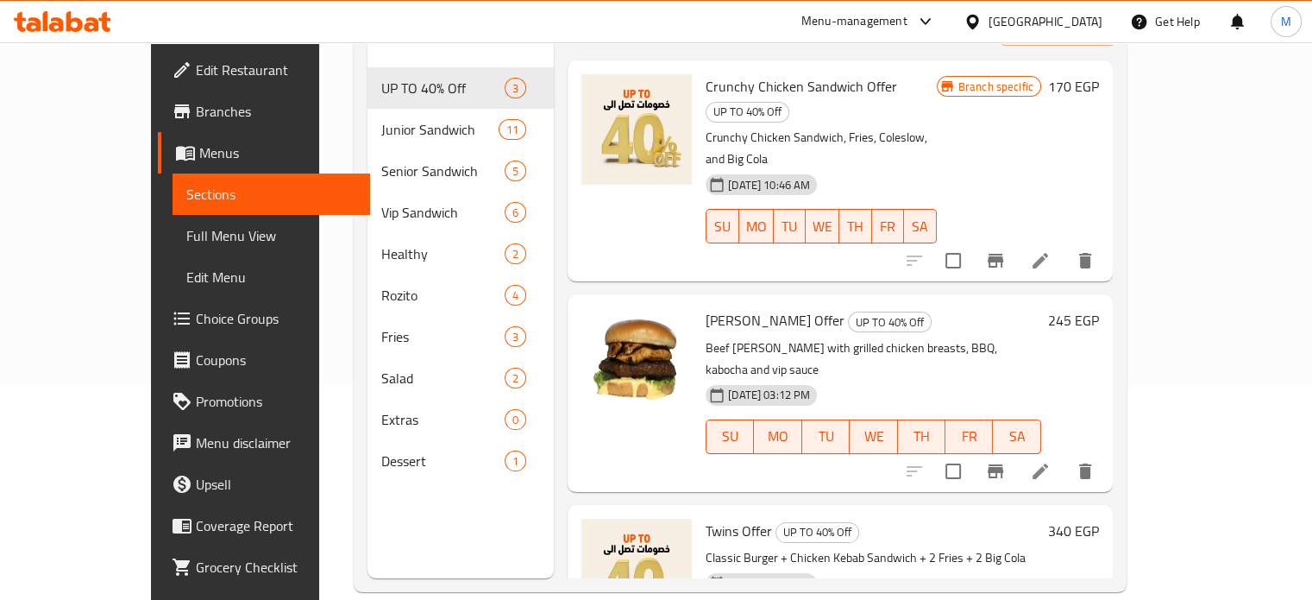
scroll to position [217, 0]
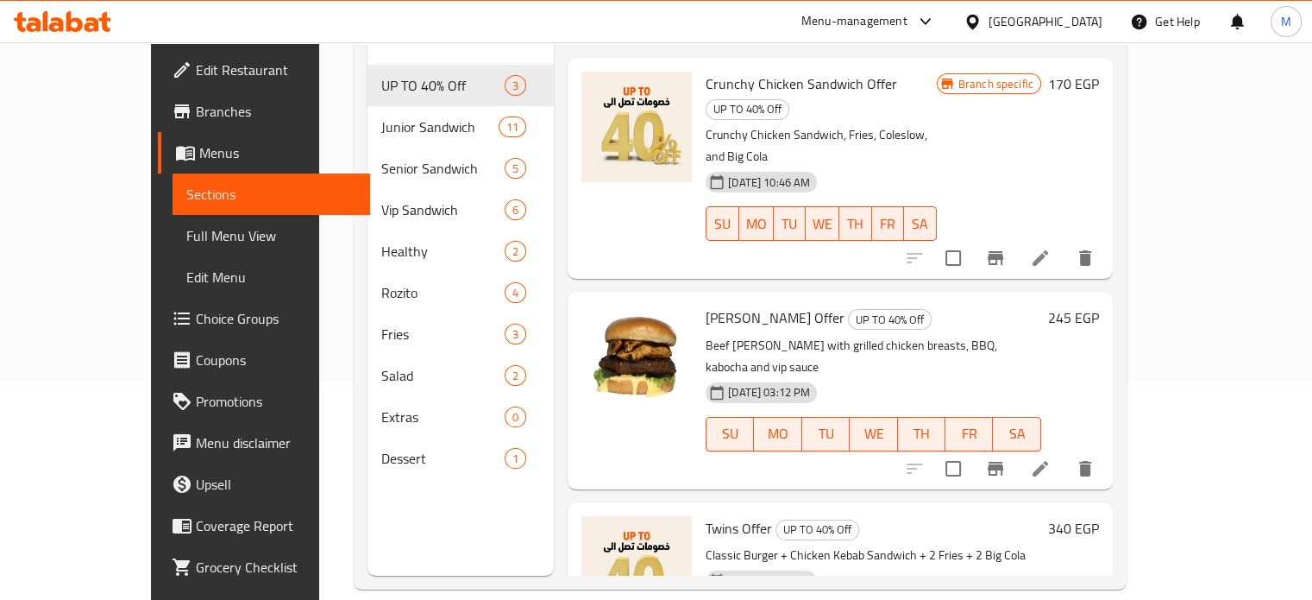
click at [706, 544] on p "Classic Burger + Chicken Kebab Sandwich + 2 Fries + 2 Big Cola" at bounding box center [874, 555] width 336 height 22
copy p "Classic"
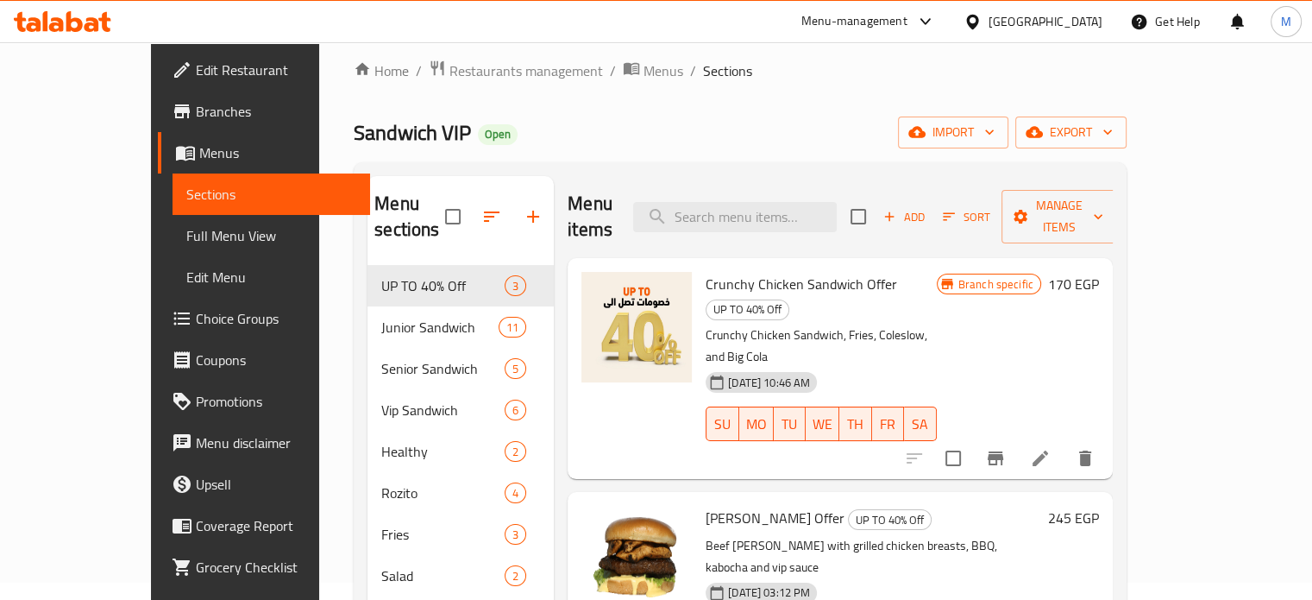
scroll to position [0, 0]
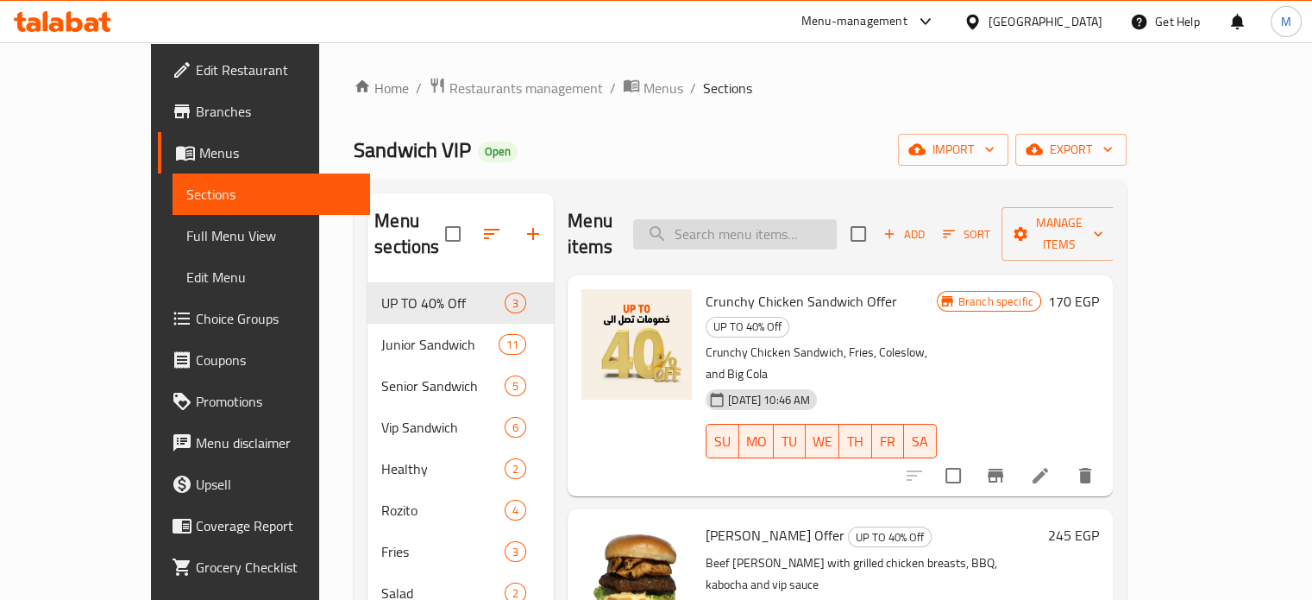
click at [826, 229] on input "search" at bounding box center [735, 234] width 204 height 30
paste input "Classic"
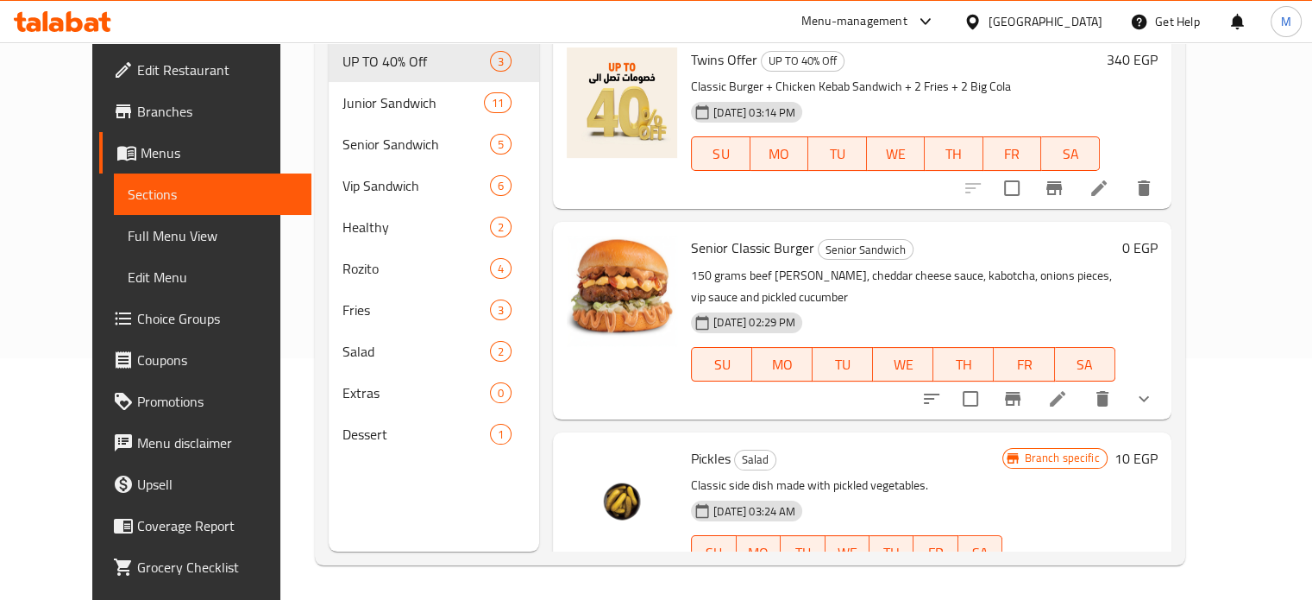
type input "Classic"
